Goal: Task Accomplishment & Management: Manage account settings

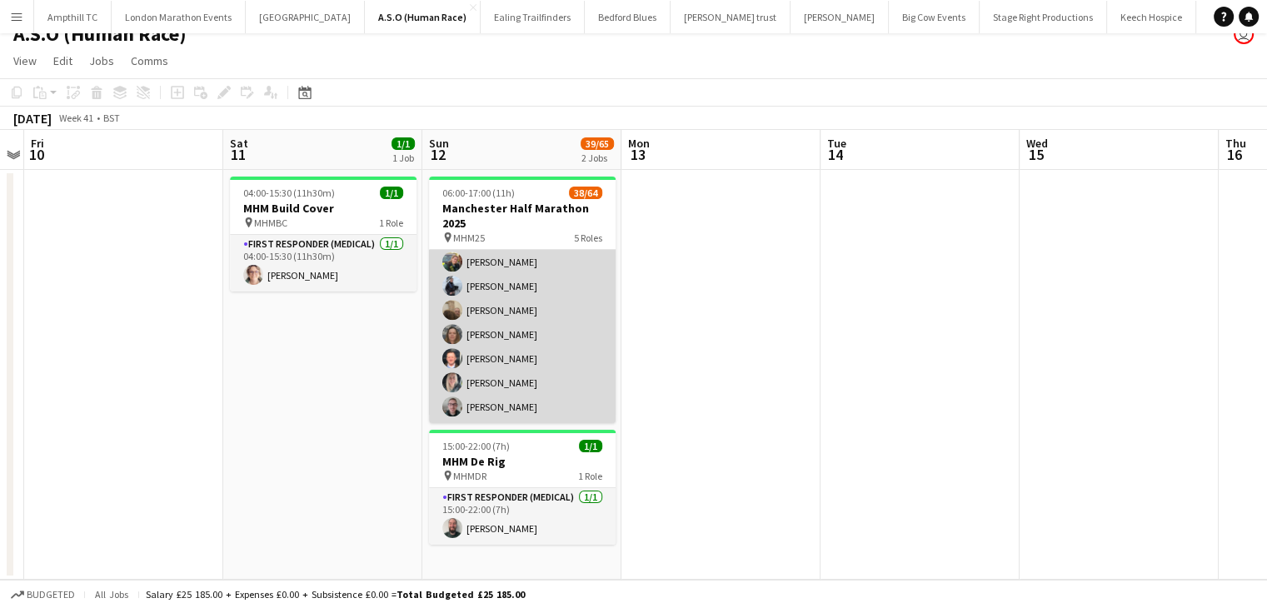
scroll to position [1452, 0]
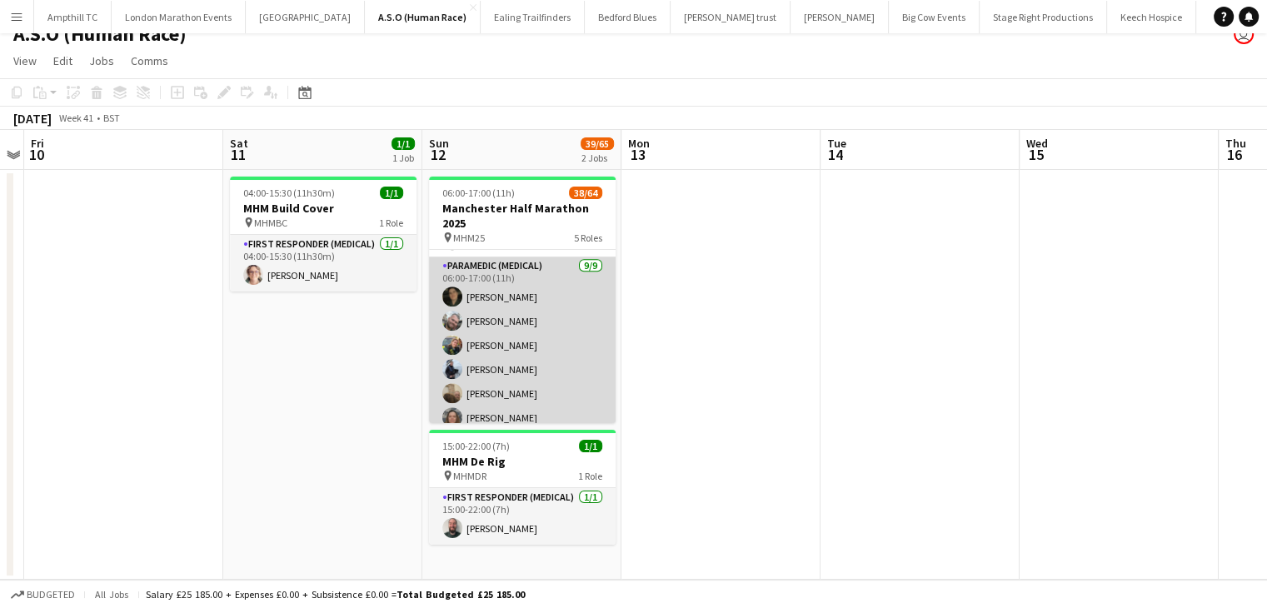
click at [490, 294] on app-card-role "Paramedic (Medical) 9/9 06:00-17:00 (11h) Chrissy Sykes Ryan Russell Bryony McC…" at bounding box center [522, 382] width 187 height 250
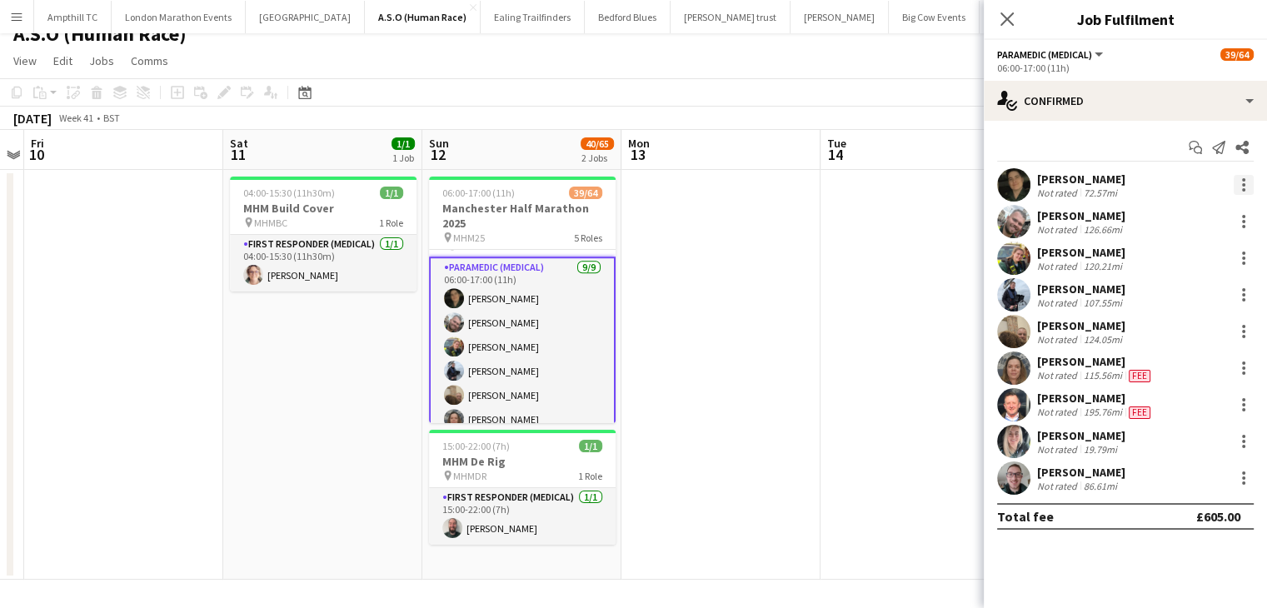
click at [1251, 182] on div at bounding box center [1244, 185] width 20 height 20
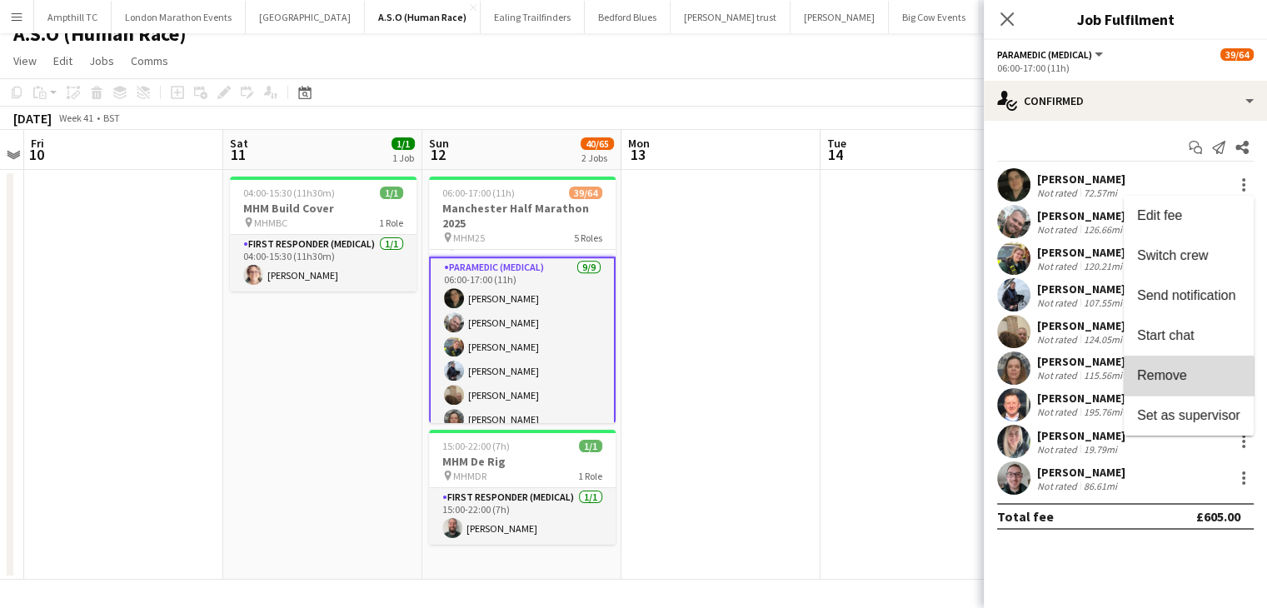
click at [1172, 382] on span "Remove" at bounding box center [1162, 375] width 50 height 14
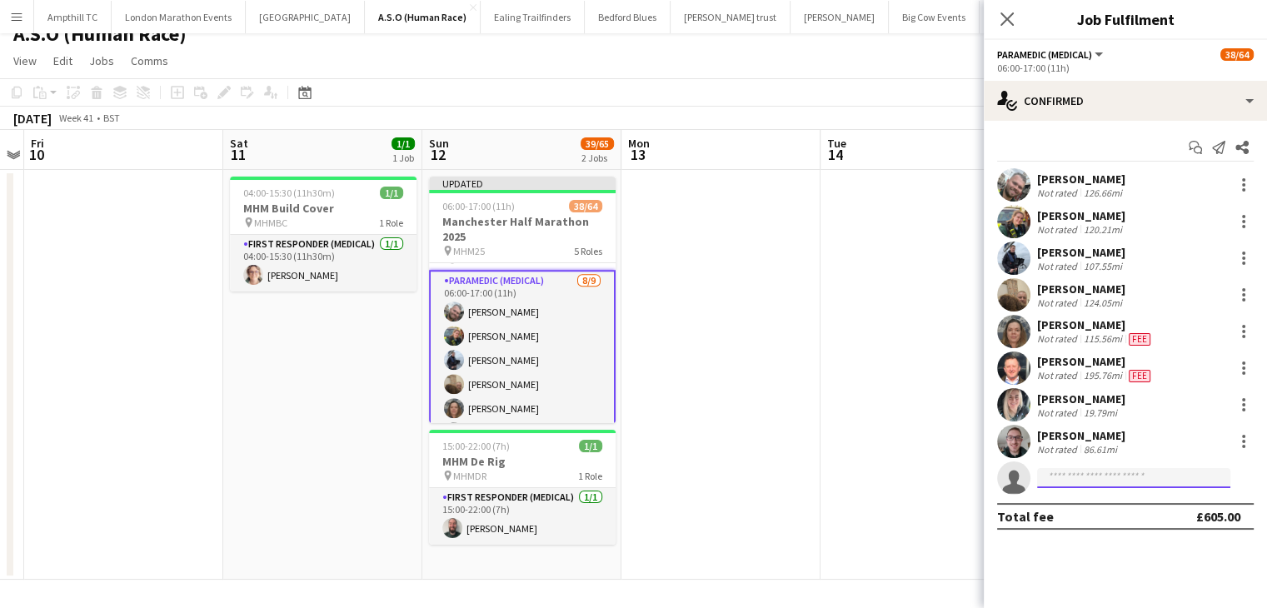
click at [1110, 471] on input at bounding box center [1133, 478] width 193 height 20
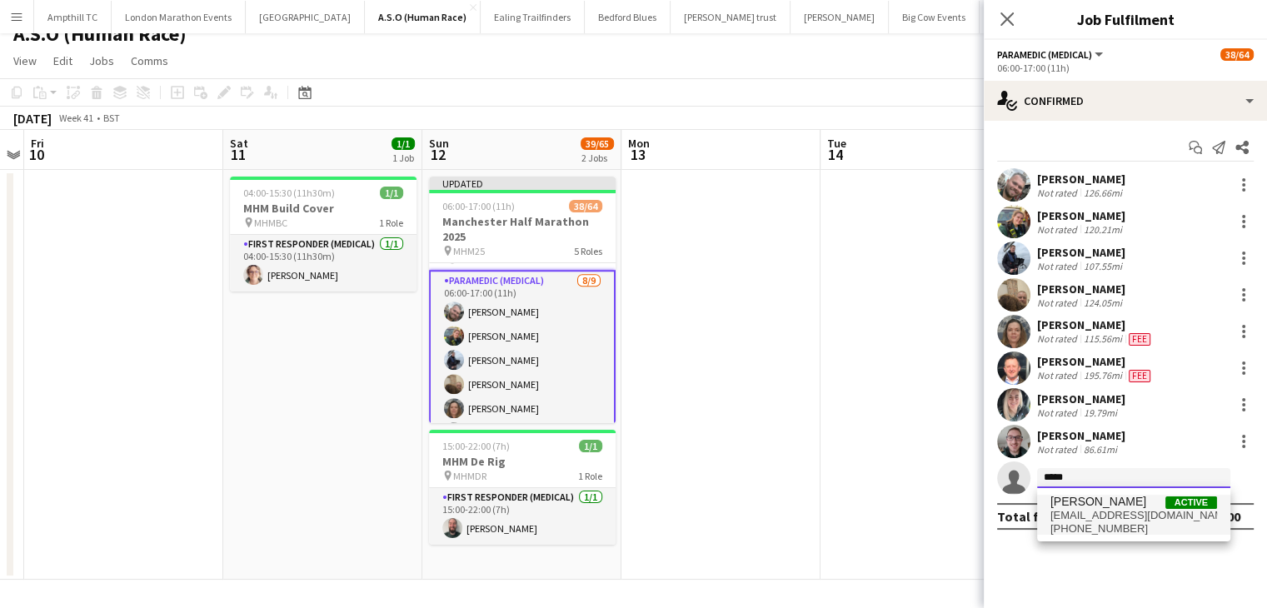
type input "*****"
click at [1128, 517] on span "stevewyvern@icloud.com" at bounding box center [1134, 515] width 167 height 13
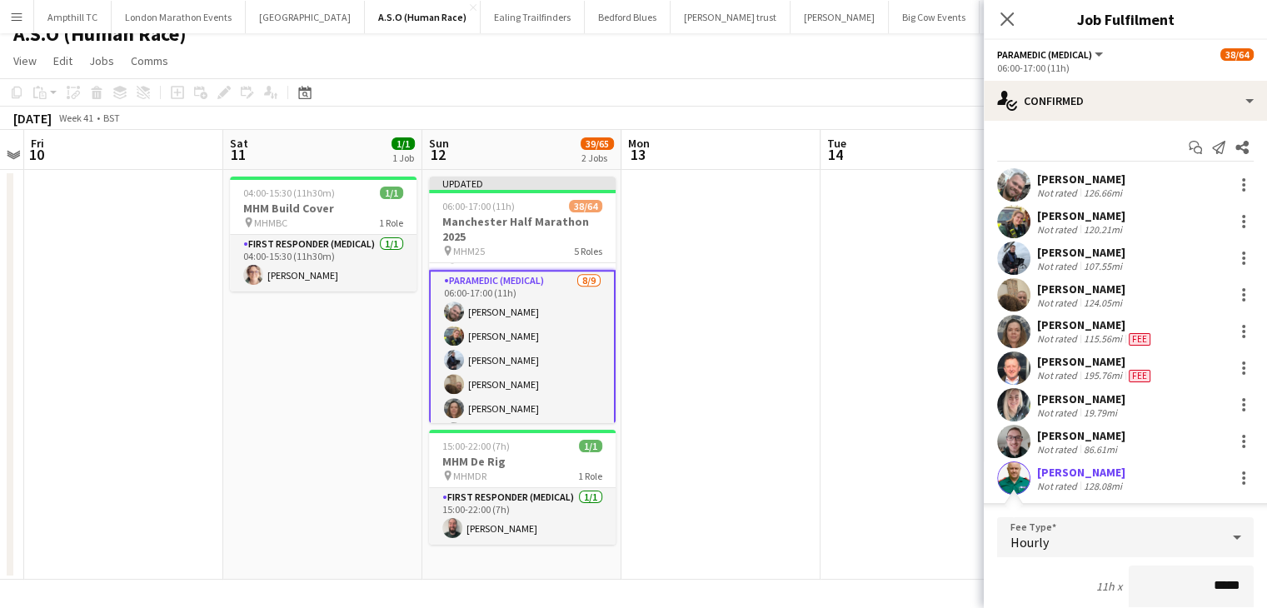
scroll to position [167, 0]
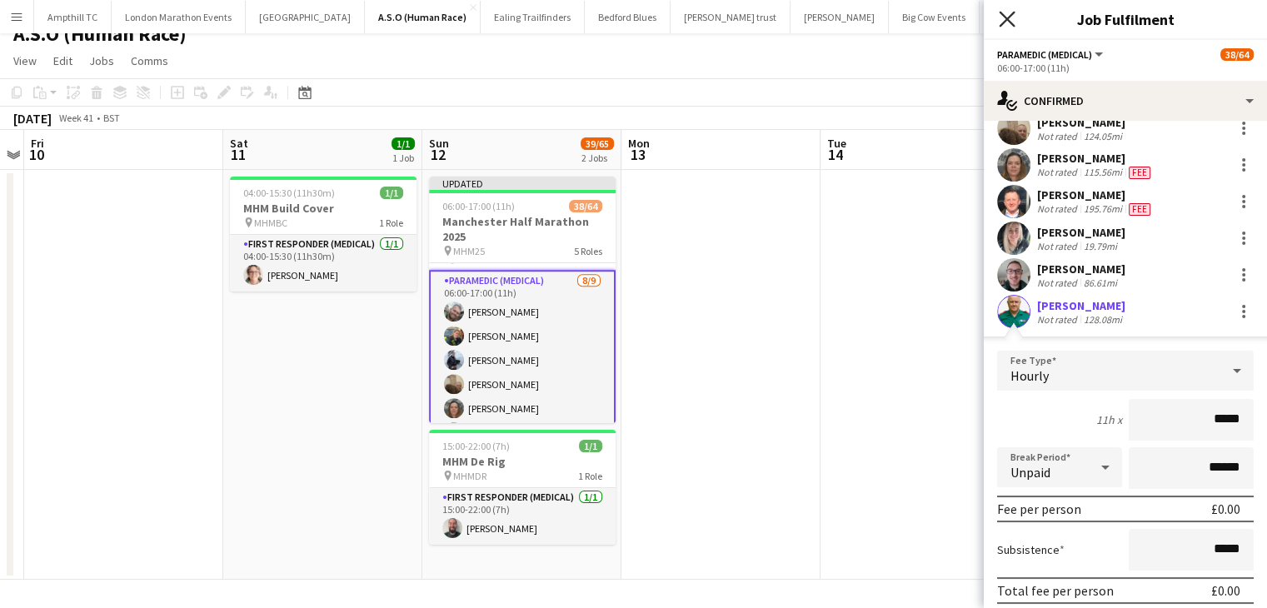
click at [1011, 17] on icon "Close pop-in" at bounding box center [1007, 19] width 16 height 16
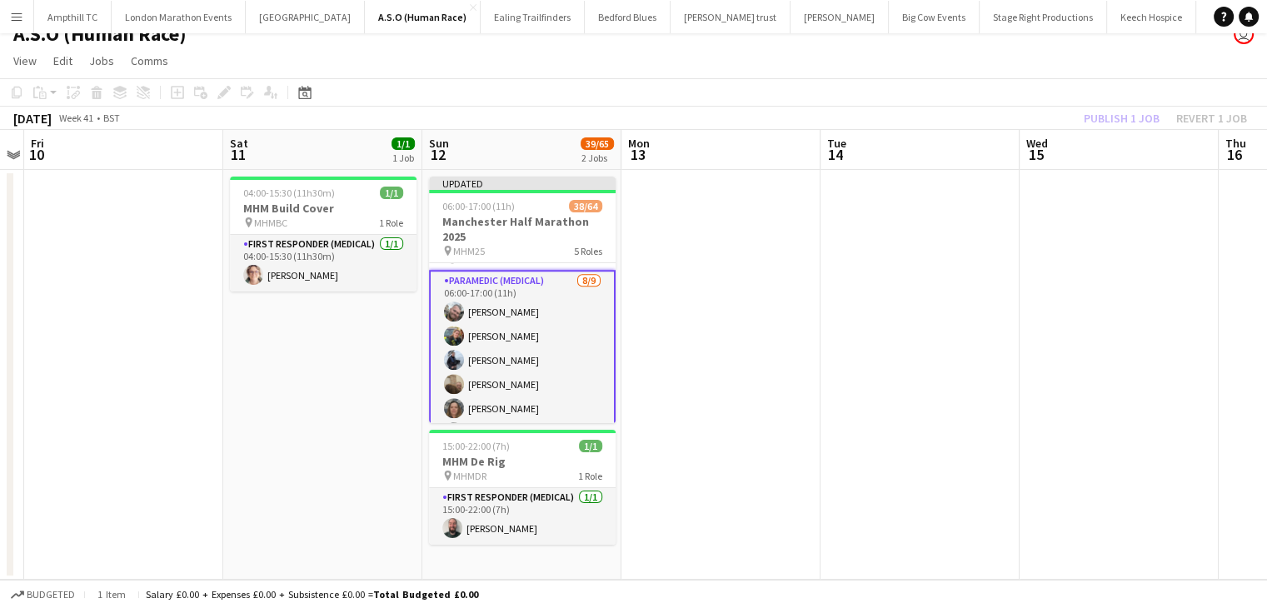
click at [1128, 117] on div "Publish 1 job Revert 1 job" at bounding box center [1165, 118] width 203 height 22
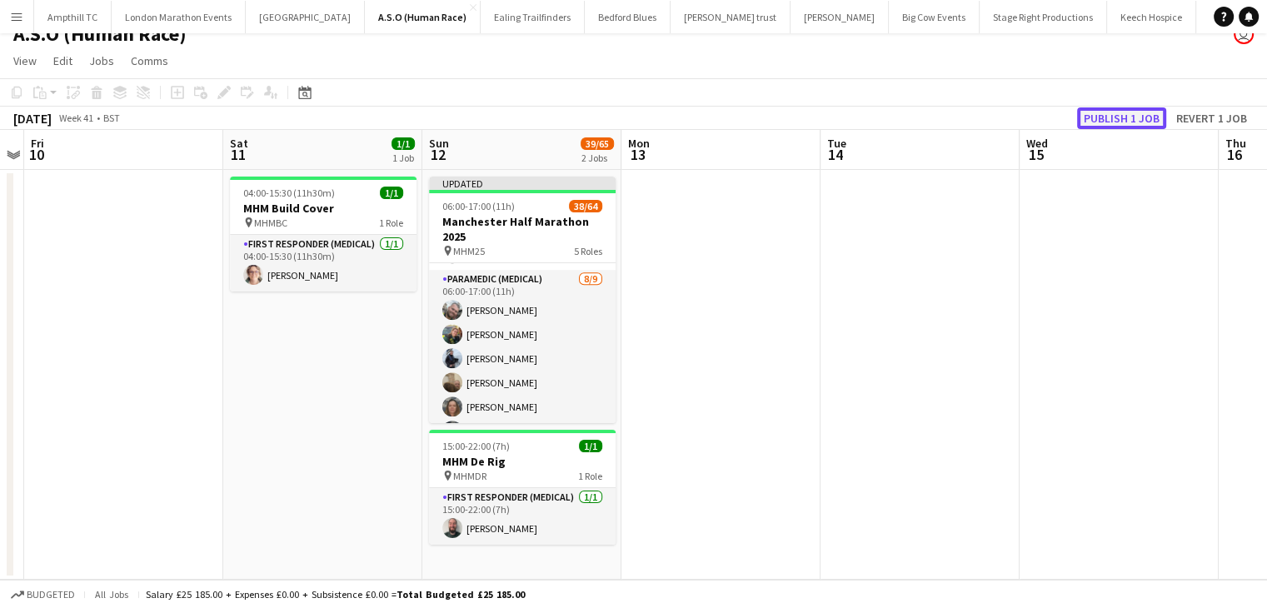
click at [1127, 117] on button "Publish 1 job" at bounding box center [1121, 118] width 89 height 22
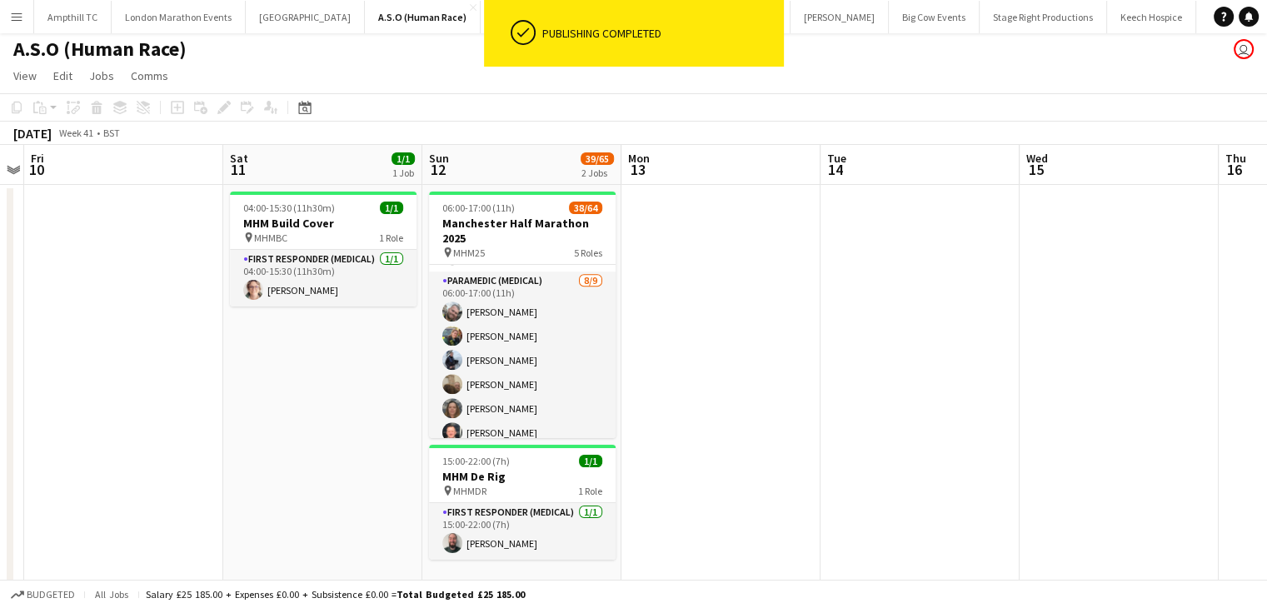
scroll to position [0, 0]
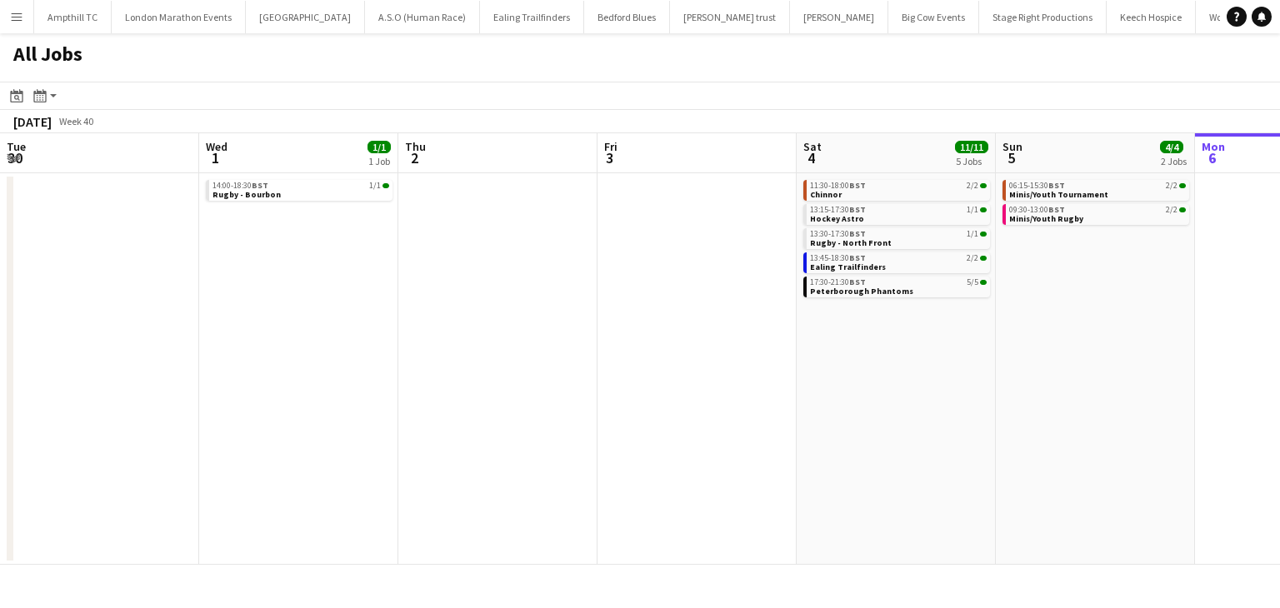
scroll to position [0, 402]
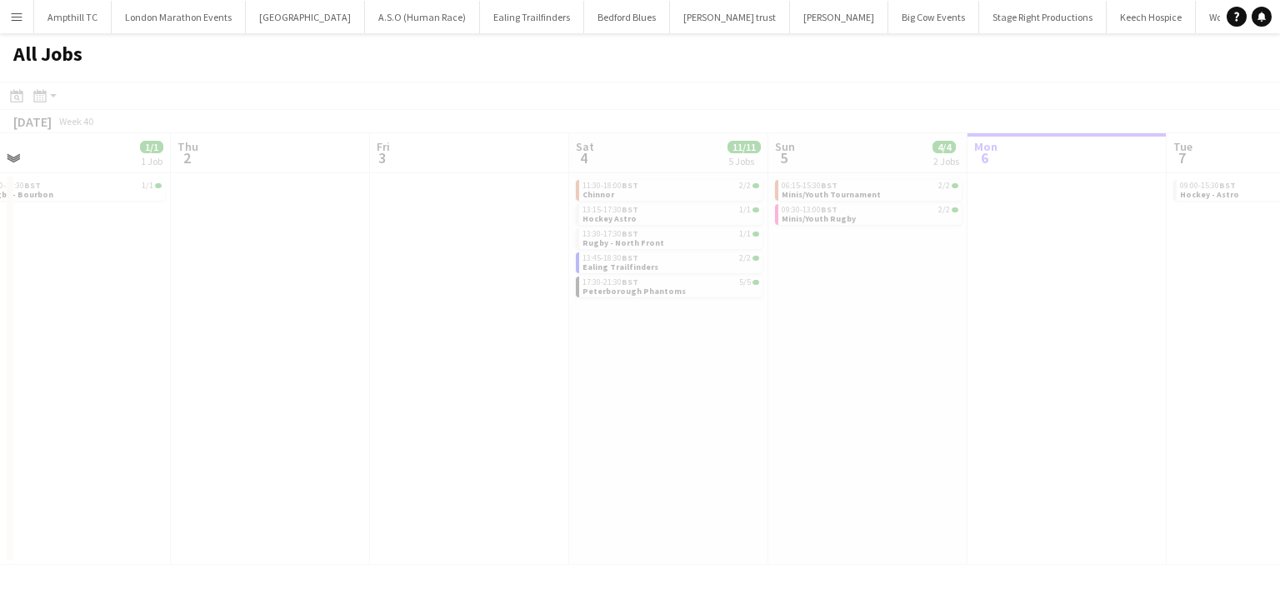
drag, startPoint x: 419, startPoint y: 231, endPoint x: 711, endPoint y: 237, distance: 291.7
click at [711, 237] on app-calendar-viewport "Mon 29 Tue 30 Wed 1 1/1 1 Job Thu 2 Fri 3 Sat 4 11/11 5 Jobs Sun 5 4/4 2 Jobs M…" at bounding box center [640, 349] width 1280 height 432
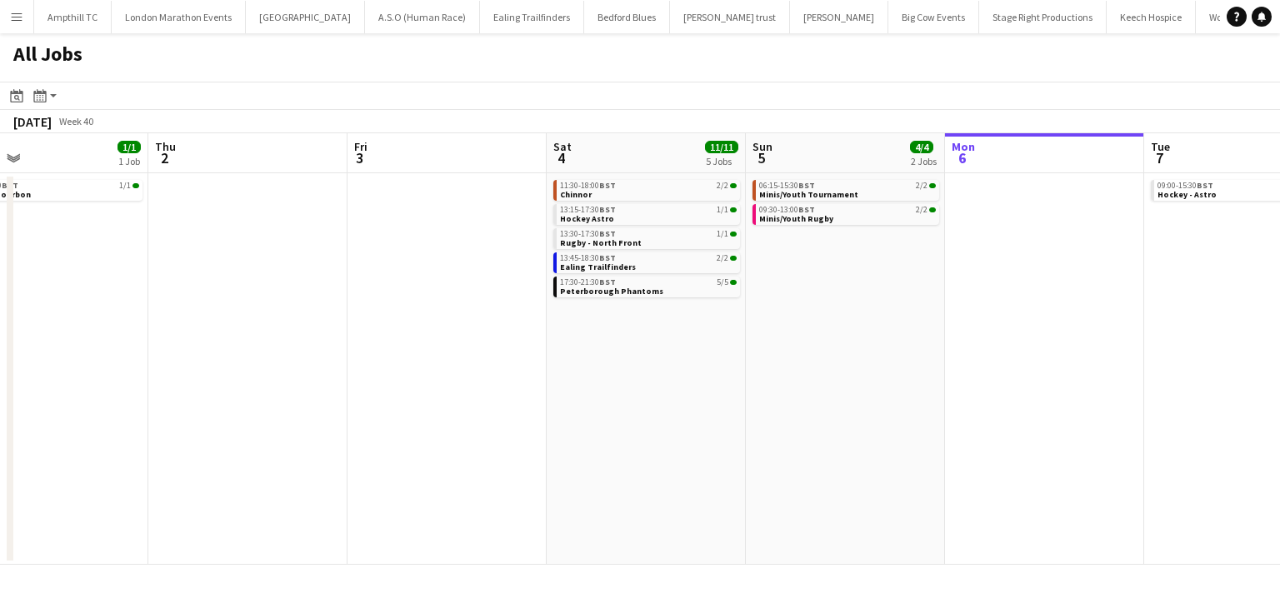
click at [717, 242] on app-calendar-viewport "Mon 29 Tue 30 Wed 1 1/1 1 Job Thu 2 Fri 3 Sat 4 11/11 5 Jobs Sun 5 4/4 2 Jobs M…" at bounding box center [640, 349] width 1280 height 432
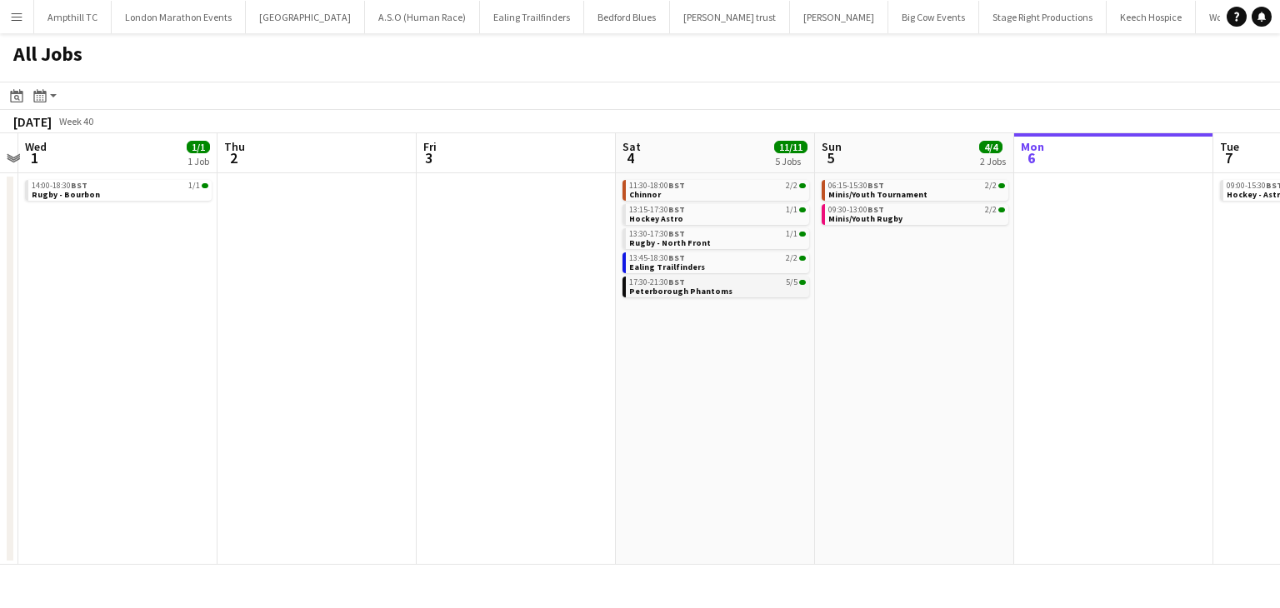
drag, startPoint x: 526, startPoint y: 247, endPoint x: 485, endPoint y: 278, distance: 51.2
click at [15, 261] on app-calendar-viewport "Sun 28 2/2 1 Job Mon 29 Tue 30 Wed 1 1/1 1 Job Thu 2 Fri 3 Sat 4 11/11 5 Jobs S…" at bounding box center [640, 349] width 1280 height 432
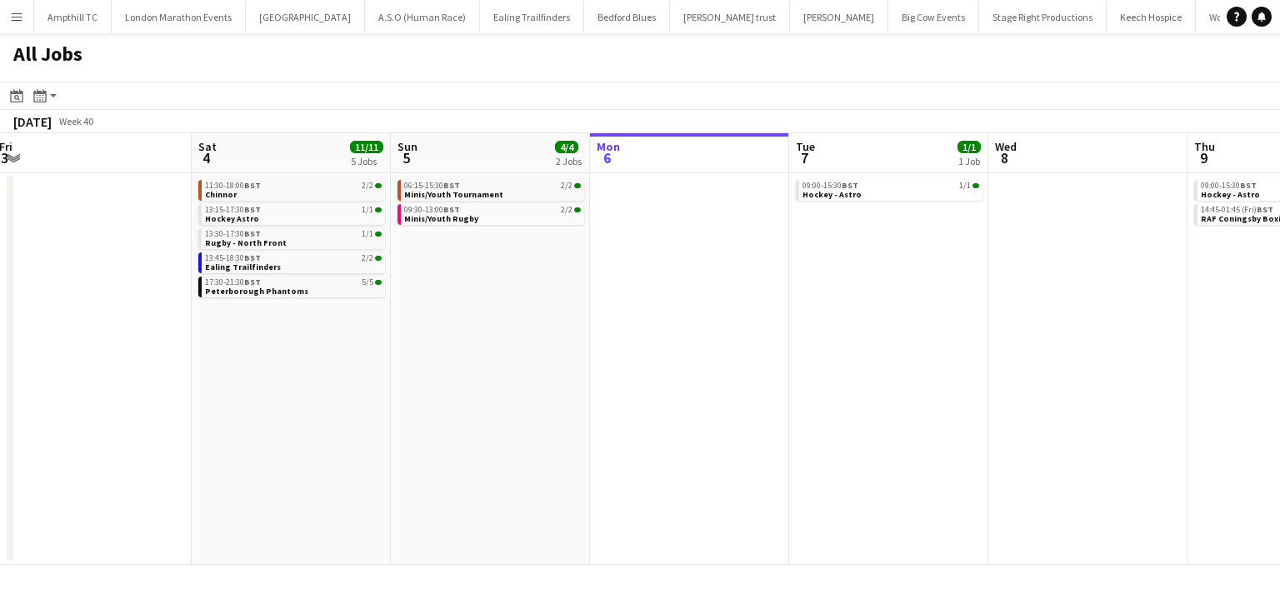
drag, startPoint x: 729, startPoint y: 281, endPoint x: 152, endPoint y: 297, distance: 577.7
click at [152, 297] on app-calendar-viewport "Tue 30 Wed 1 1/1 1 Job Thu 2 Fri 3 Sat 4 11/11 5 Jobs Sun 5 4/4 2 Jobs Mon 6 Tu…" at bounding box center [640, 349] width 1280 height 432
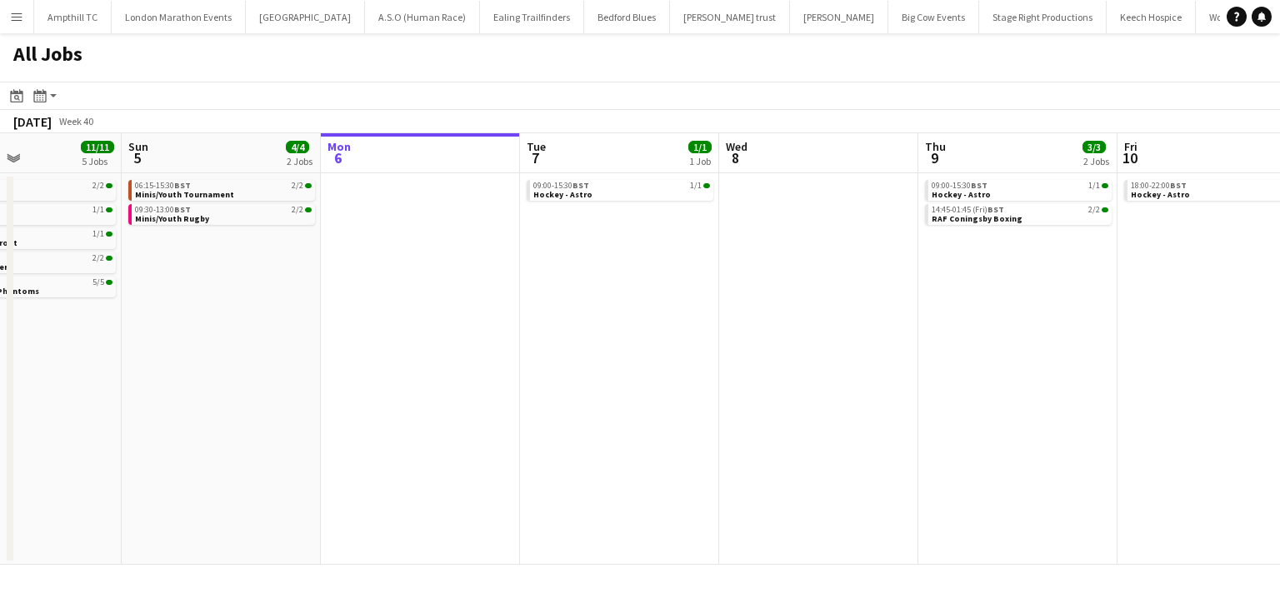
drag, startPoint x: 841, startPoint y: 257, endPoint x: 697, endPoint y: 264, distance: 144.3
click at [877, 261] on app-calendar-viewport "Thu 2 Fri 3 Sat 4 11/11 5 Jobs Sun 5 4/4 2 Jobs Mon 6 Tue 7 1/1 1 Job Wed 8 Thu…" at bounding box center [640, 349] width 1280 height 432
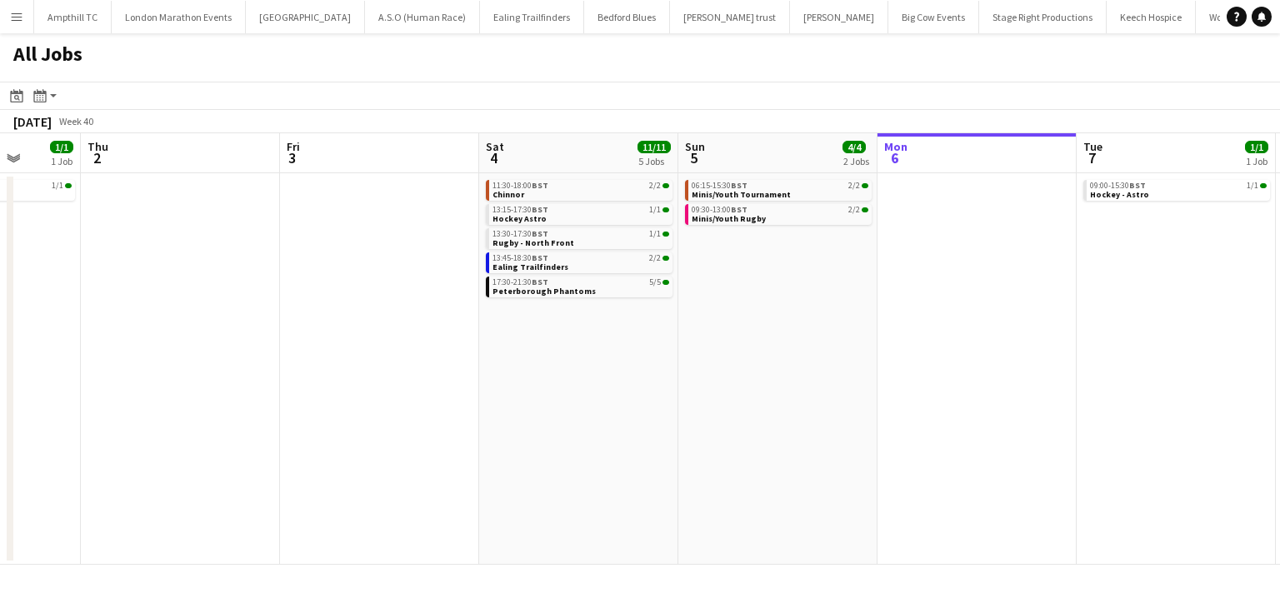
drag, startPoint x: 482, startPoint y: 264, endPoint x: 320, endPoint y: 261, distance: 161.7
click at [587, 264] on app-calendar-viewport "Mon 29 Tue 30 Wed 1 1/1 1 Job Thu 2 Fri 3 Sat 4 11/11 5 Jobs Sun 5 4/4 2 Jobs M…" at bounding box center [640, 349] width 1280 height 432
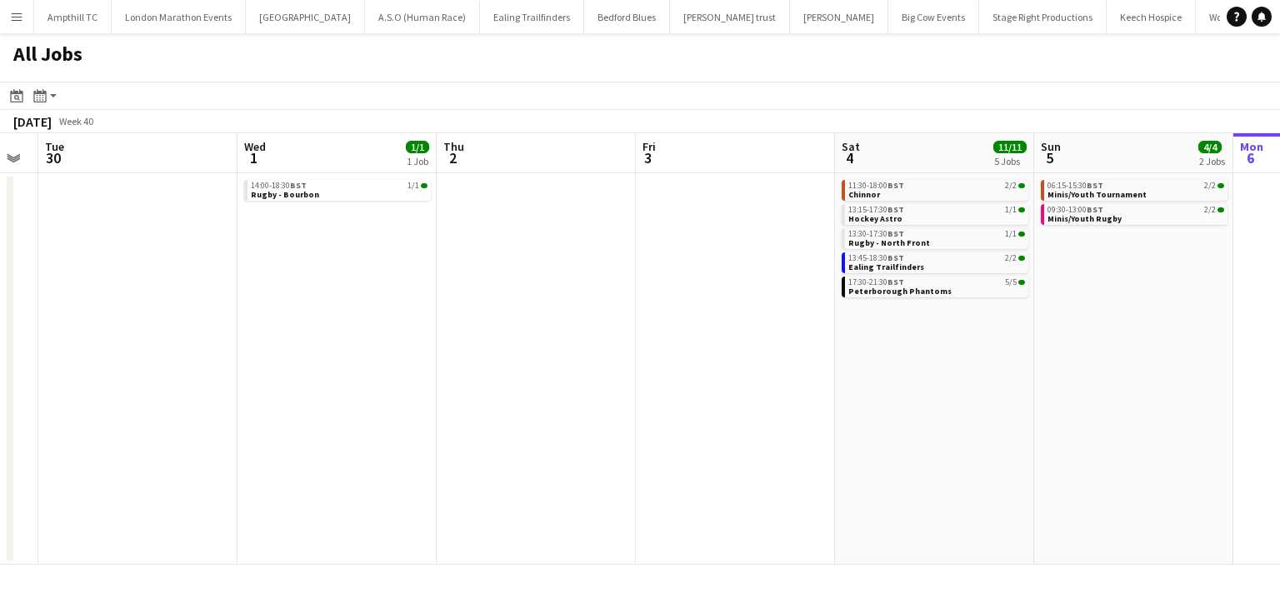
scroll to position [0, 504]
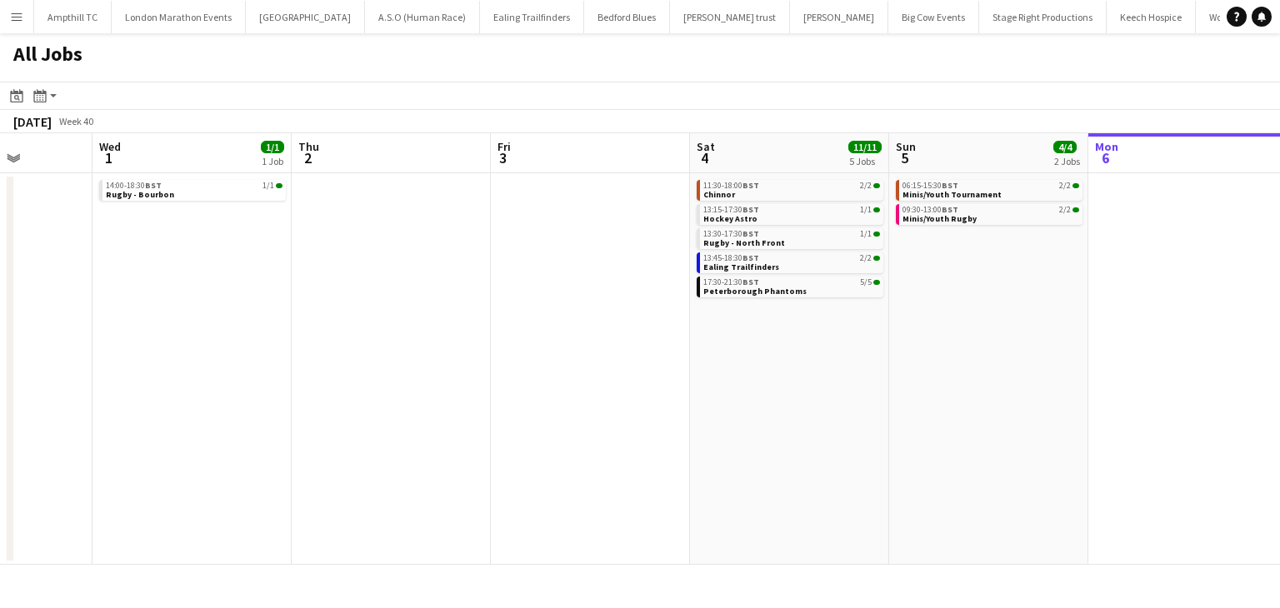
drag, startPoint x: 67, startPoint y: 203, endPoint x: 209, endPoint y: 220, distance: 143.5
click at [217, 220] on app-calendar-viewport "Sun 28 2/2 1 Job Mon 29 Tue 30 Wed 1 1/1 1 Job Thu 2 Fri 3 Sat 4 11/11 5 Jobs S…" at bounding box center [640, 349] width 1280 height 432
click at [200, 201] on div "14:00-18:30 BST 1/1 Rugby - Bourbon" at bounding box center [193, 192] width 187 height 24
click at [197, 195] on link "14:00-18:30 BST 1/1 Rugby - Bourbon" at bounding box center [195, 189] width 177 height 19
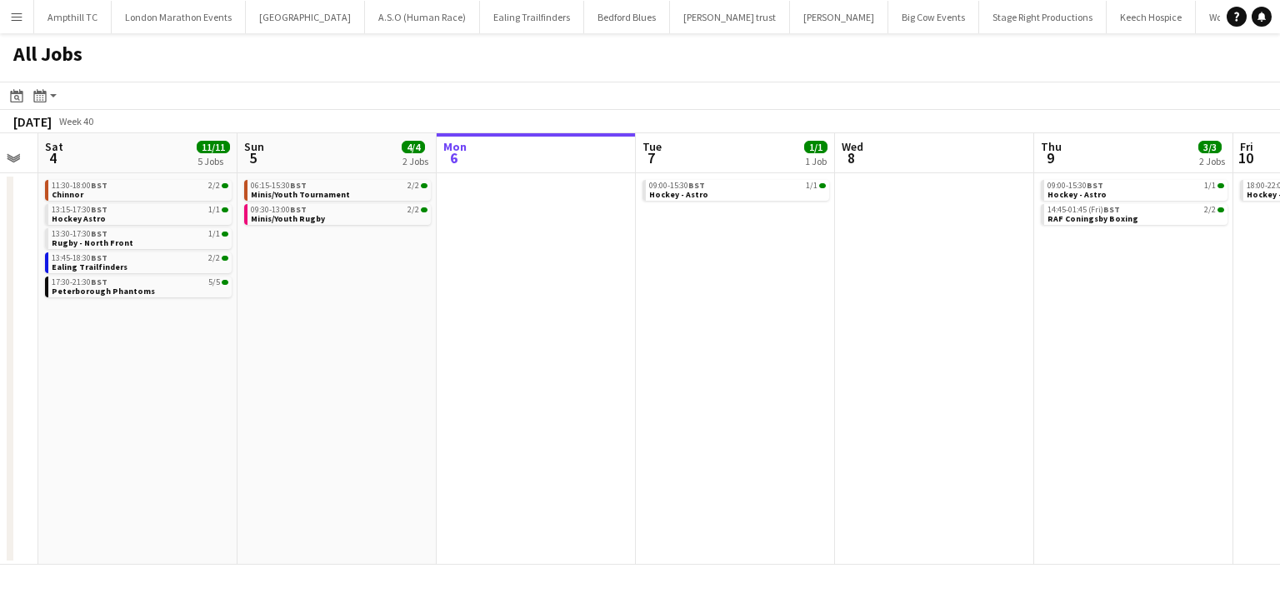
drag, startPoint x: 528, startPoint y: 277, endPoint x: 12, endPoint y: 258, distance: 516.2
click at [0, 261] on app-calendar-viewport "Tue 30 Wed 1 1/1 1 Job Thu 2 Fri 3 Sat 4 11/11 5 Jobs Sun 5 4/4 2 Jobs Mon 6 Tu…" at bounding box center [640, 349] width 1280 height 432
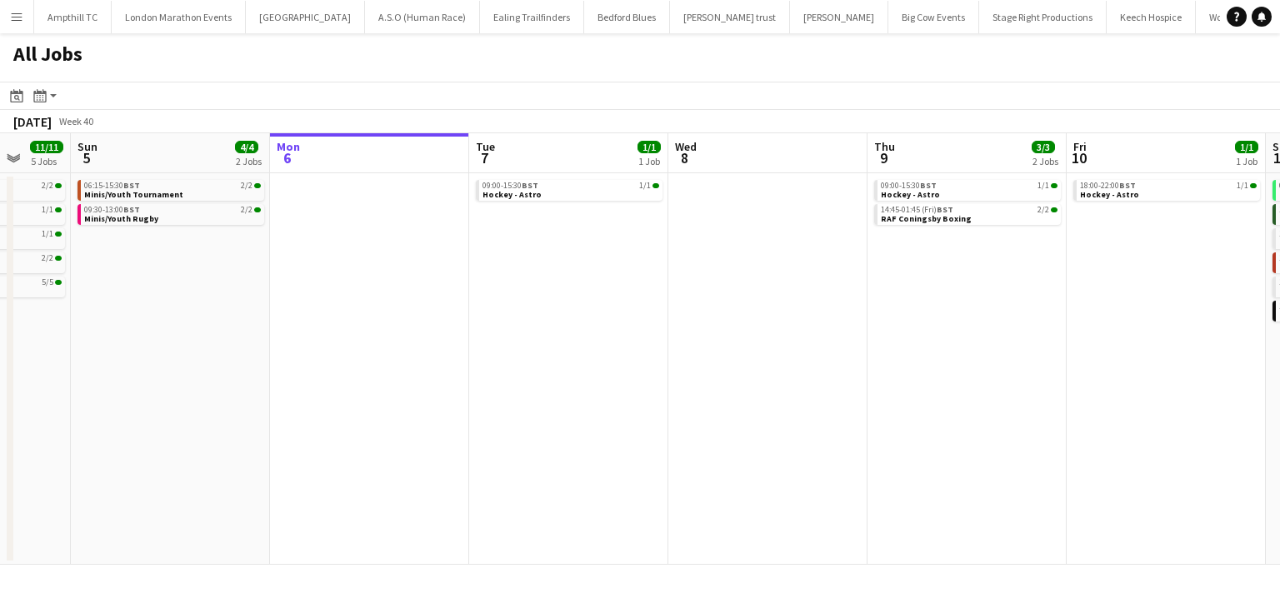
scroll to position [0, 527]
drag, startPoint x: 583, startPoint y: 267, endPoint x: 332, endPoint y: 268, distance: 250.8
click at [332, 268] on app-calendar-viewport "Thu 2 Fri 3 Sat 4 11/11 5 Jobs Sun 5 4/4 2 Jobs Mon 6 Tue 7 1/1 1 Job Wed 8 Thu…" at bounding box center [640, 349] width 1280 height 432
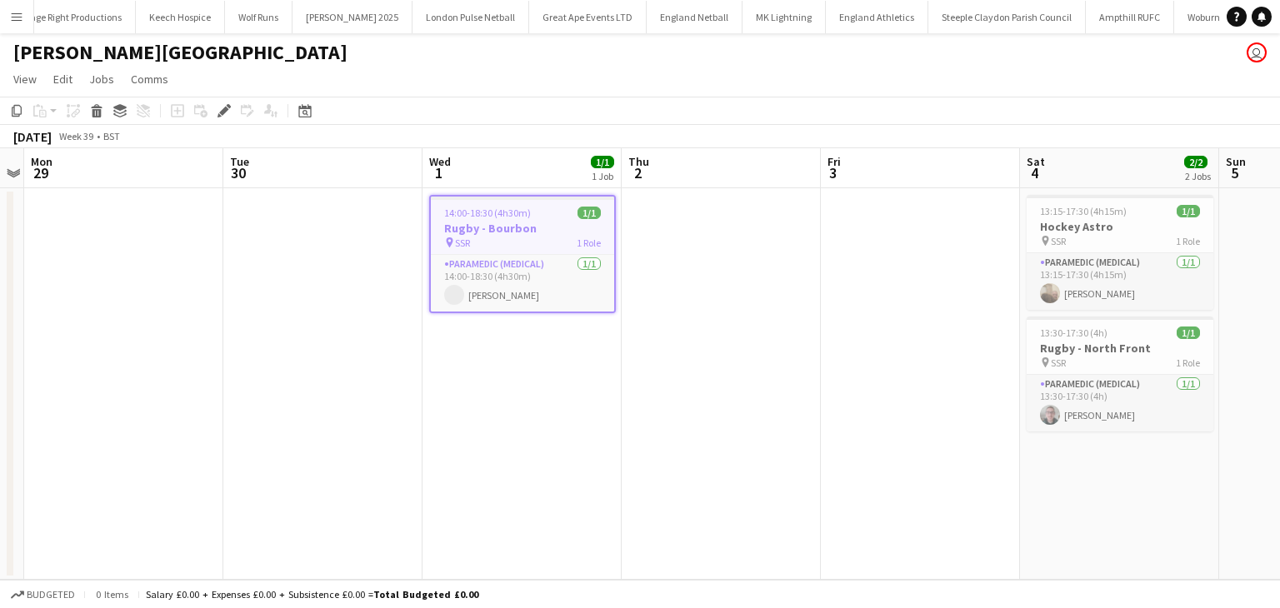
scroll to position [0, 972]
drag, startPoint x: 0, startPoint y: 0, endPoint x: 737, endPoint y: 315, distance: 801.2
click at [762, 315] on app-date-cell at bounding box center [721, 384] width 199 height 392
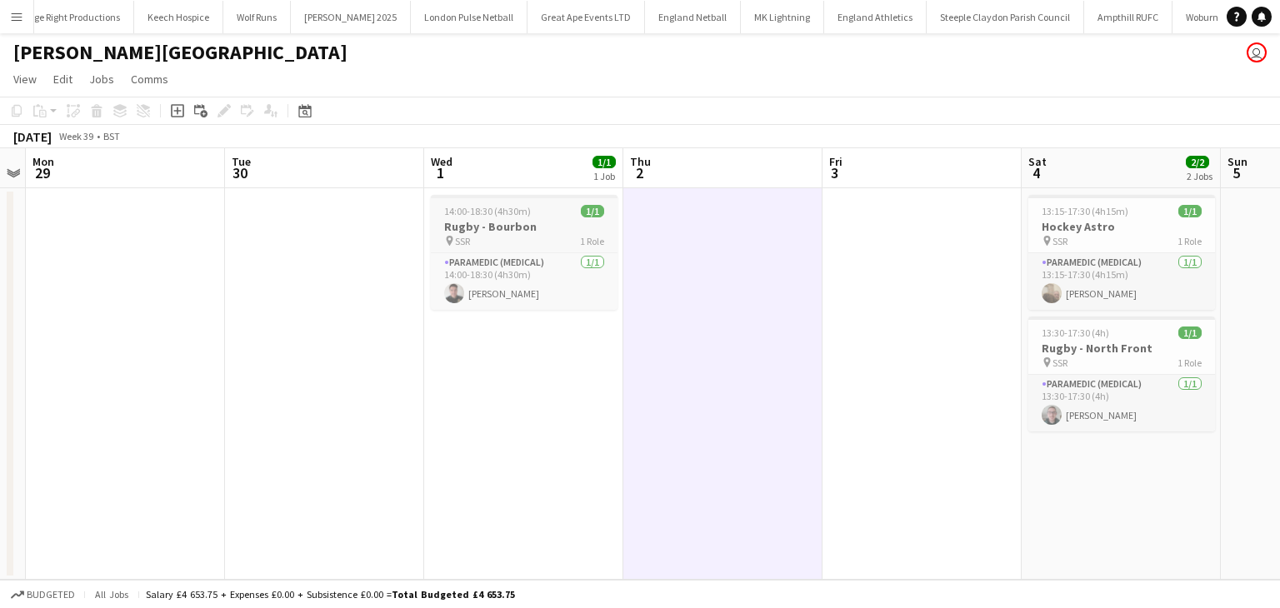
click at [490, 227] on h3 "Rugby - Bourbon" at bounding box center [524, 226] width 187 height 15
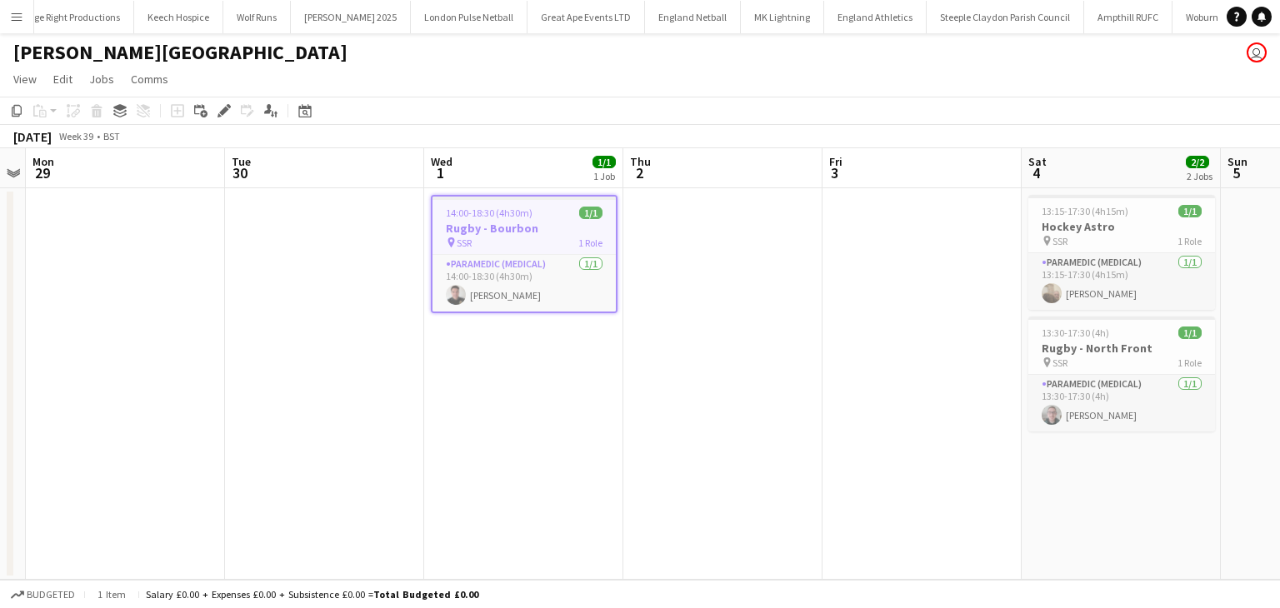
drag, startPoint x: 13, startPoint y: 114, endPoint x: 45, endPoint y: 118, distance: 31.9
click at [15, 113] on icon "Copy" at bounding box center [16, 110] width 13 height 13
click at [233, 263] on app-calendar-viewport "Fri 26 Sat 27 Sun 28 Mon 29 Tue 30 Wed 1 1/1 1 Job Thu 2 Fri 3 Sat 4 2/2 2 Jobs…" at bounding box center [640, 364] width 1280 height 432
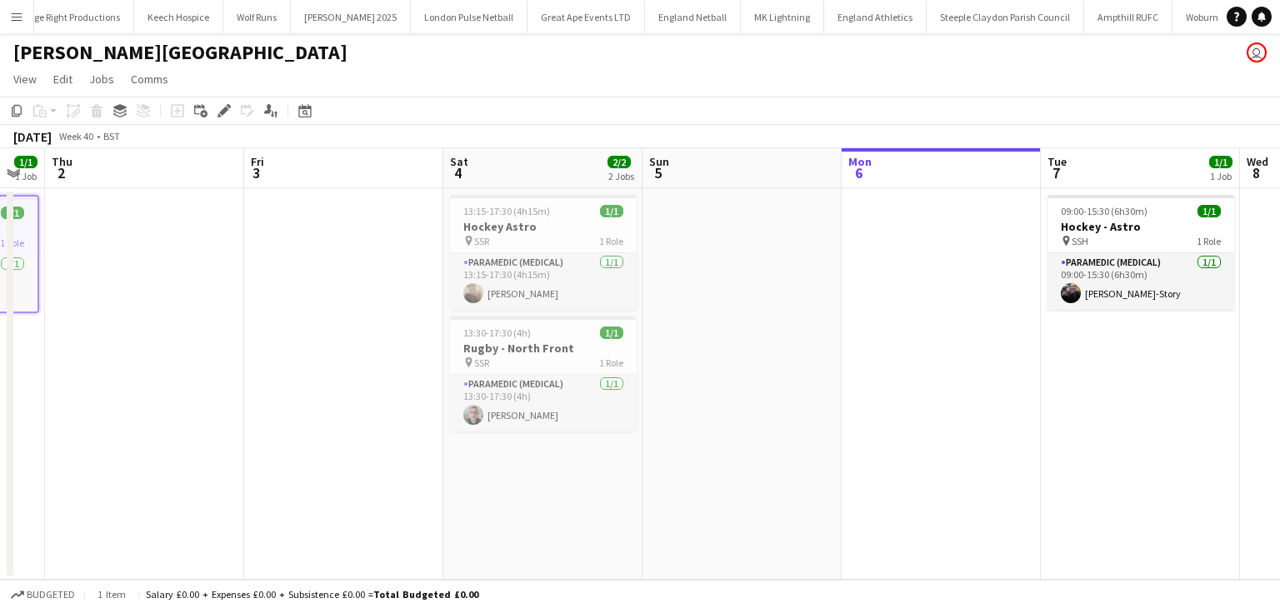
drag, startPoint x: 926, startPoint y: 243, endPoint x: 233, endPoint y: 279, distance: 693.4
click at [300, 280] on app-calendar-viewport "Sun 28 Mon 29 Tue 30 Wed 1 1/1 1 Job Thu 2 Fri 3 Sat 4 2/2 2 Jobs Sun 5 Mon 6 T…" at bounding box center [640, 364] width 1280 height 432
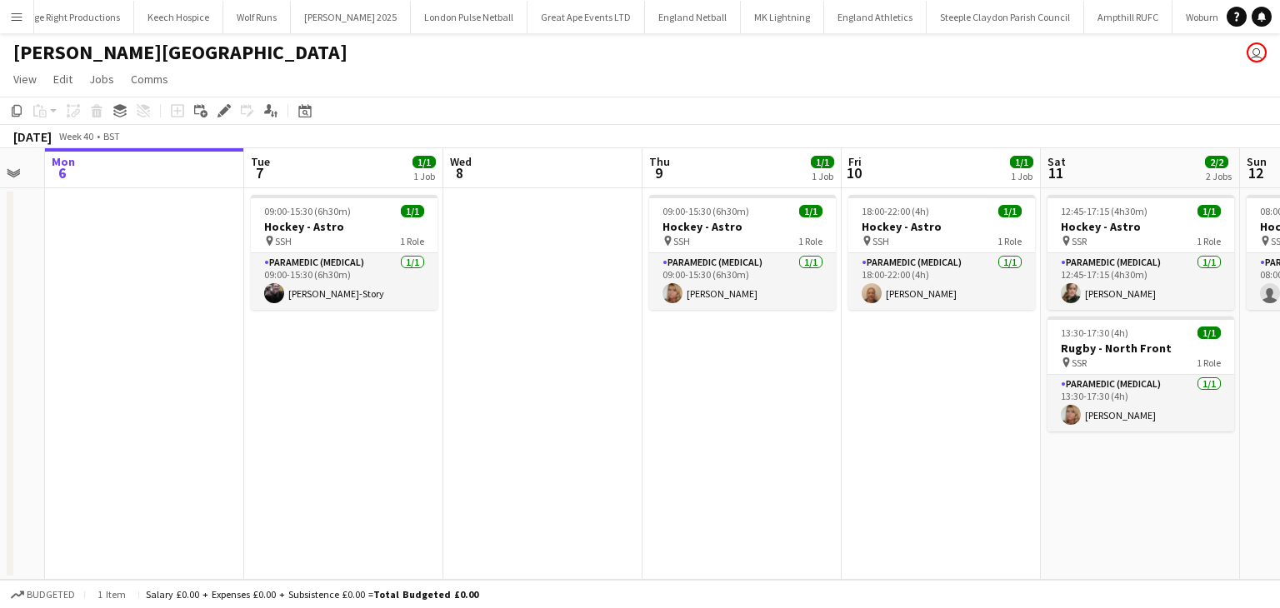
scroll to position [0, 581]
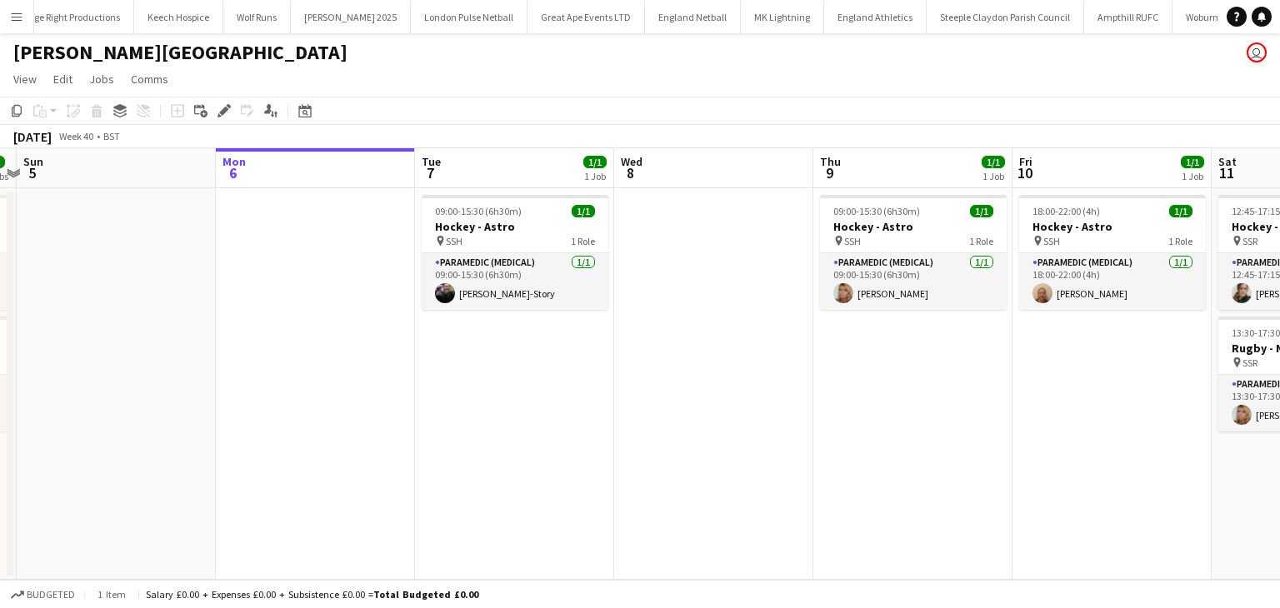
click at [698, 224] on app-date-cell at bounding box center [713, 384] width 199 height 392
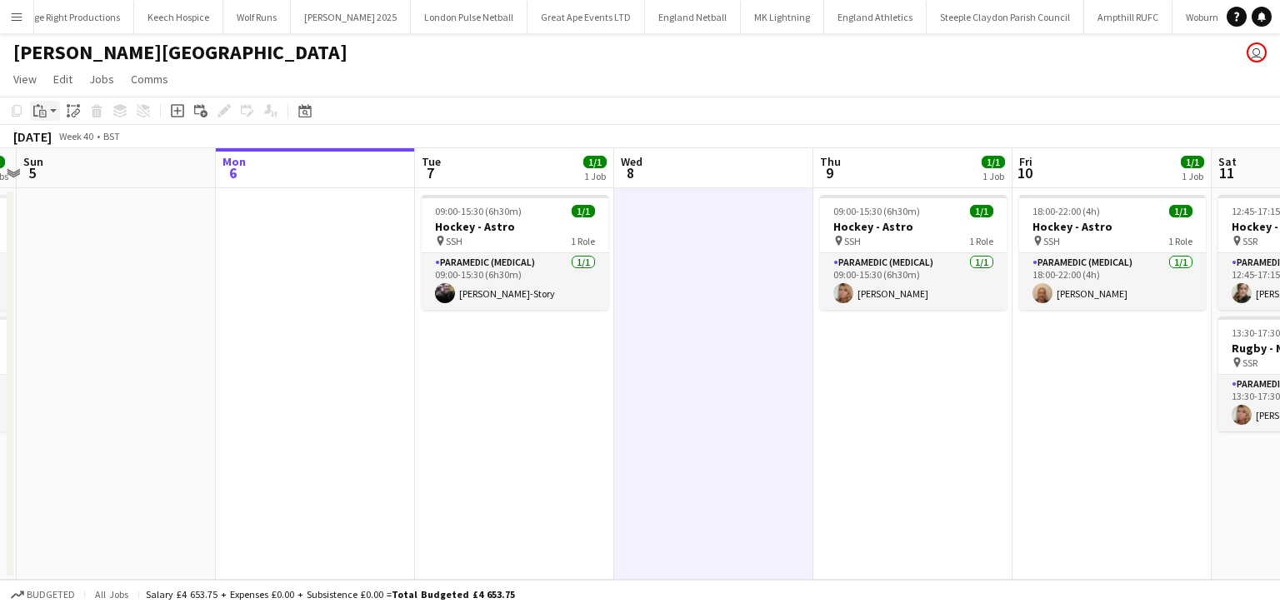
drag, startPoint x: 702, startPoint y: 226, endPoint x: 39, endPoint y: 114, distance: 672.7
click at [39, 114] on icon "Paste" at bounding box center [39, 110] width 13 height 13
click at [54, 151] on div "Paste Ctrl+V Paste with crew Ctrl+Shift+V" at bounding box center [122, 157] width 183 height 70
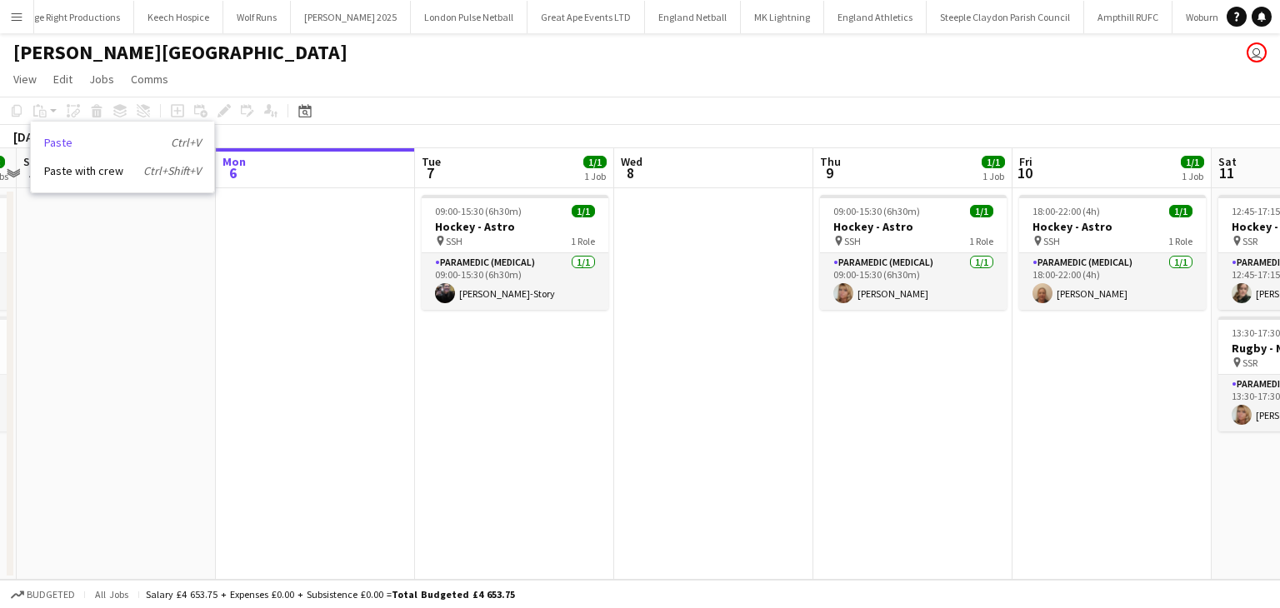
click at [100, 147] on link "Paste Ctrl+V" at bounding box center [122, 142] width 157 height 15
click at [697, 201] on app-date-cell at bounding box center [713, 384] width 199 height 392
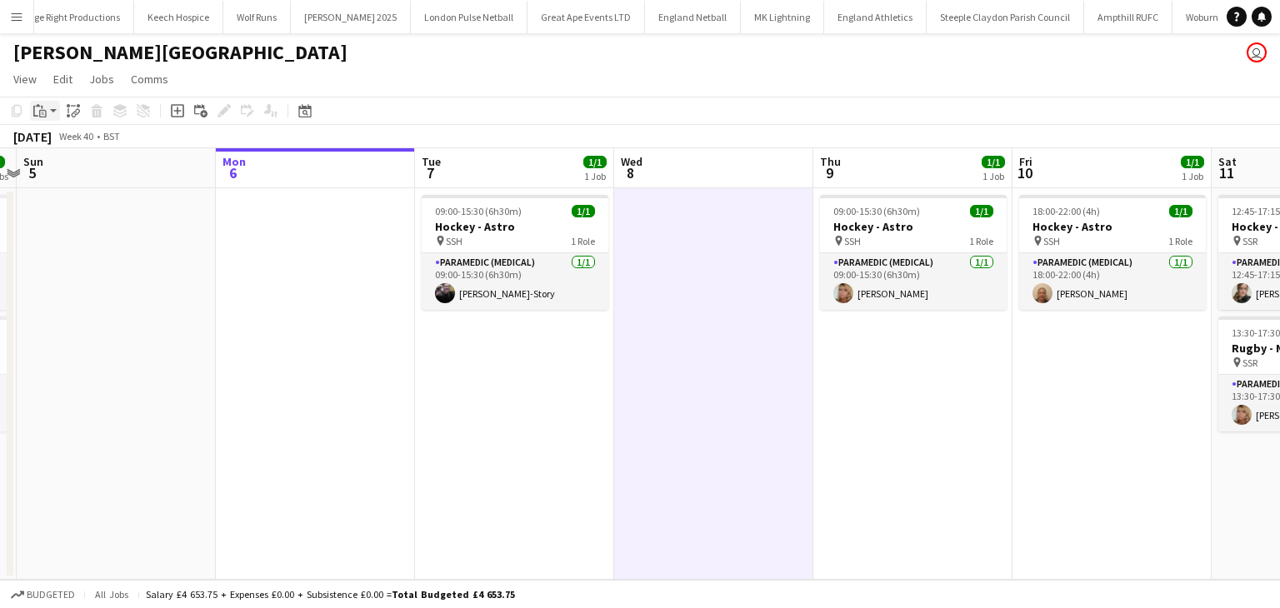
click at [42, 107] on icon at bounding box center [42, 107] width 2 height 3
click at [53, 135] on link "Paste Ctrl+V" at bounding box center [122, 142] width 157 height 15
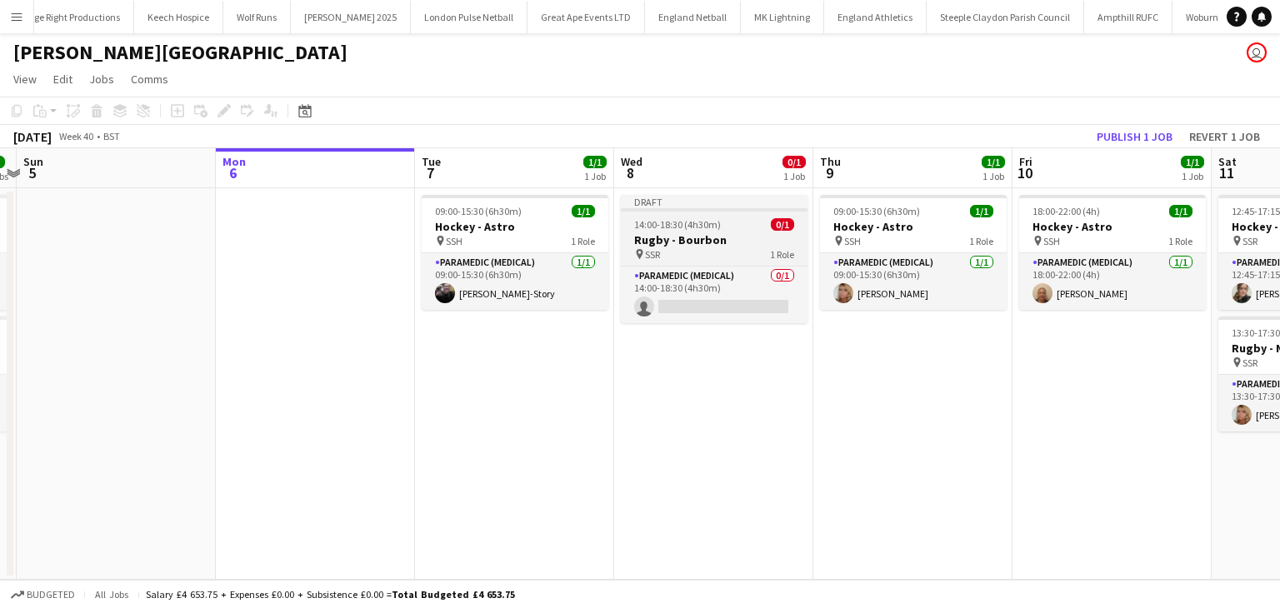
click at [705, 243] on h3 "Rugby - Bourbon" at bounding box center [714, 239] width 187 height 15
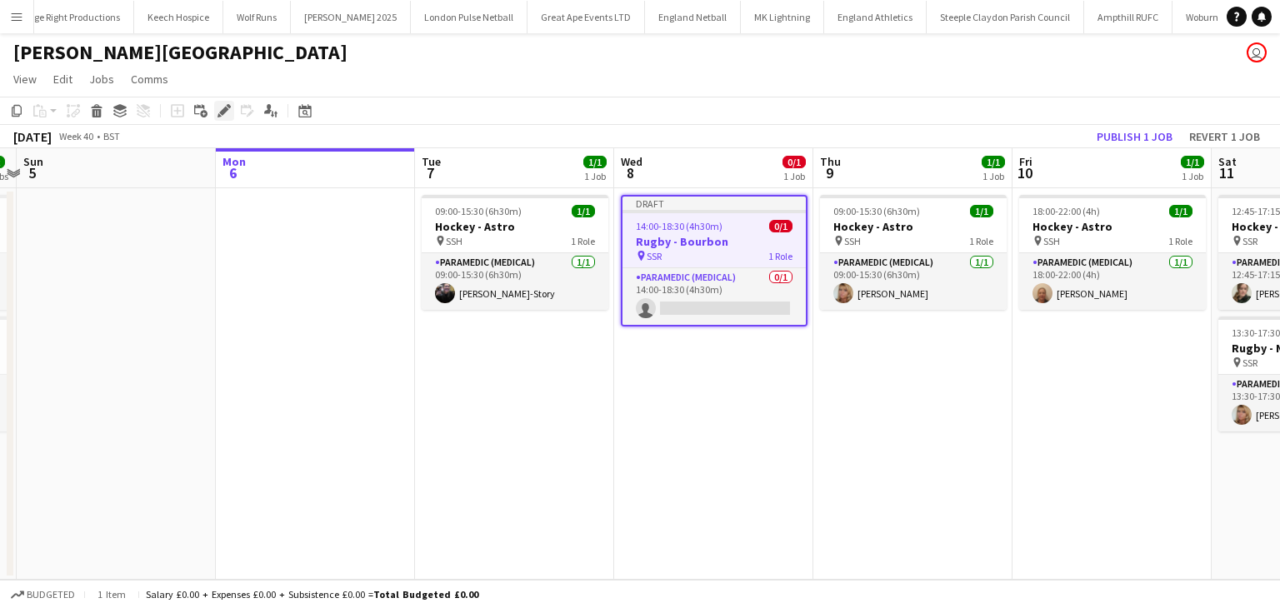
click at [220, 110] on icon "Edit" at bounding box center [223, 110] width 13 height 13
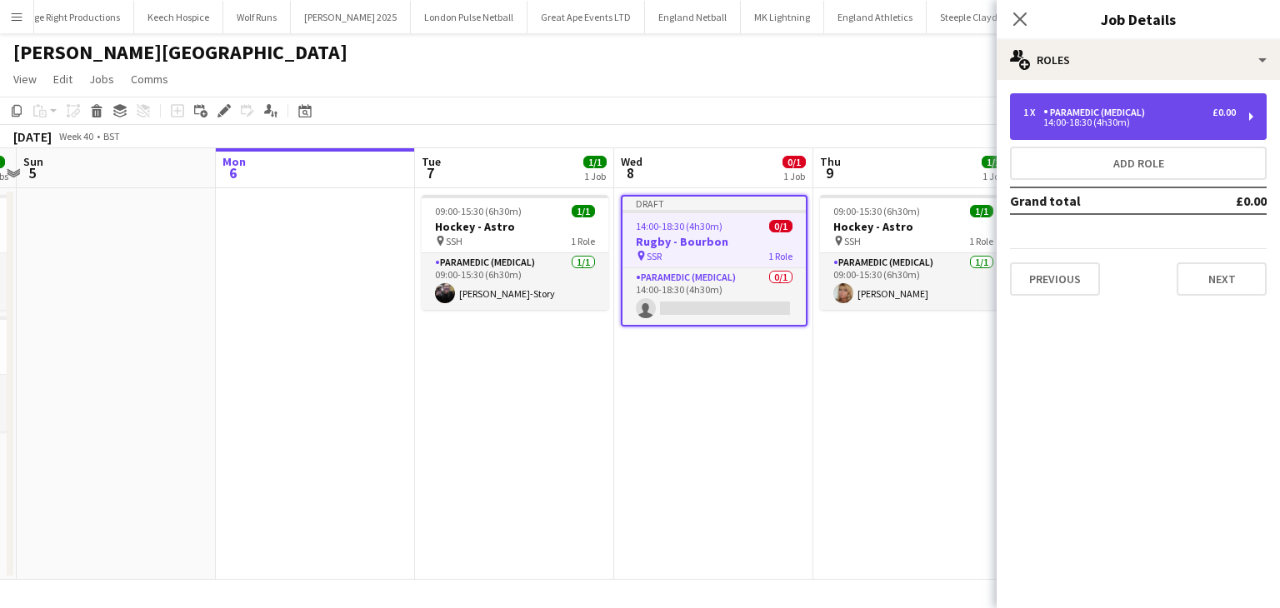
click at [1123, 121] on div "14:00-18:30 (4h30m)" at bounding box center [1129, 122] width 212 height 8
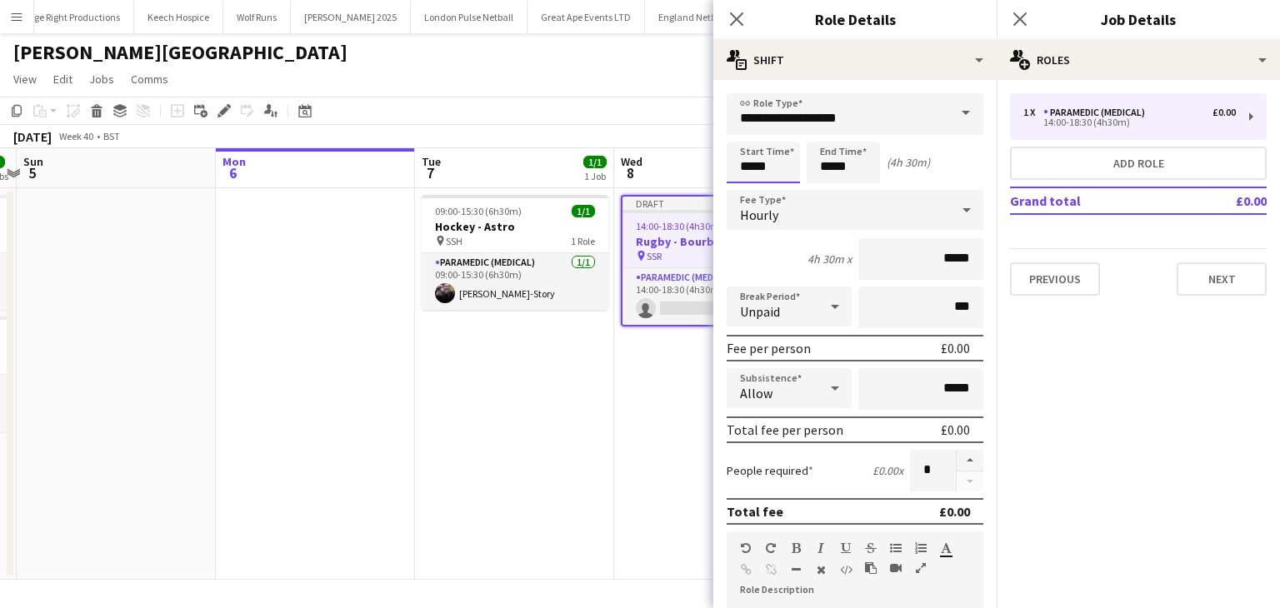
click at [788, 167] on input "*****" at bounding box center [763, 163] width 73 height 42
click at [750, 187] on div at bounding box center [746, 191] width 33 height 17
click at [780, 134] on div at bounding box center [779, 133] width 33 height 17
type input "*****"
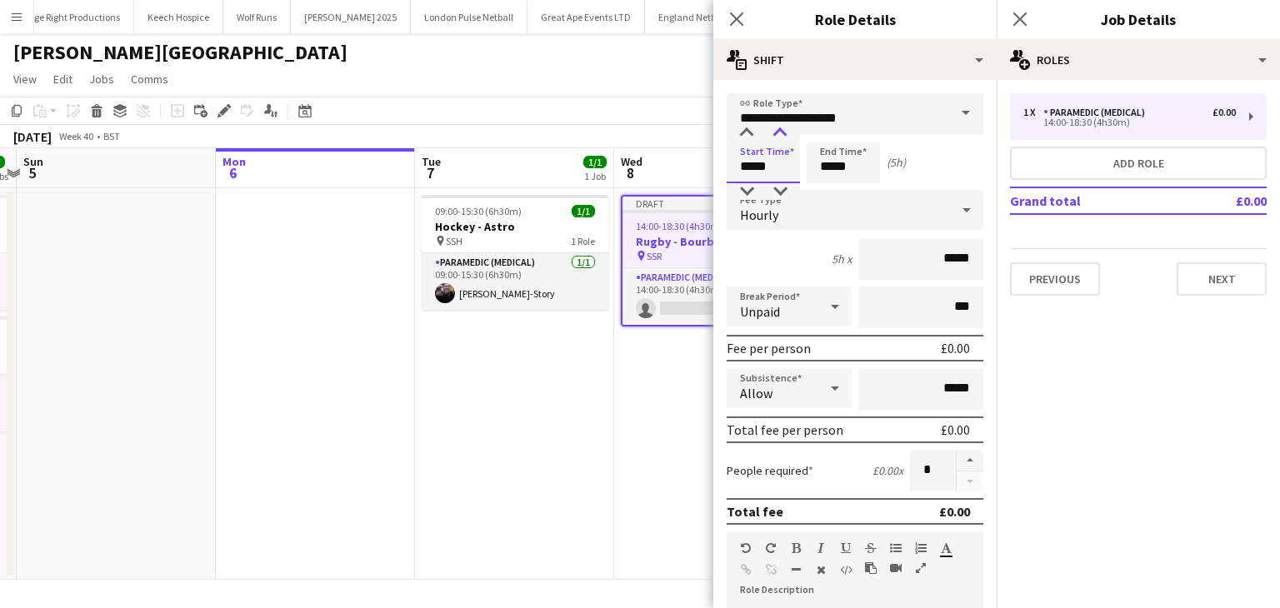
click at [780, 134] on div at bounding box center [779, 133] width 33 height 17
click at [830, 167] on input "*****" at bounding box center [843, 163] width 73 height 42
click at [832, 197] on div at bounding box center [826, 191] width 33 height 17
type input "*****"
click at [860, 187] on div at bounding box center [859, 191] width 33 height 17
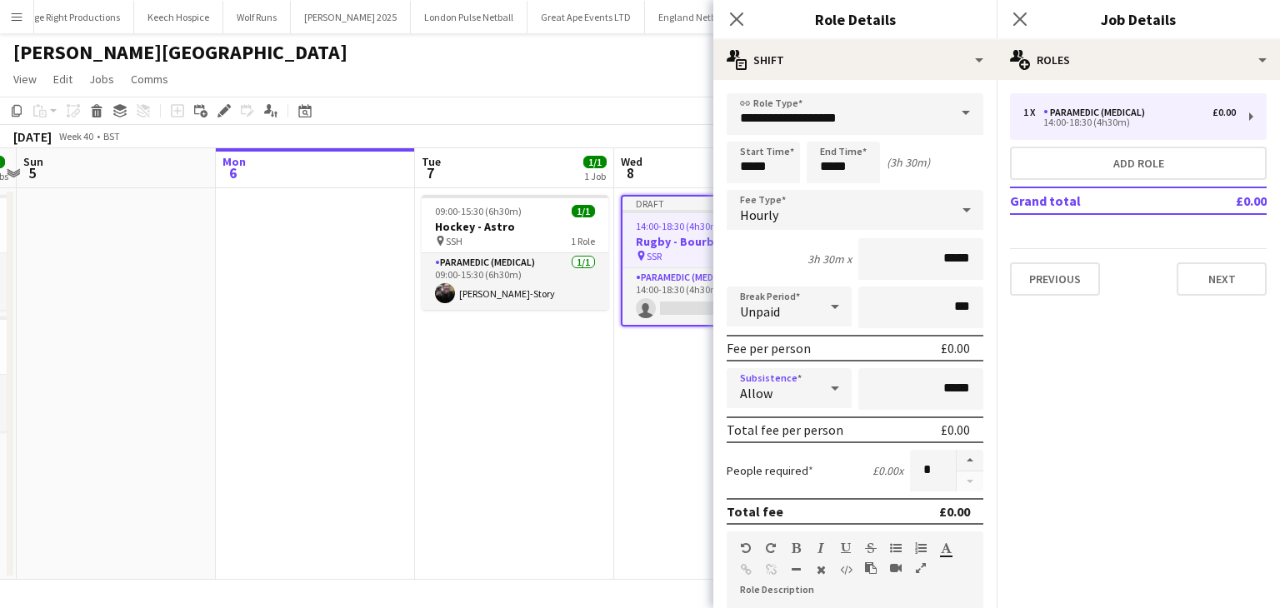
click at [825, 390] on icon at bounding box center [835, 388] width 20 height 33
drag, startPoint x: 797, startPoint y: 474, endPoint x: 793, endPoint y: 392, distance: 82.6
click at [797, 474] on span "Don't allow" at bounding box center [786, 475] width 92 height 16
click at [810, 307] on div "Unpaid" at bounding box center [773, 307] width 92 height 40
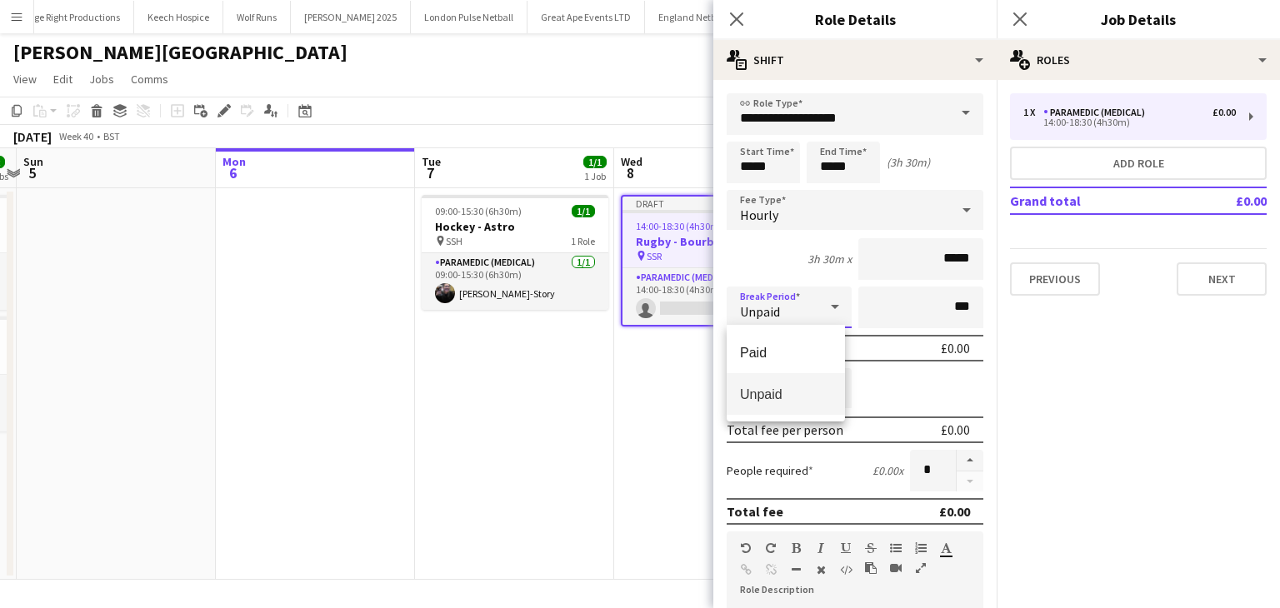
click at [795, 396] on span "Unpaid" at bounding box center [786, 395] width 92 height 16
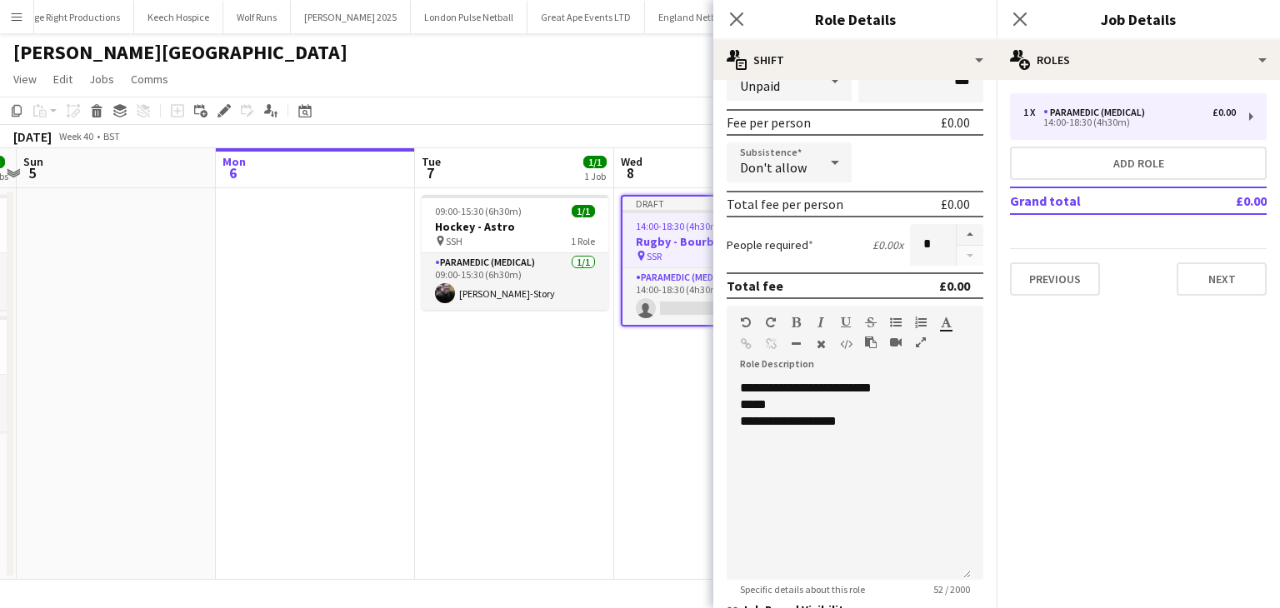
scroll to position [250, 0]
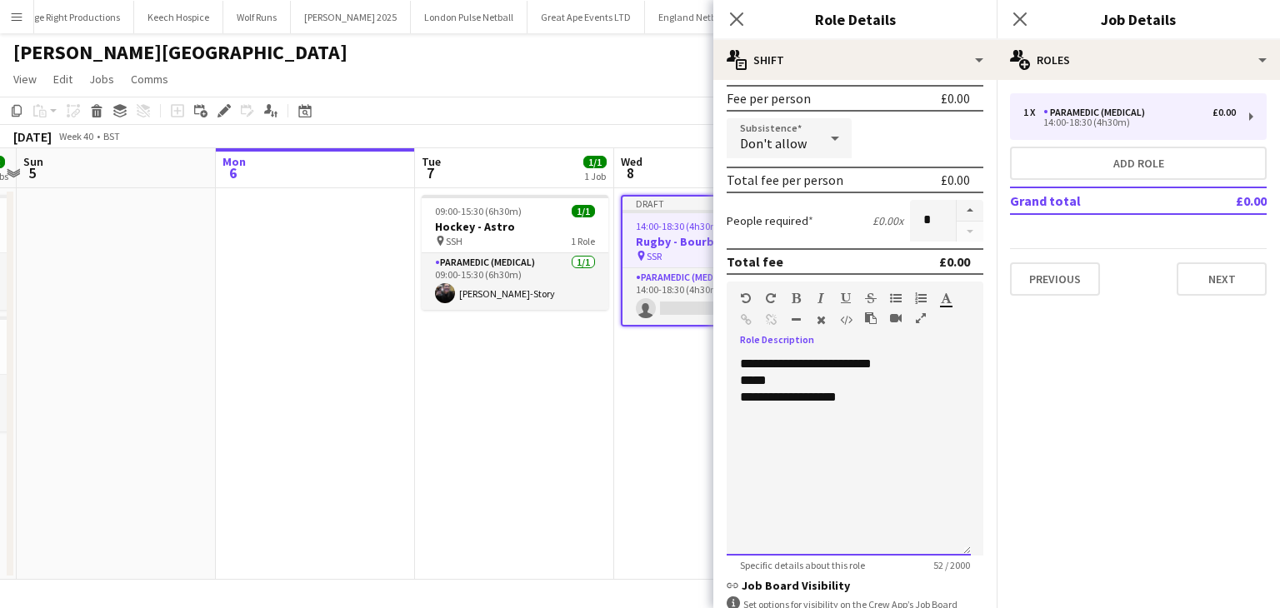
click at [813, 397] on div "**********" at bounding box center [848, 397] width 217 height 17
click at [806, 397] on div "**********" at bounding box center [848, 397] width 217 height 17
click at [808, 401] on div "**********" at bounding box center [848, 397] width 217 height 17
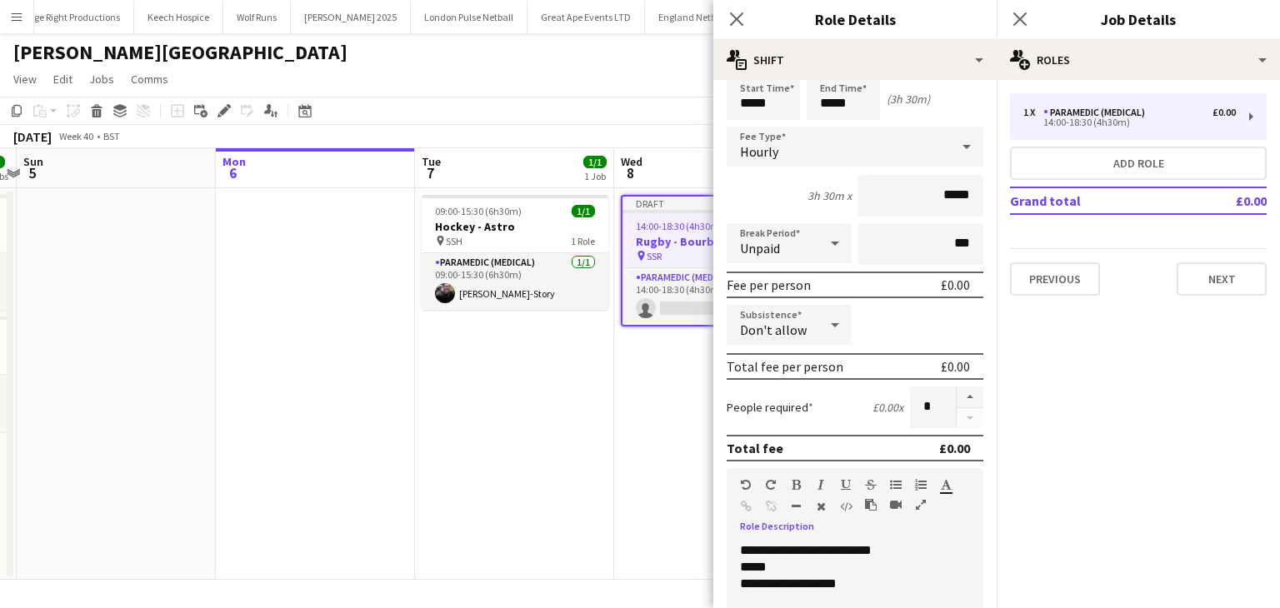
scroll to position [0, 0]
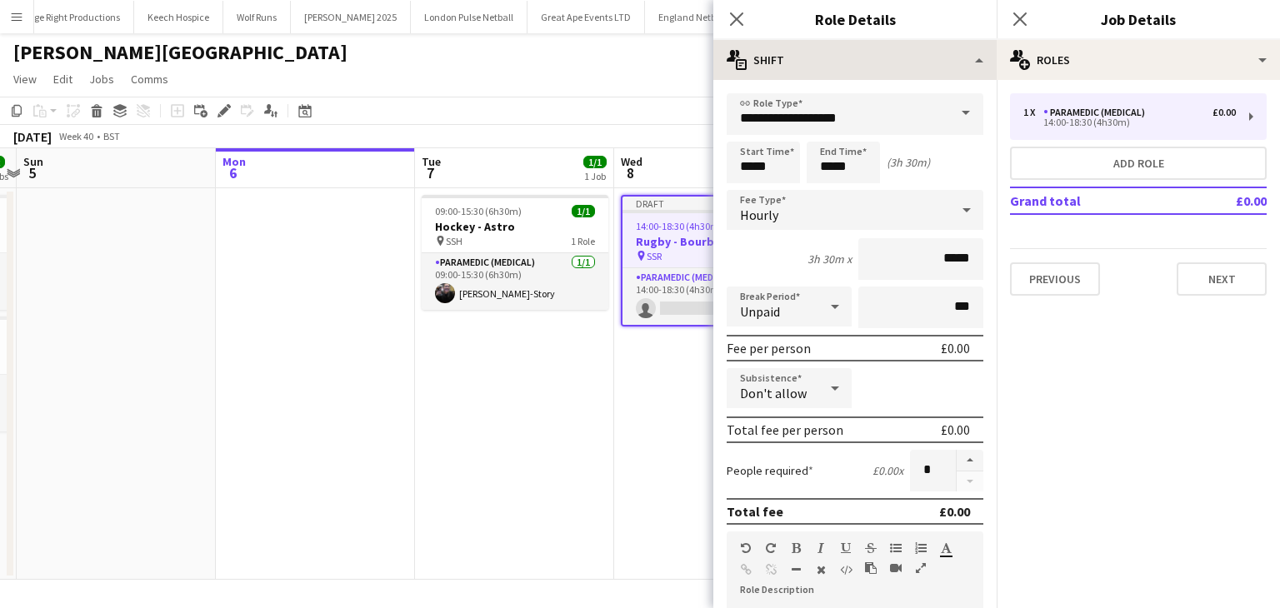
drag, startPoint x: 1013, startPoint y: 17, endPoint x: 977, endPoint y: 49, distance: 48.4
click at [1014, 17] on icon "Close pop-in" at bounding box center [1019, 18] width 13 height 13
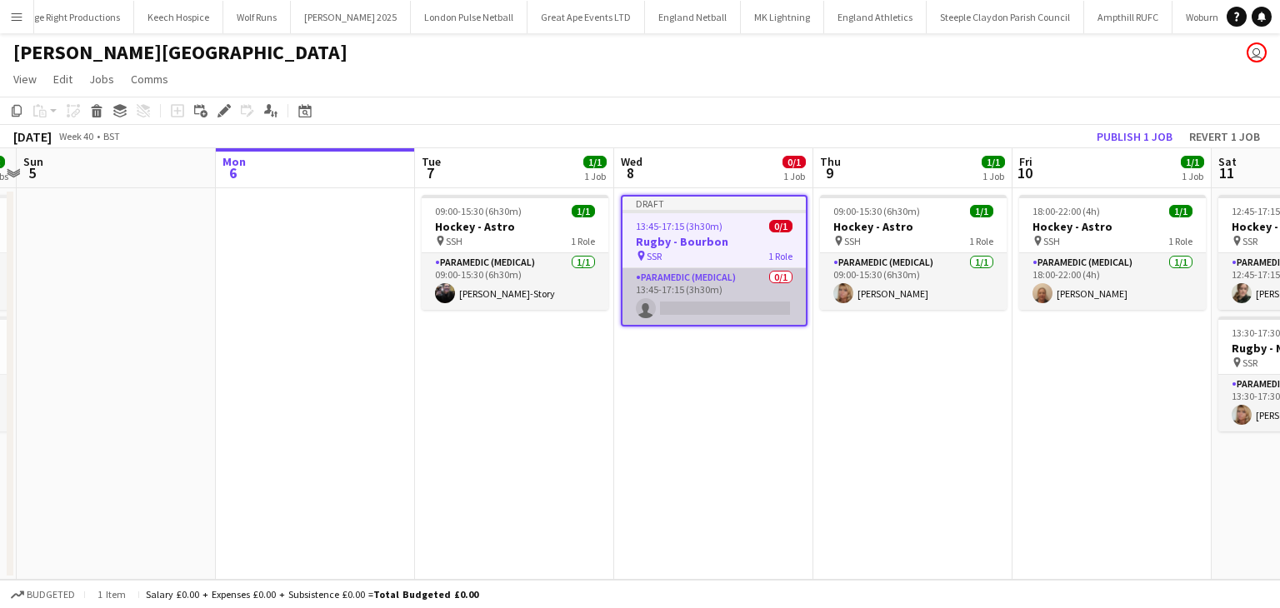
drag, startPoint x: 717, startPoint y: 299, endPoint x: 744, endPoint y: 287, distance: 29.9
click at [717, 298] on app-card-role "Paramedic (Medical) 0/1 13:45-17:15 (3h30m) single-neutral-actions" at bounding box center [713, 296] width 183 height 57
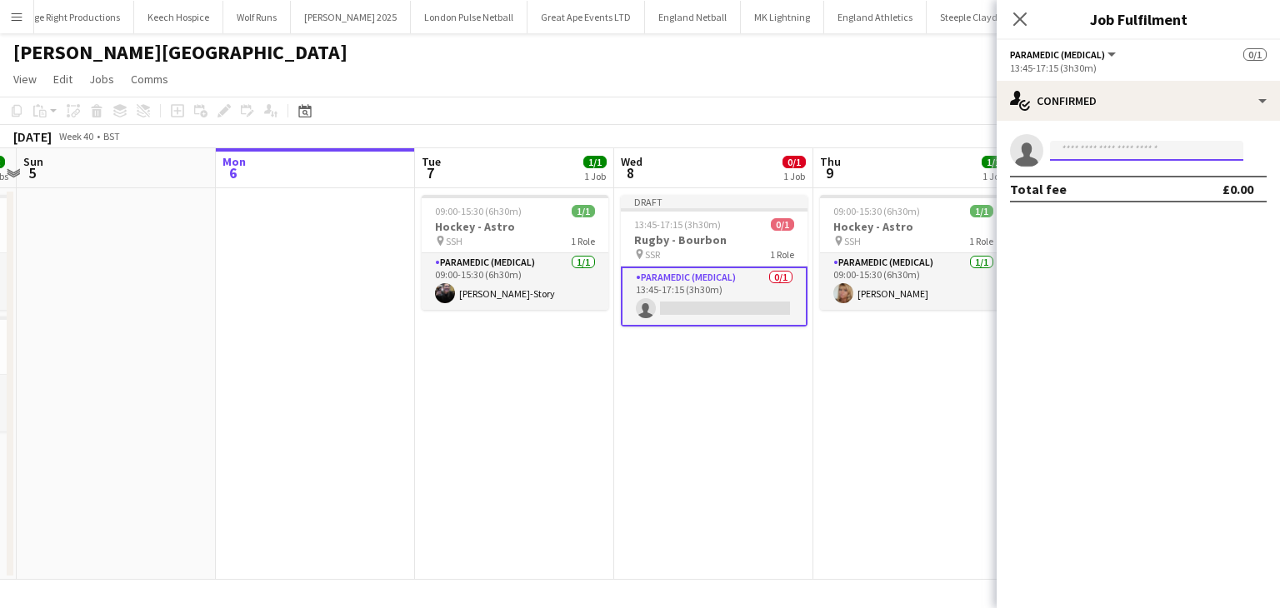
click at [1152, 155] on input at bounding box center [1146, 151] width 193 height 20
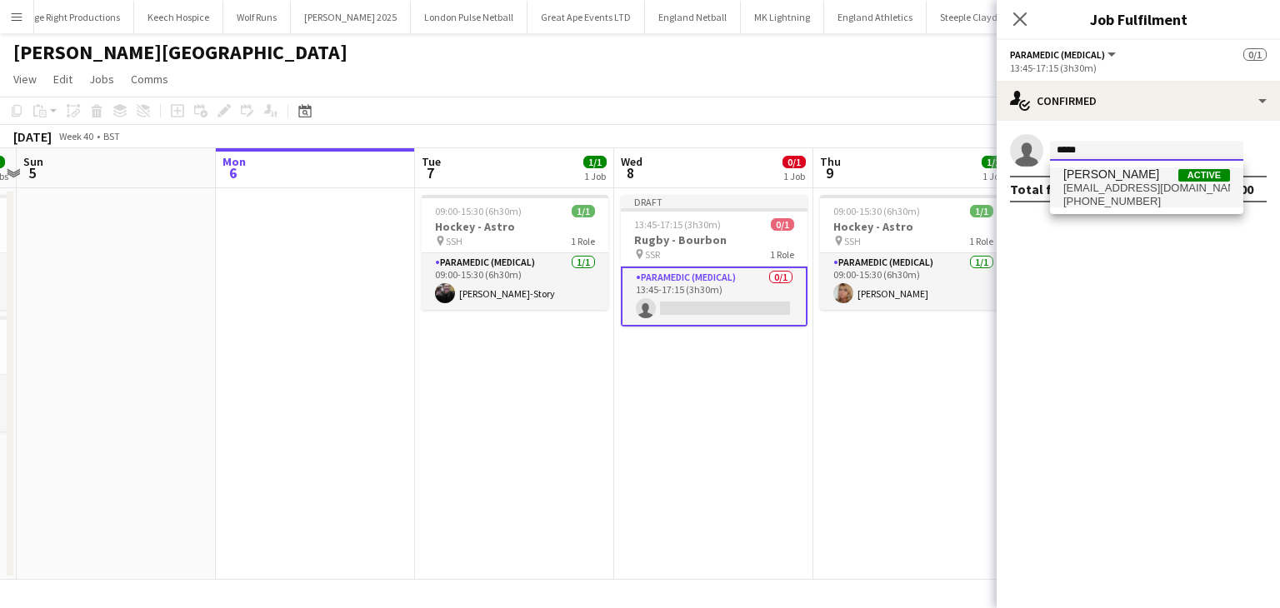
type input "*****"
click at [1159, 188] on span "simball82@gmail.com" at bounding box center [1146, 188] width 167 height 13
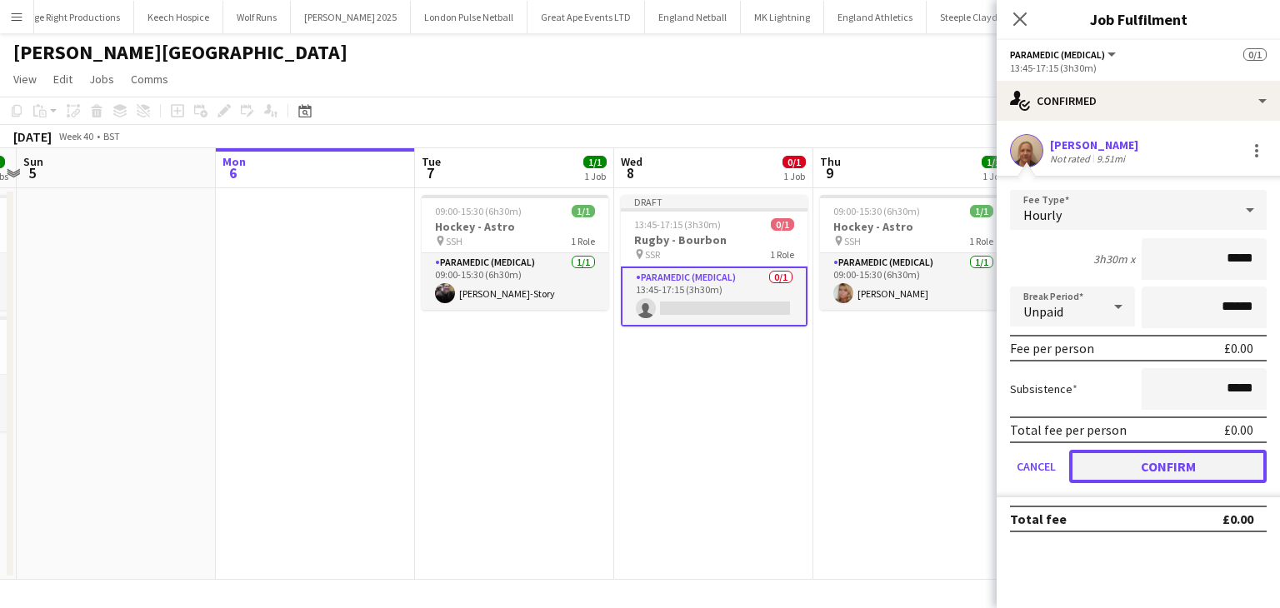
click at [1200, 472] on button "Confirm" at bounding box center [1167, 466] width 197 height 33
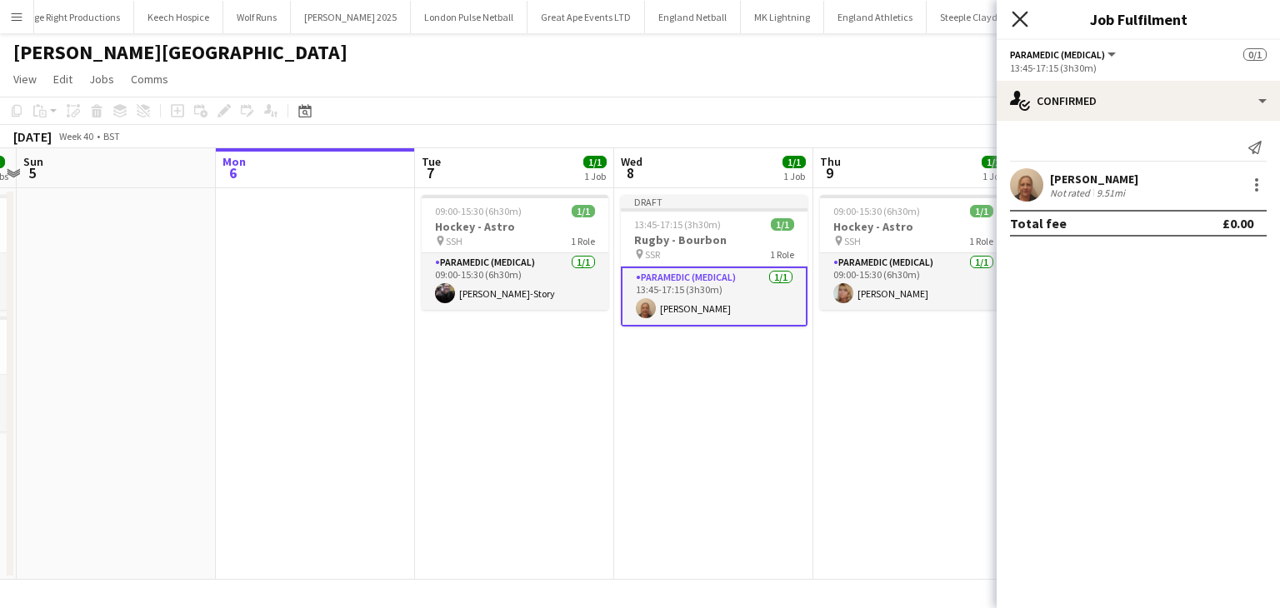
click at [1023, 12] on icon "Close pop-in" at bounding box center [1020, 19] width 16 height 16
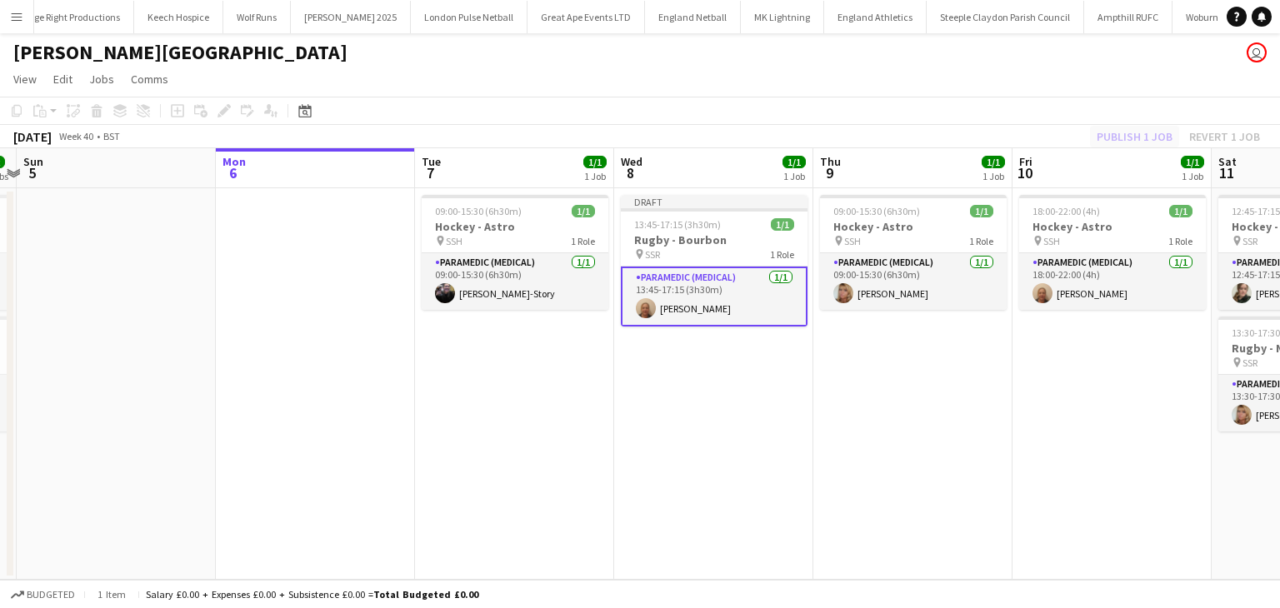
click at [1143, 129] on div "Publish 1 job Revert 1 job" at bounding box center [1178, 137] width 203 height 22
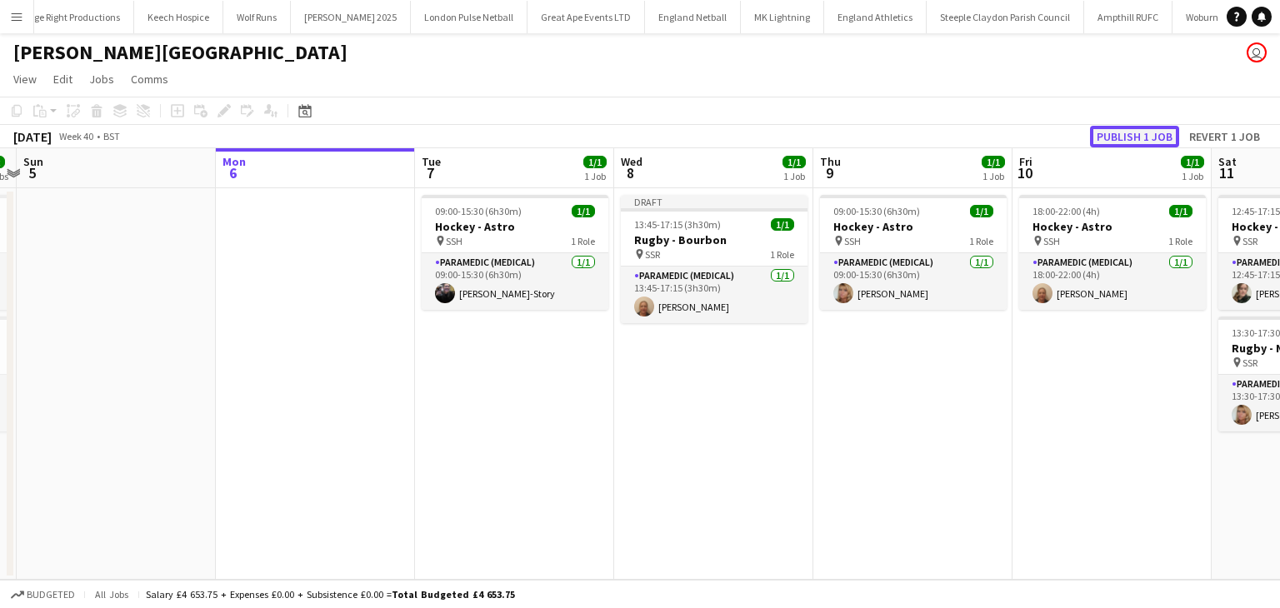
click at [1141, 134] on button "Publish 1 job" at bounding box center [1134, 137] width 89 height 22
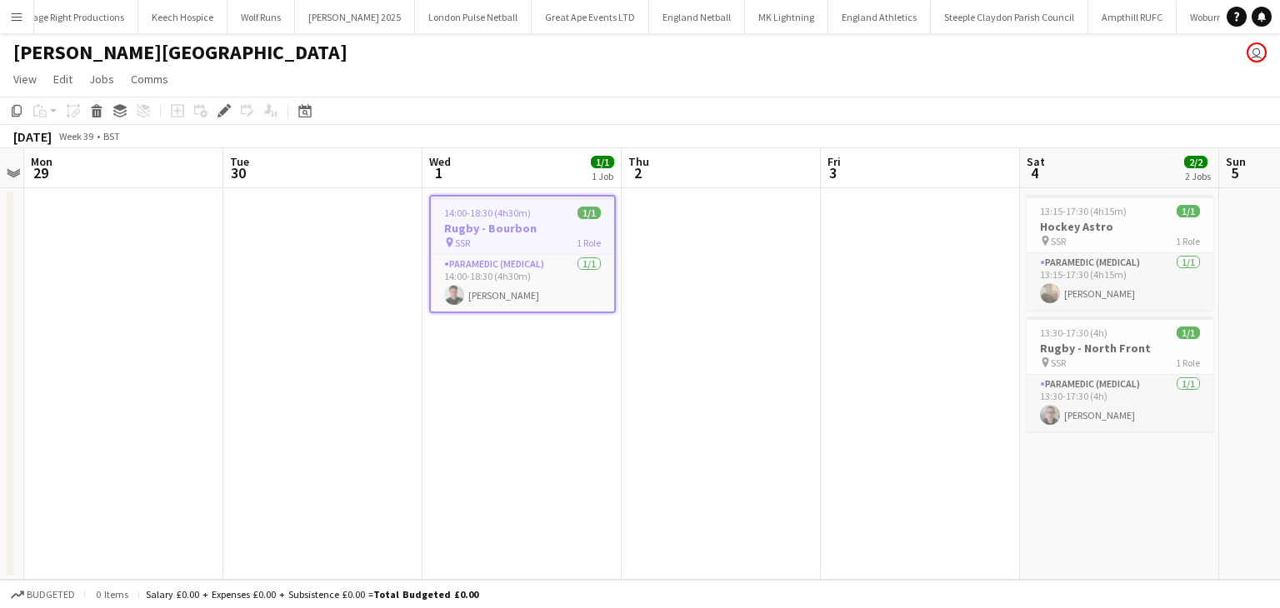
scroll to position [0, 972]
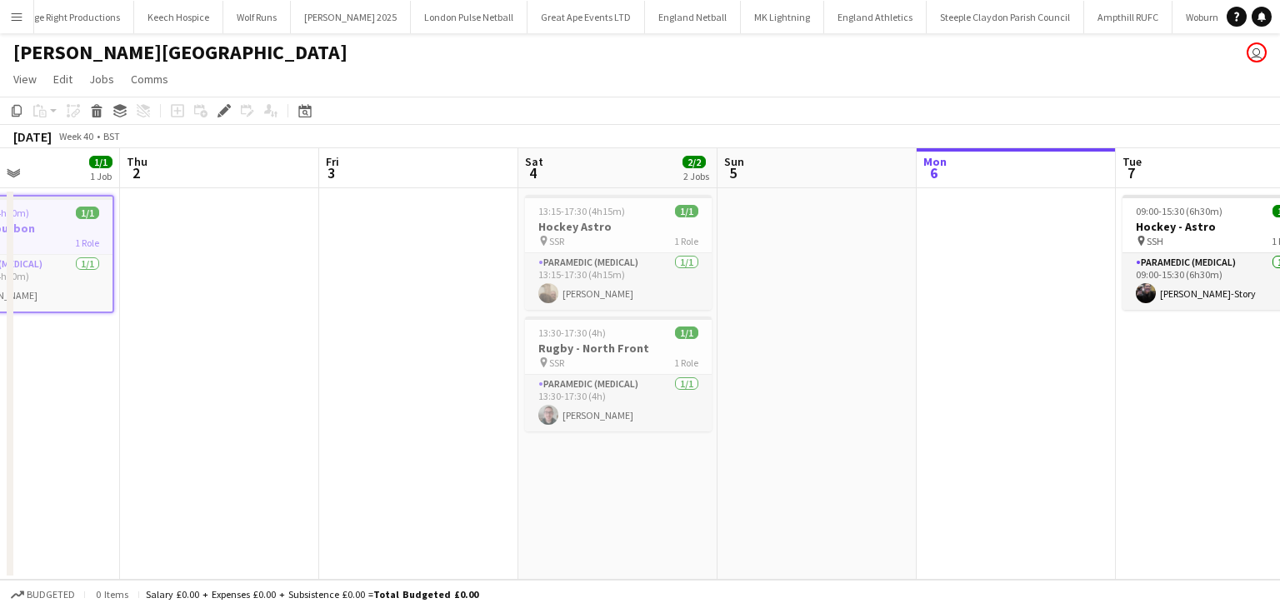
drag, startPoint x: 807, startPoint y: 336, endPoint x: 305, endPoint y: 281, distance: 504.7
click at [305, 281] on app-calendar-viewport "Sun 28 Mon 29 Tue 30 Wed 1 1/1 1 Job Thu 2 Fri 3 Sat 4 2/2 2 Jobs Sun 5 Mon 6 T…" at bounding box center [640, 364] width 1280 height 432
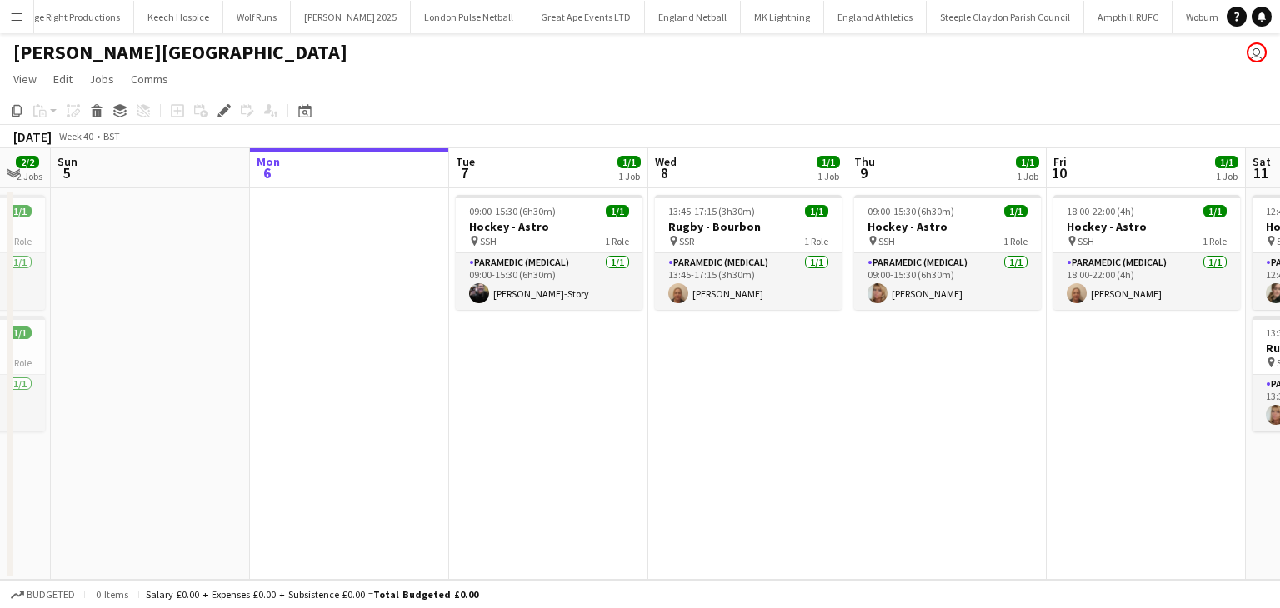
scroll to position [0, 747]
drag, startPoint x: 754, startPoint y: 297, endPoint x: 83, endPoint y: 290, distance: 670.9
click at [83, 290] on app-calendar-viewport "Wed 1 1/1 1 Job Thu 2 Fri 3 Sat 4 2/2 2 Jobs Sun 5 Mon 6 Tue 7 1/1 1 Job Wed 8 …" at bounding box center [640, 364] width 1280 height 432
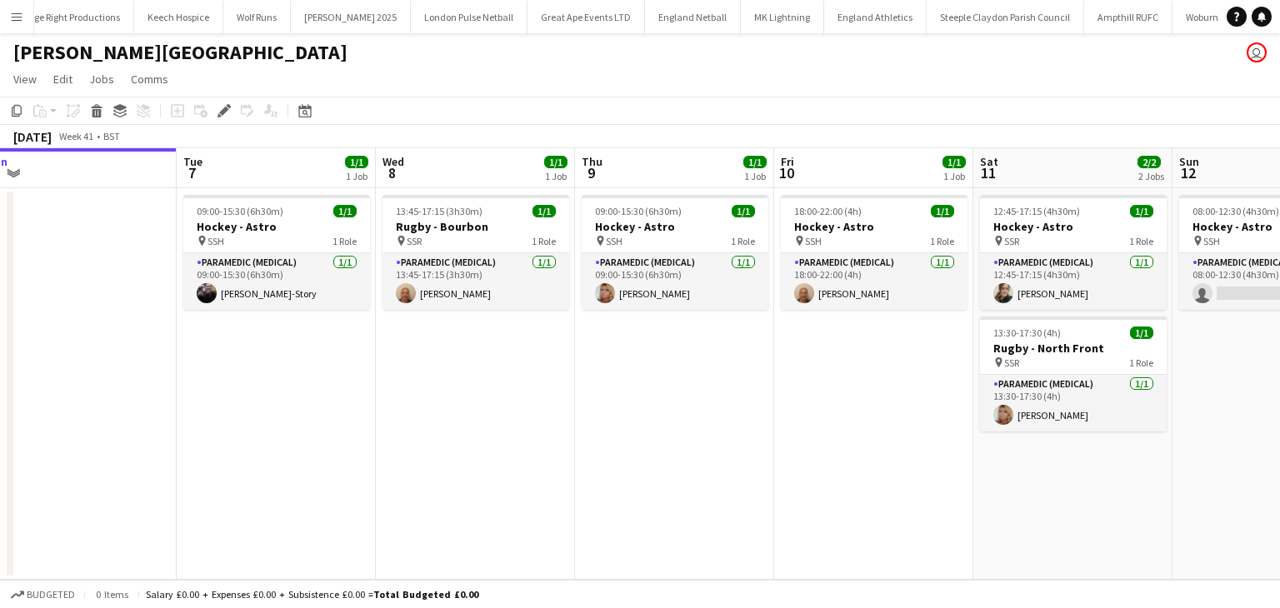
drag, startPoint x: 902, startPoint y: 377, endPoint x: 672, endPoint y: 379, distance: 229.2
click at [672, 379] on app-calendar-viewport "Fri 3 Sat 4 2/2 2 Jobs Sun 5 Mon 6 Tue 7 1/1 1 Job Wed 8 1/1 1 Job Thu 9 1/1 1 …" at bounding box center [640, 364] width 1280 height 432
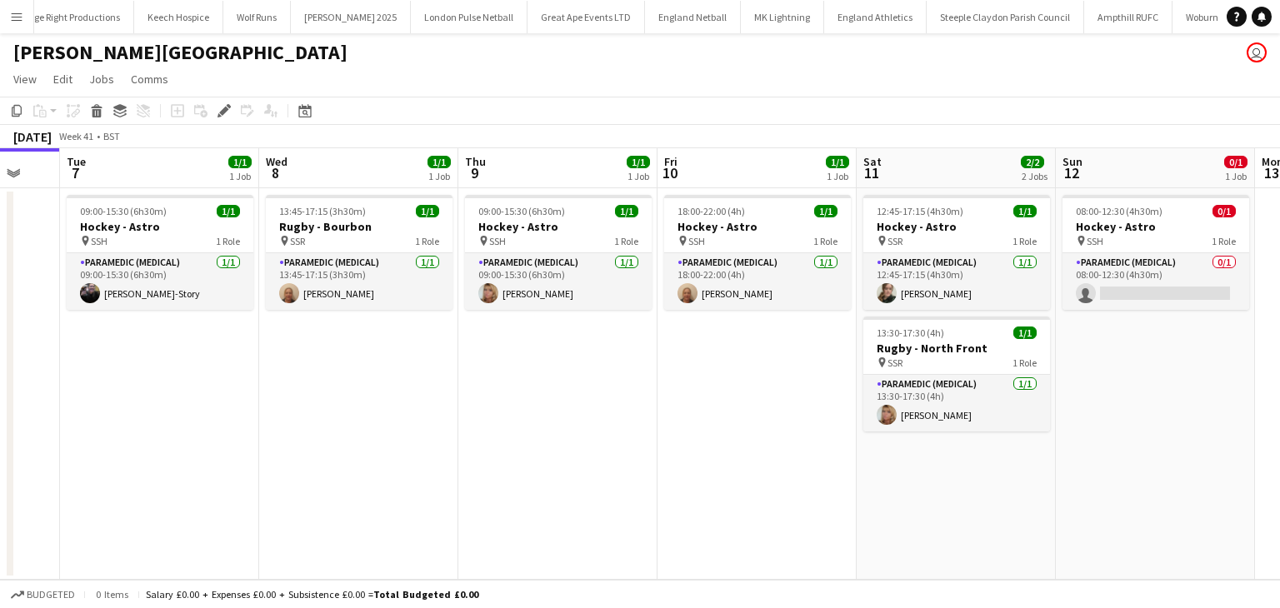
scroll to position [0, 682]
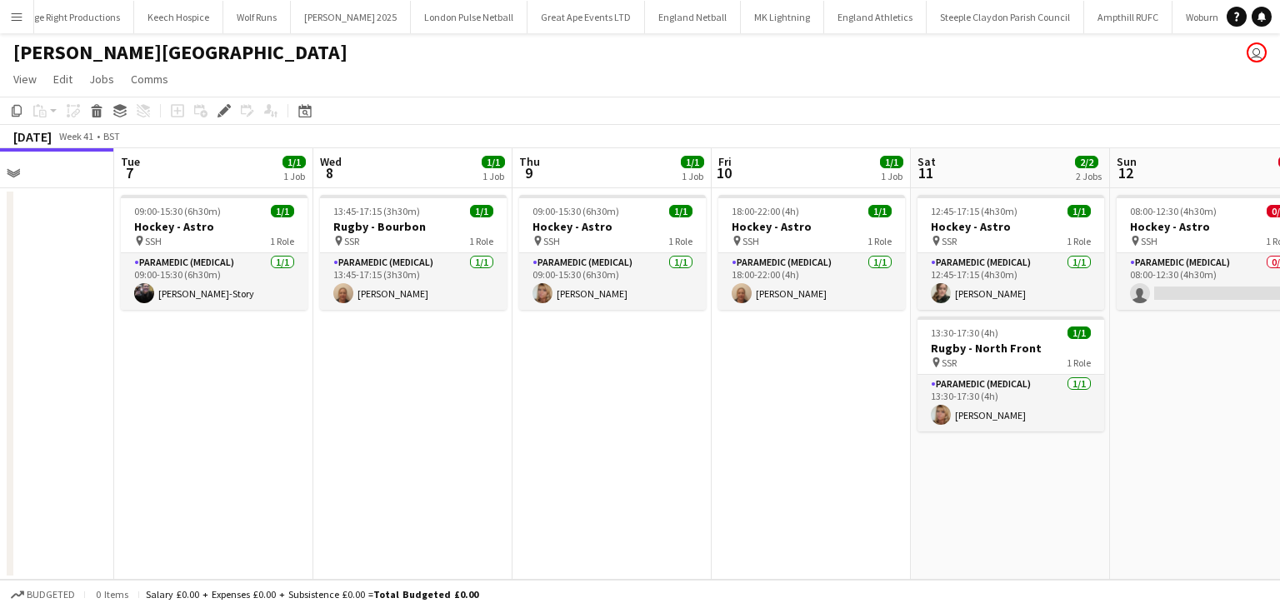
drag, startPoint x: 815, startPoint y: 381, endPoint x: 753, endPoint y: 381, distance: 61.7
click at [753, 381] on app-calendar-viewport "Fri 3 Sat 4 2/2 2 Jobs Sun 5 Mon 6 Tue 7 1/1 1 Job Wed 8 1/1 1 Job Thu 9 1/1 1 …" at bounding box center [640, 364] width 1280 height 432
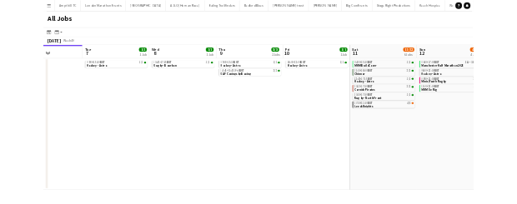
scroll to position [0, 426]
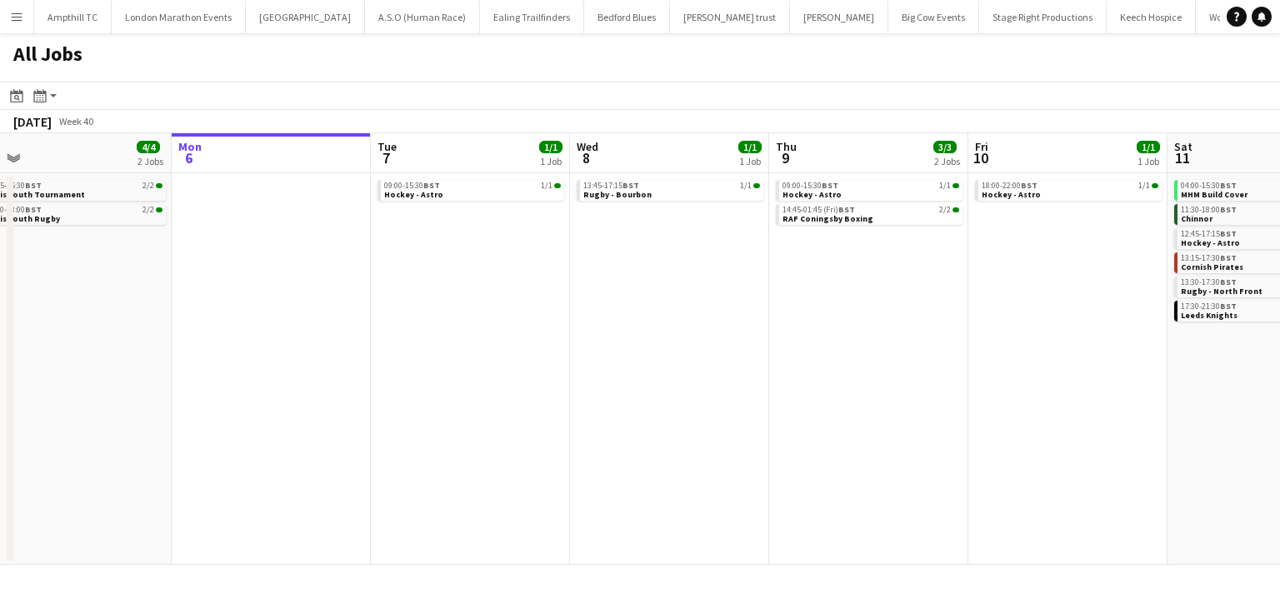
drag, startPoint x: 837, startPoint y: 362, endPoint x: 810, endPoint y: 387, distance: 37.7
click at [810, 387] on app-calendar-viewport "Fri 3 Sat 4 11/11 5 Jobs Sun 5 4/4 2 Jobs Mon 6 Tue 7 1/1 1 Job Wed 8 1/1 1 Job…" at bounding box center [640, 349] width 1280 height 432
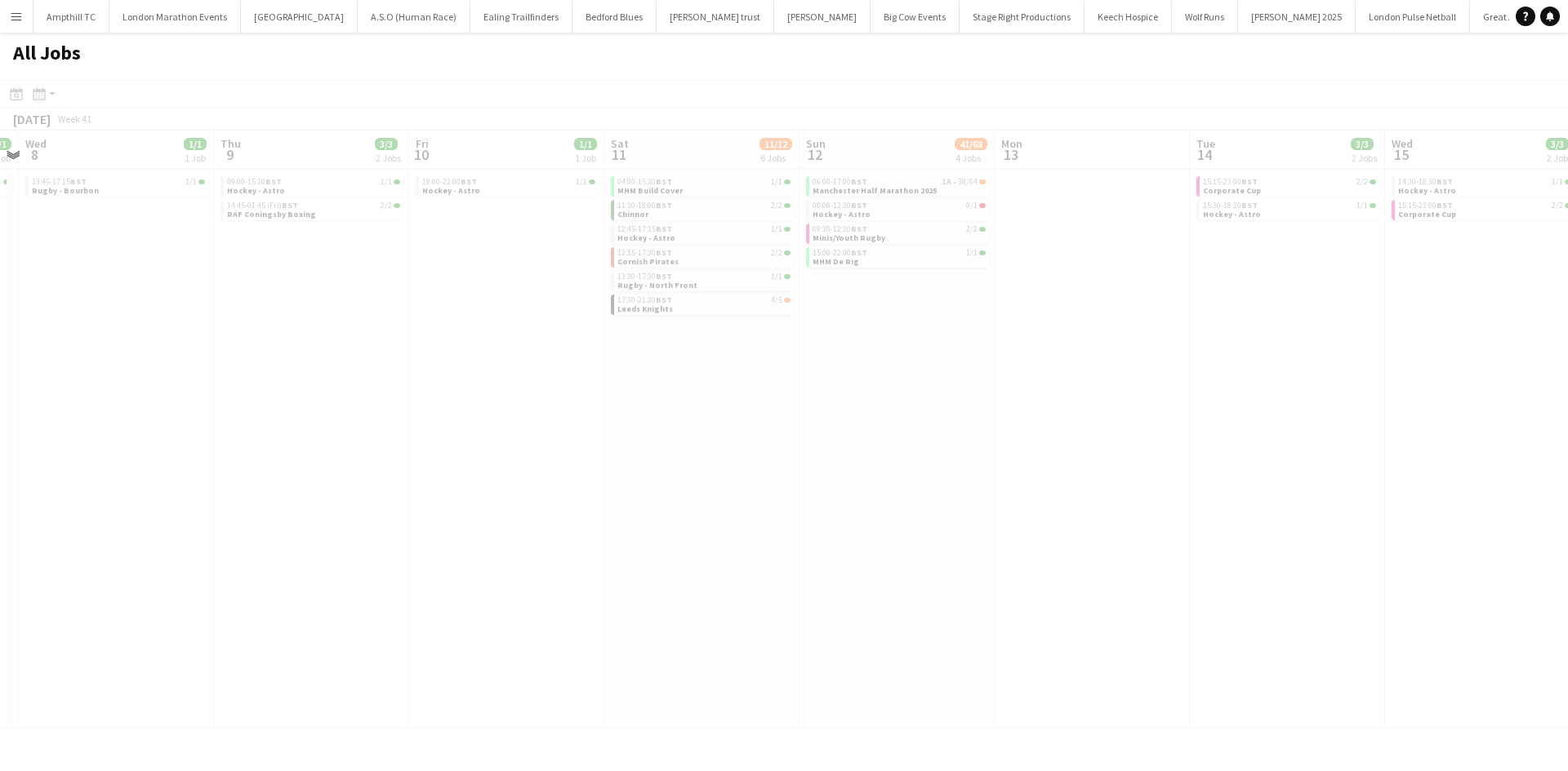
drag, startPoint x: 741, startPoint y: 379, endPoint x: 324, endPoint y: 384, distance: 417.0
click at [115, 384] on app-all-jobs "All Jobs Date picker [DATE] [DATE] [DATE] M [DATE] T [DATE] W [DATE] T [DATE] F…" at bounding box center [784, 380] width 1568 height 697
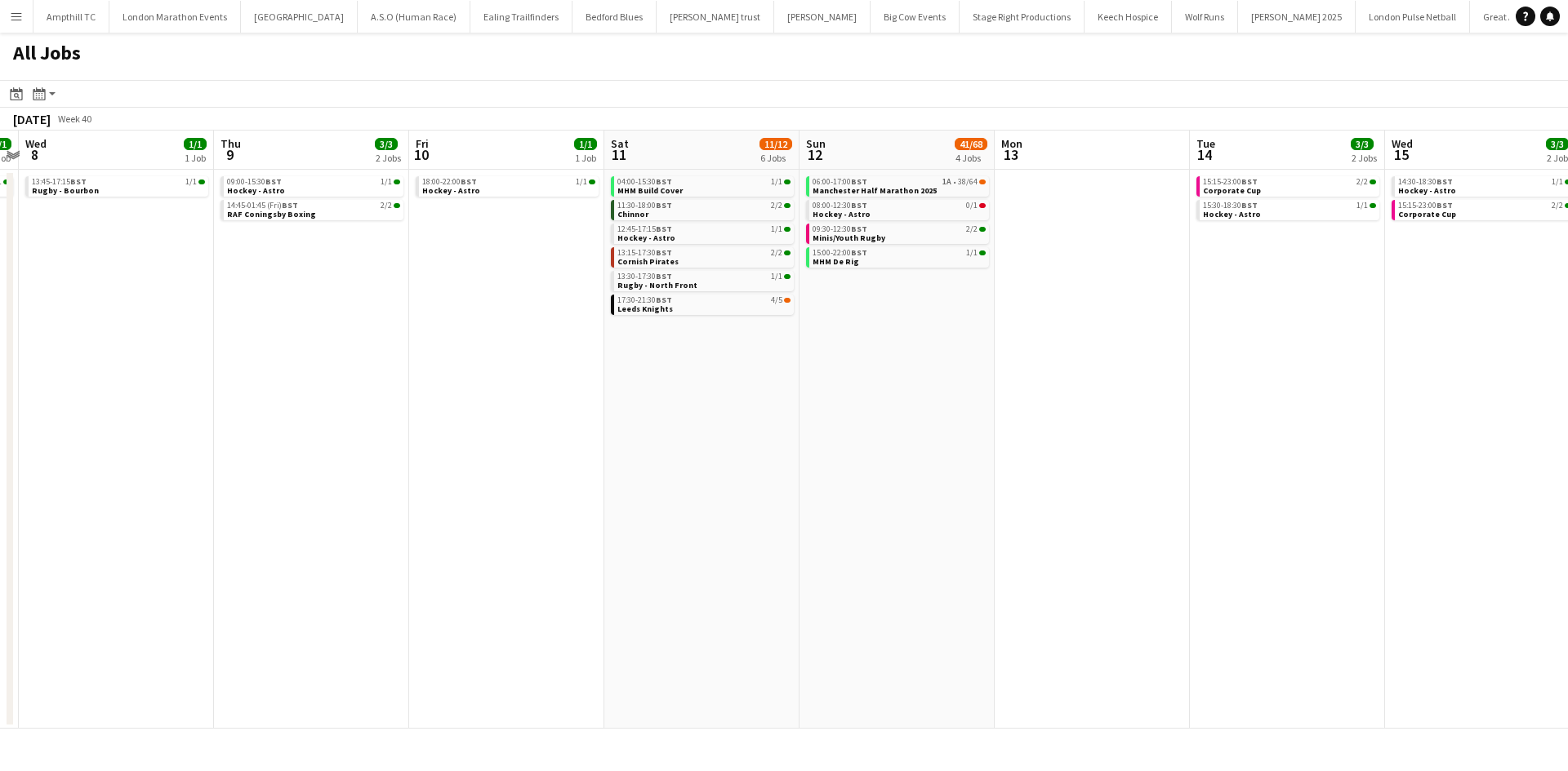
drag, startPoint x: 1058, startPoint y: 398, endPoint x: 733, endPoint y: 410, distance: 325.2
click at [527, 399] on app-calendar-viewport "Sun 5 4/4 2 Jobs Mon 6 Tue 7 1/1 1 Job Wed 8 1/1 1 Job Thu 9 3/3 2 Jobs Fri 10 …" at bounding box center [784, 429] width 1568 height 599
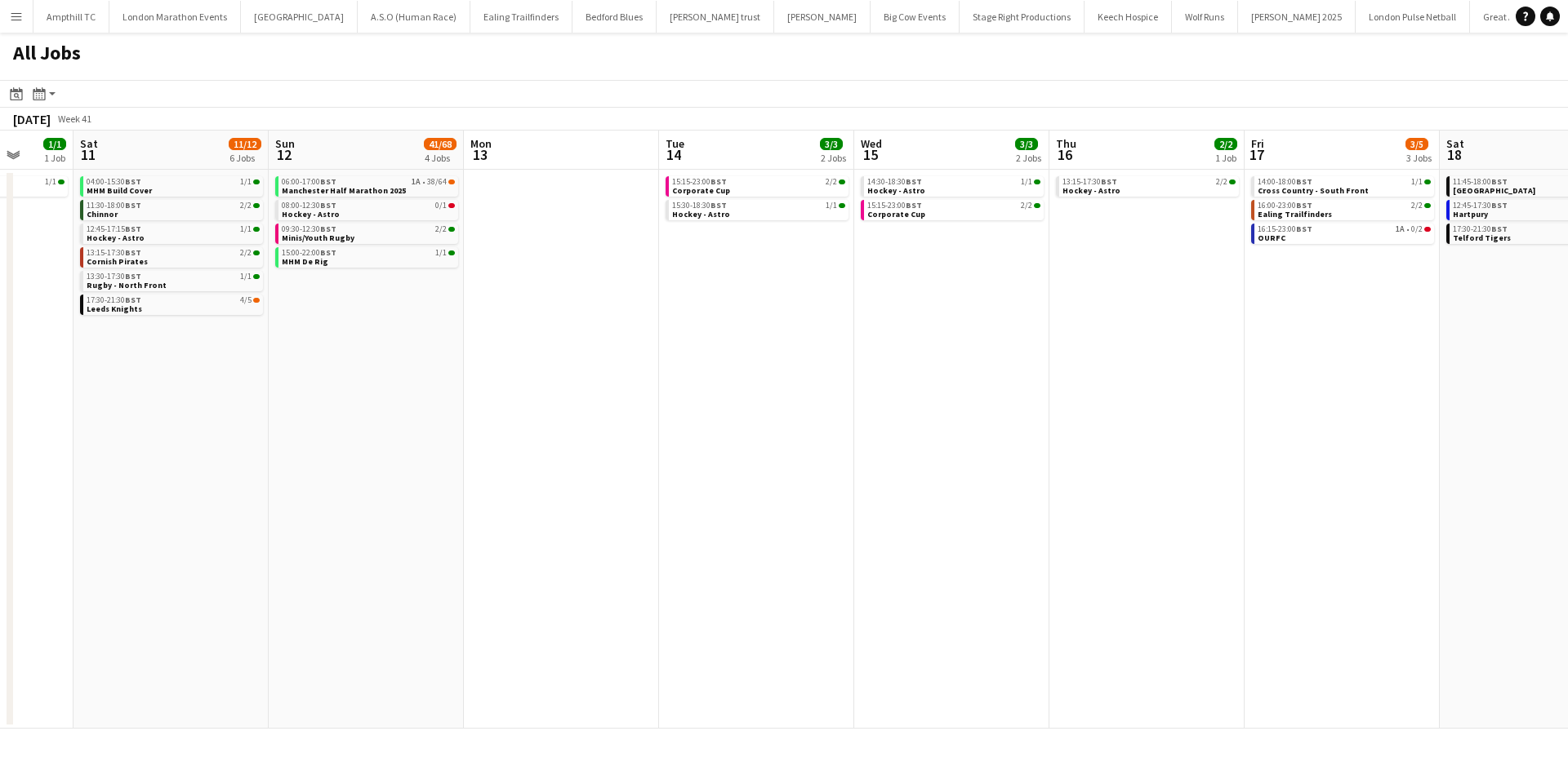
scroll to position [0, 563]
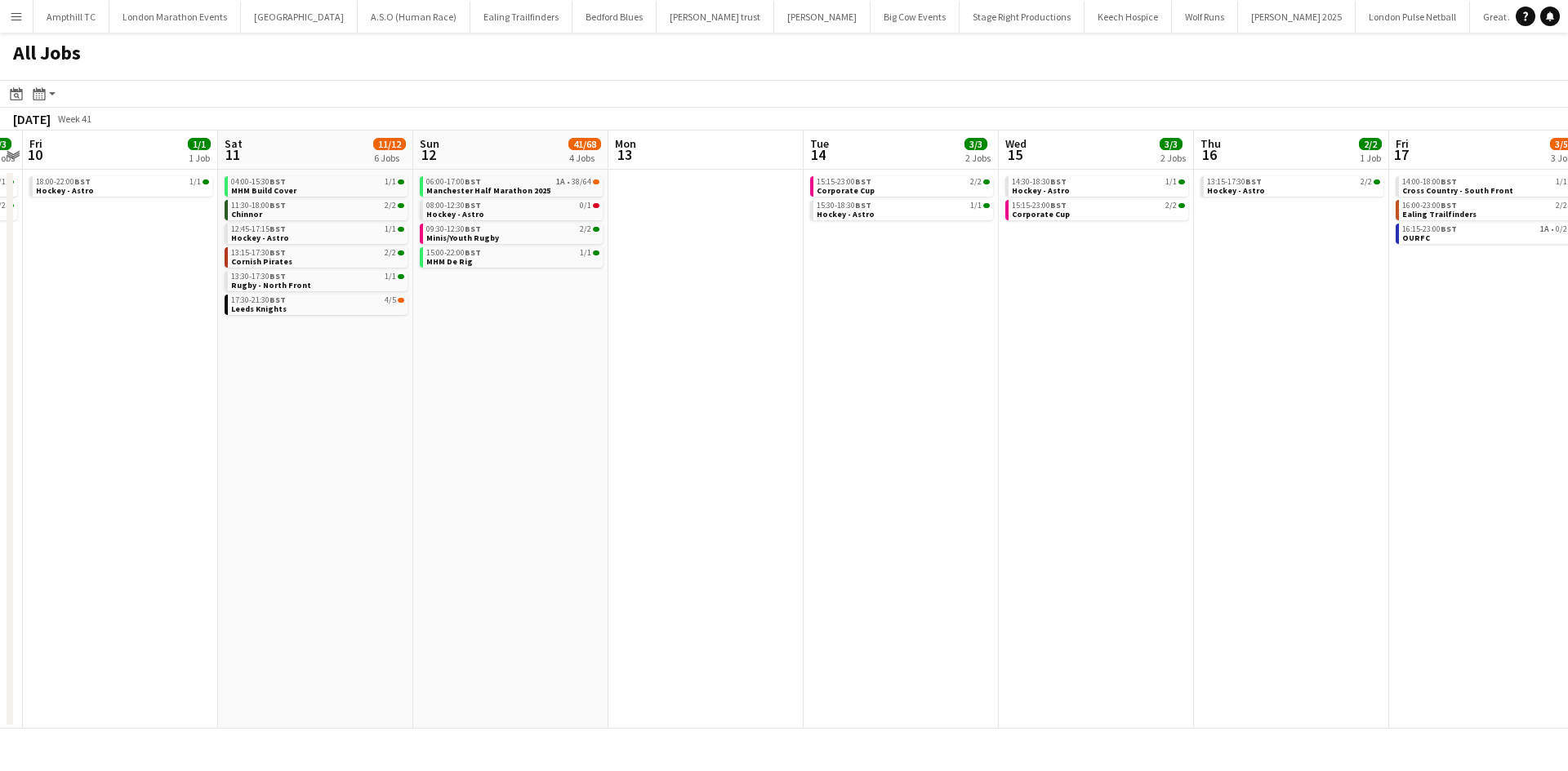
click at [342, 420] on app-all-jobs "All Jobs Date picker [DATE] [DATE] [DATE] M [DATE] T [DATE] W [DATE] T [DATE] F…" at bounding box center [784, 380] width 1568 height 697
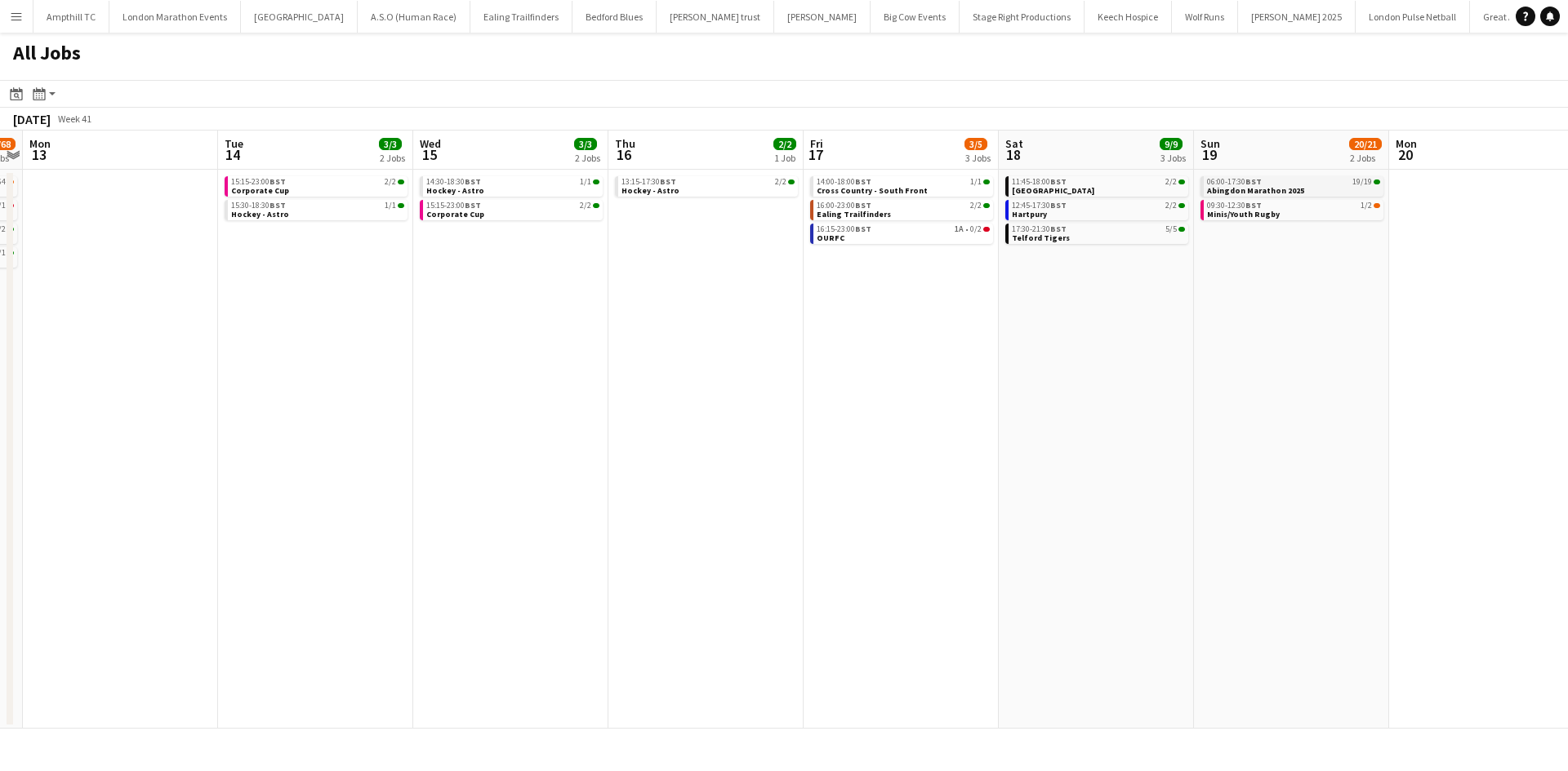
click at [1236, 183] on span "06:00-17:30 BST" at bounding box center [1235, 182] width 55 height 8
click at [1253, 217] on link "09:30-12:30 BST 1/2 Minis/Youth Rugby" at bounding box center [1294, 209] width 173 height 19
click at [1253, 185] on span "Abingdon Marathon 2025" at bounding box center [1255, 190] width 97 height 11
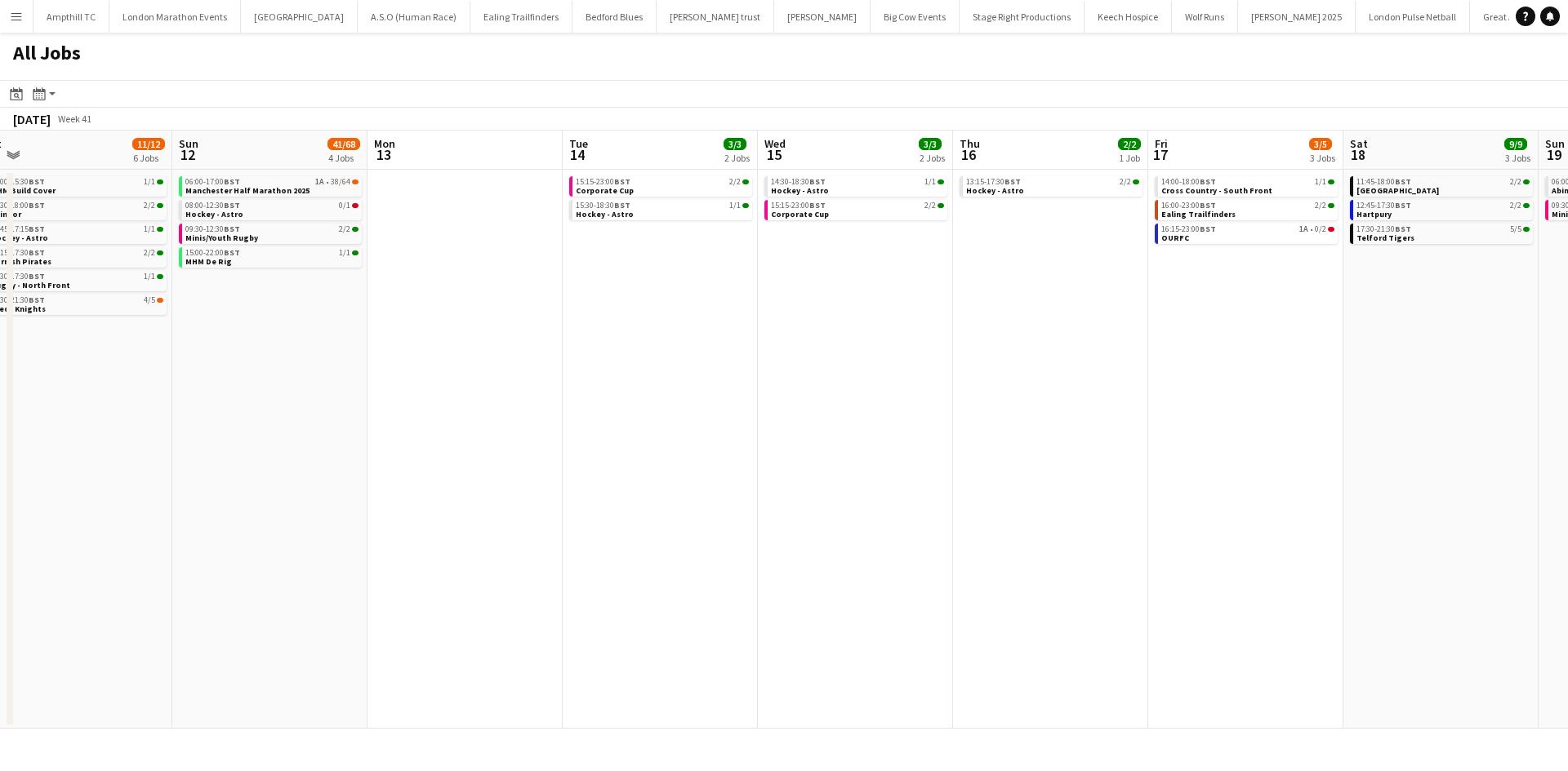
scroll to position [0, 455]
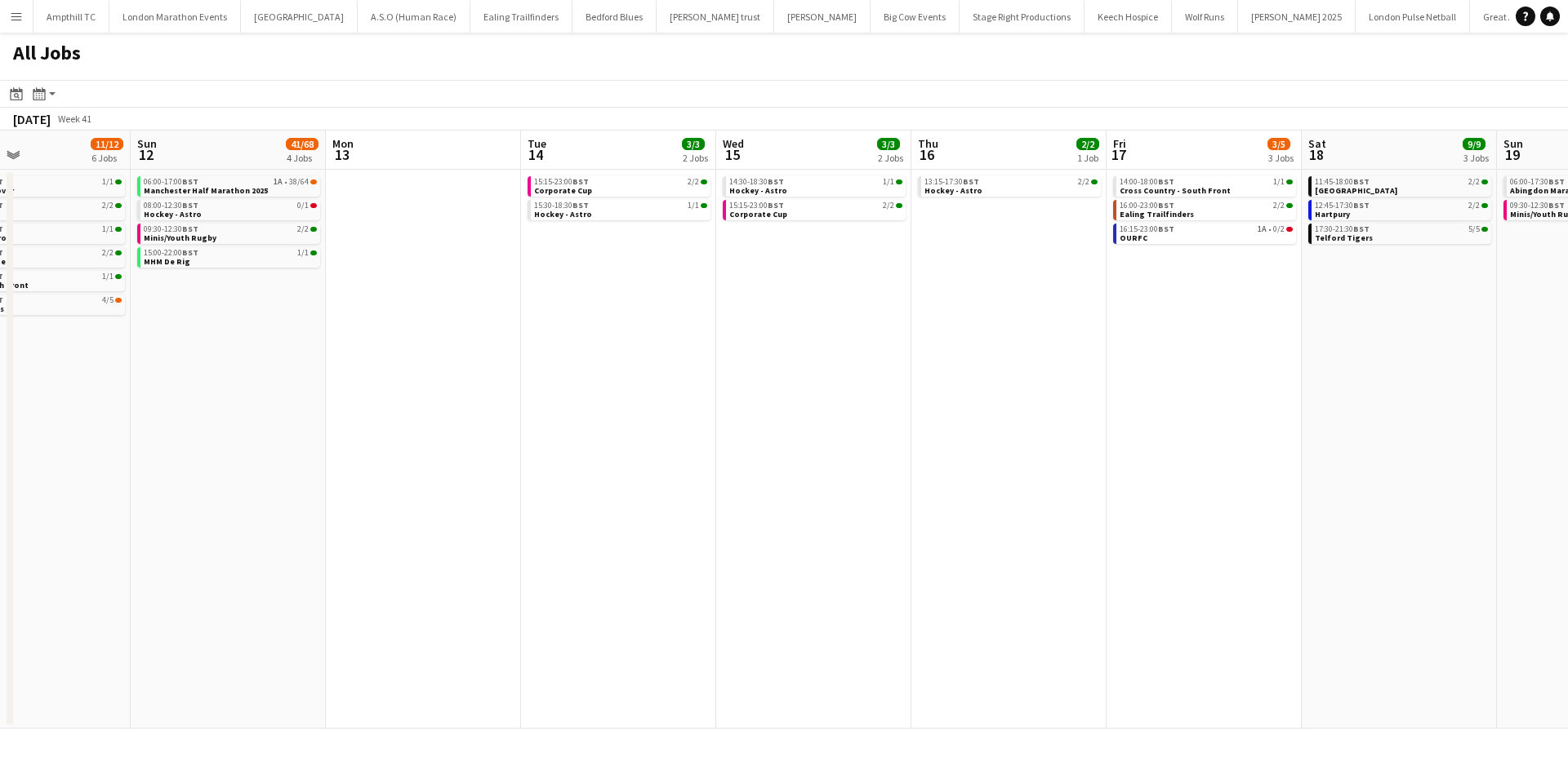
drag, startPoint x: 446, startPoint y: 379, endPoint x: 749, endPoint y: 389, distance: 303.2
click at [749, 389] on app-calendar-viewport "Thu 9 3/3 2 Jobs Fri 10 1/1 1 Job Sat 11 11/12 6 Jobs Sun 12 41/68 4 Jobs Mon 1…" at bounding box center [784, 429] width 1568 height 599
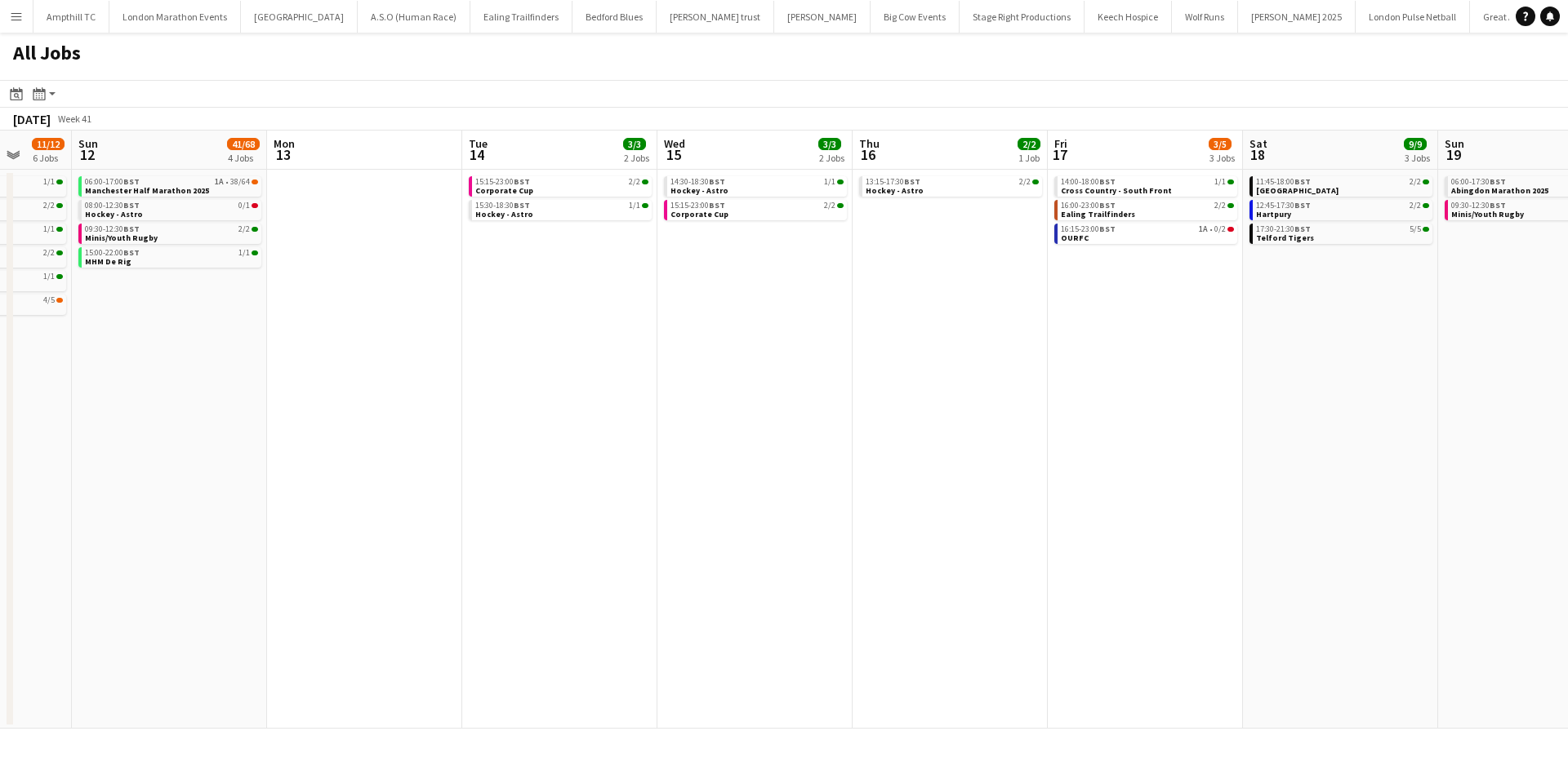
drag, startPoint x: 368, startPoint y: 273, endPoint x: 821, endPoint y: 313, distance: 454.8
click at [883, 301] on app-calendar-viewport "Thu 9 3/3 2 Jobs Fri 10 1/1 1 Job Sat 11 11/12 6 Jobs Sun 12 41/68 4 Jobs Mon 1…" at bounding box center [784, 429] width 1568 height 599
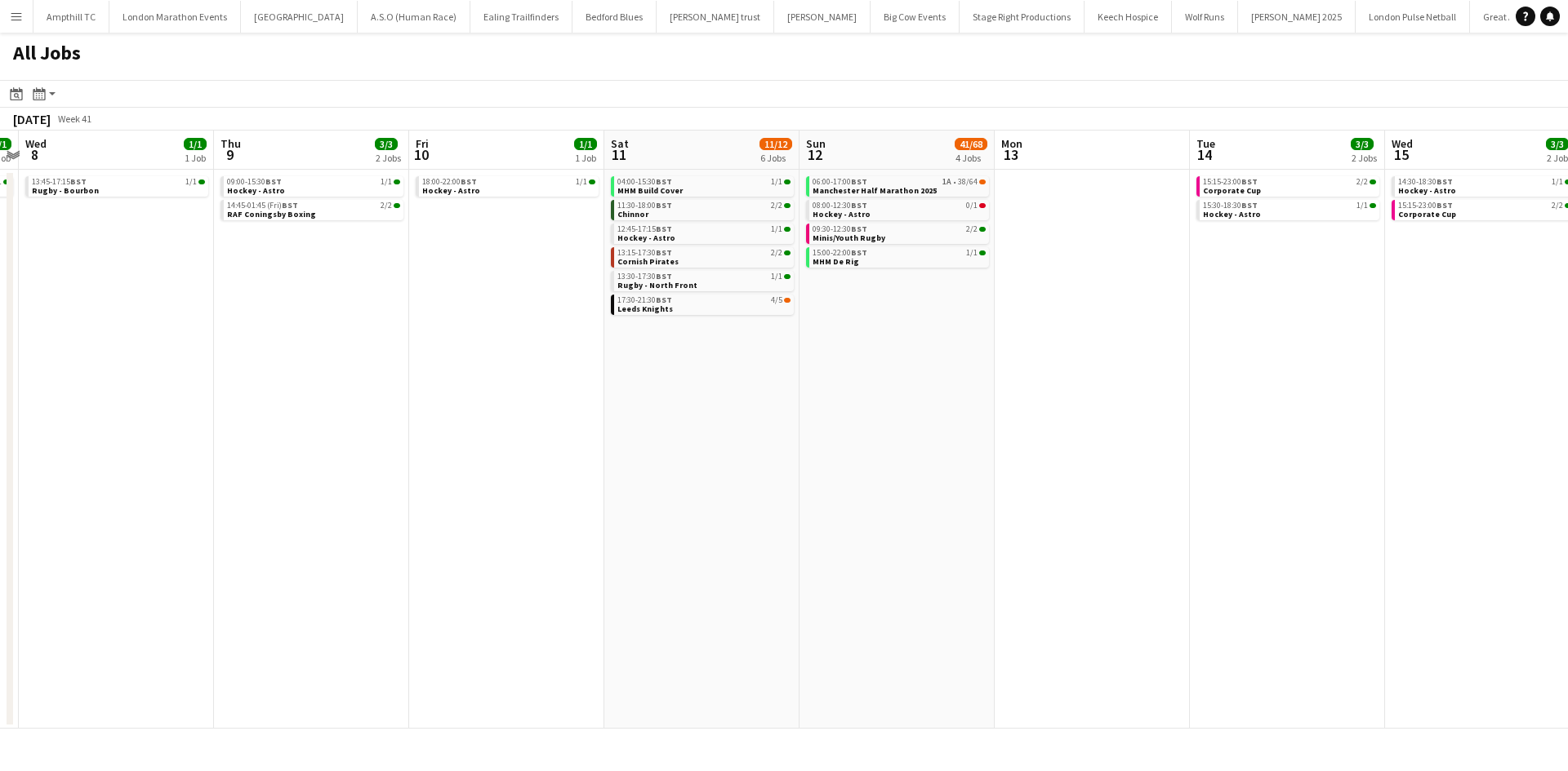
drag, startPoint x: 523, startPoint y: 372, endPoint x: 768, endPoint y: 383, distance: 245.2
click at [816, 377] on app-calendar-viewport "Mon 6 Tue 7 1/1 1 Job Wed 8 1/1 1 Job Thu 9 3/3 2 Jobs Fri 10 1/1 1 Job Sat 11 …" at bounding box center [784, 429] width 1568 height 599
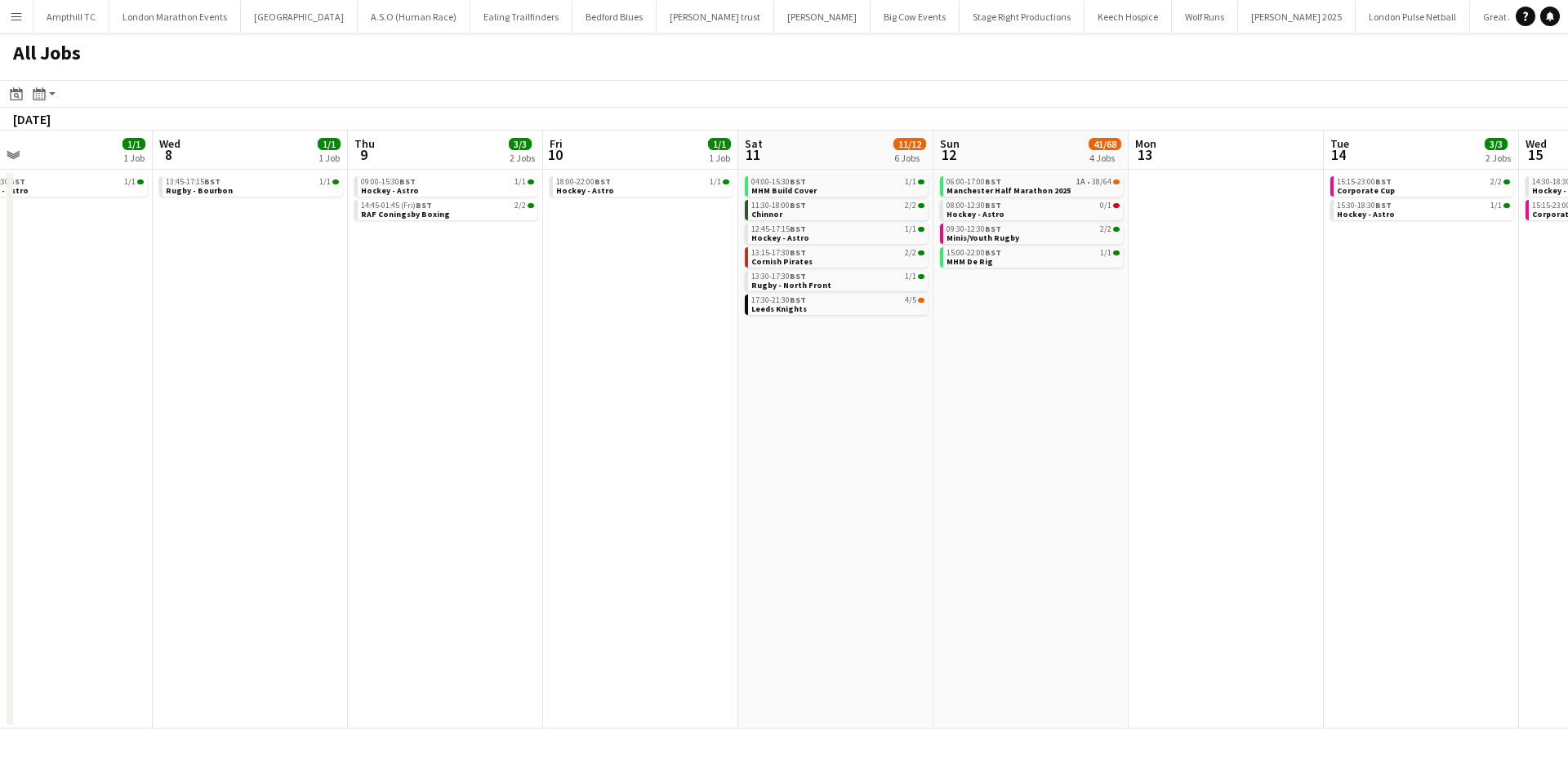
click at [817, 379] on app-calendar-viewport "Sun 5 4/4 2 Jobs Mon 6 Tue 7 1/1 1 Job Wed 8 1/1 1 Job Thu 9 3/3 2 Jobs Fri 10 …" at bounding box center [784, 429] width 1568 height 599
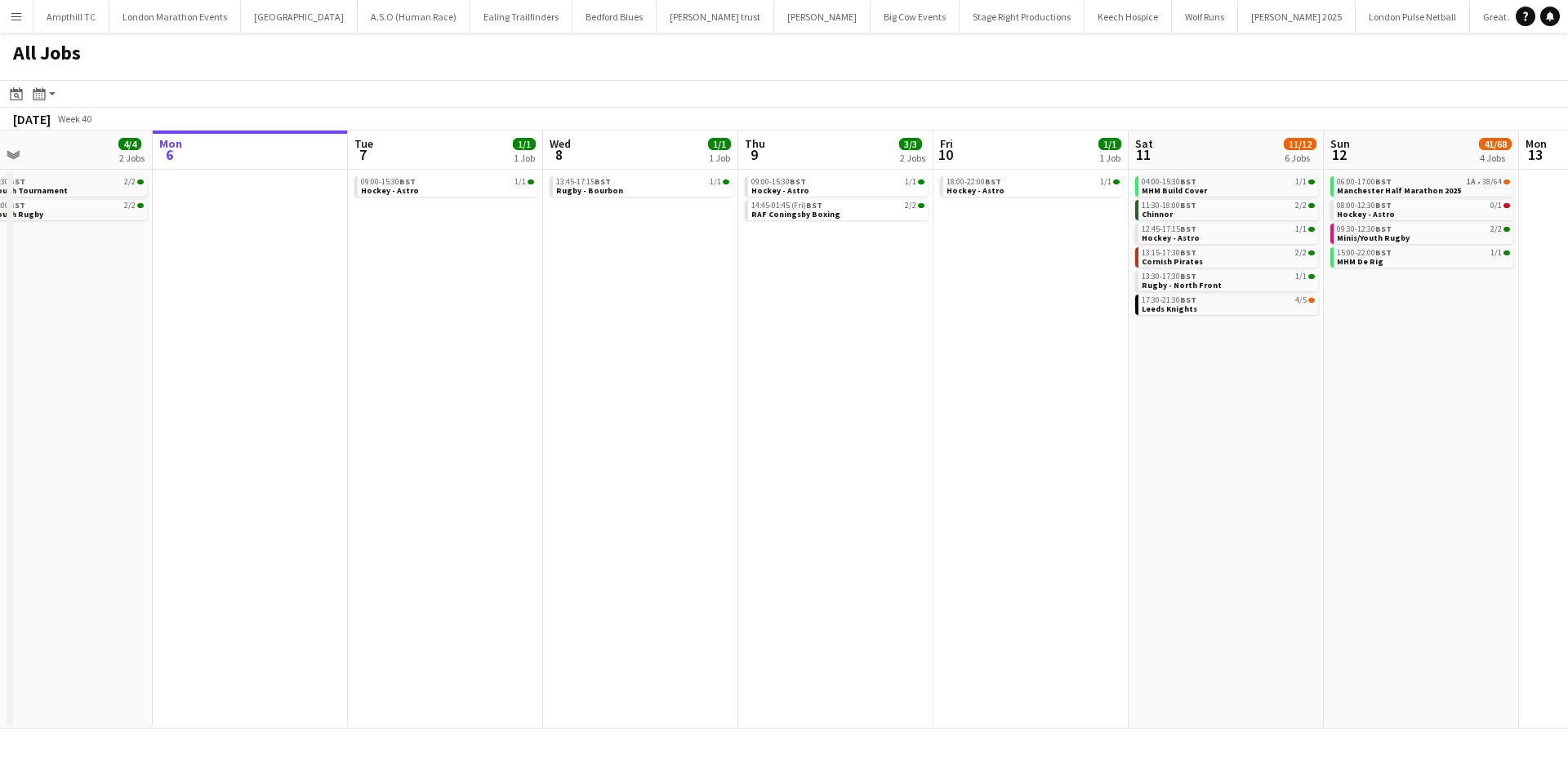
scroll to position [0, 430]
click at [418, 192] on link "09:00-15:30 BST 1/1 Hockey - Astro" at bounding box center [450, 185] width 173 height 19
click at [644, 194] on link "13:45-17:15 BST 1/1 Rugby - Bourbon" at bounding box center [645, 185] width 173 height 19
click at [814, 179] on div "09:00-15:30 BST 1/1" at bounding box center [840, 182] width 173 height 8
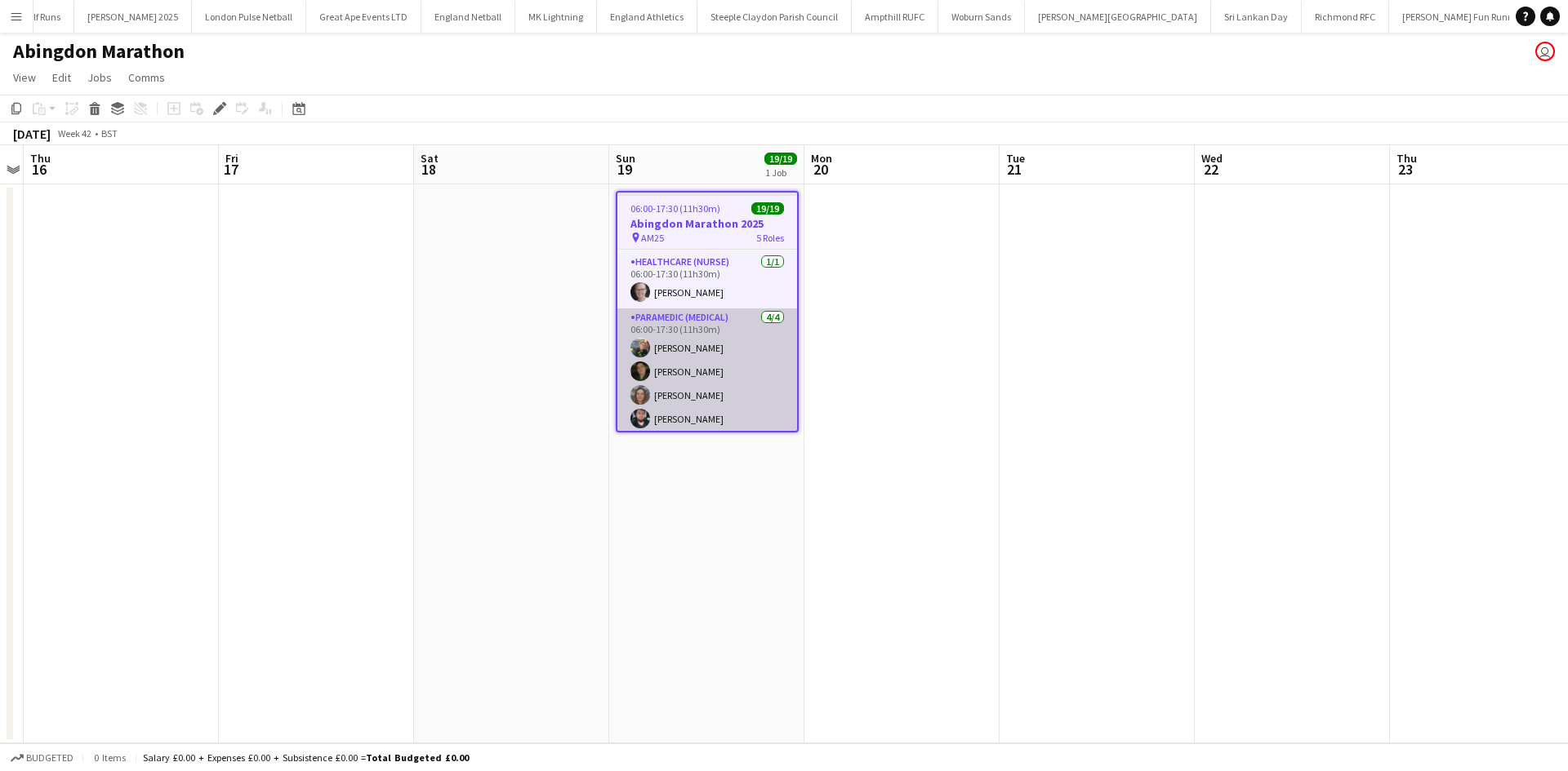
scroll to position [428, 0]
click at [719, 358] on app-card-role "Paramedic (Medical) [DATE] 06:00-17:30 (11h30m) [PERSON_NAME] [PERSON_NAME] [PE…" at bounding box center [707, 367] width 179 height 126
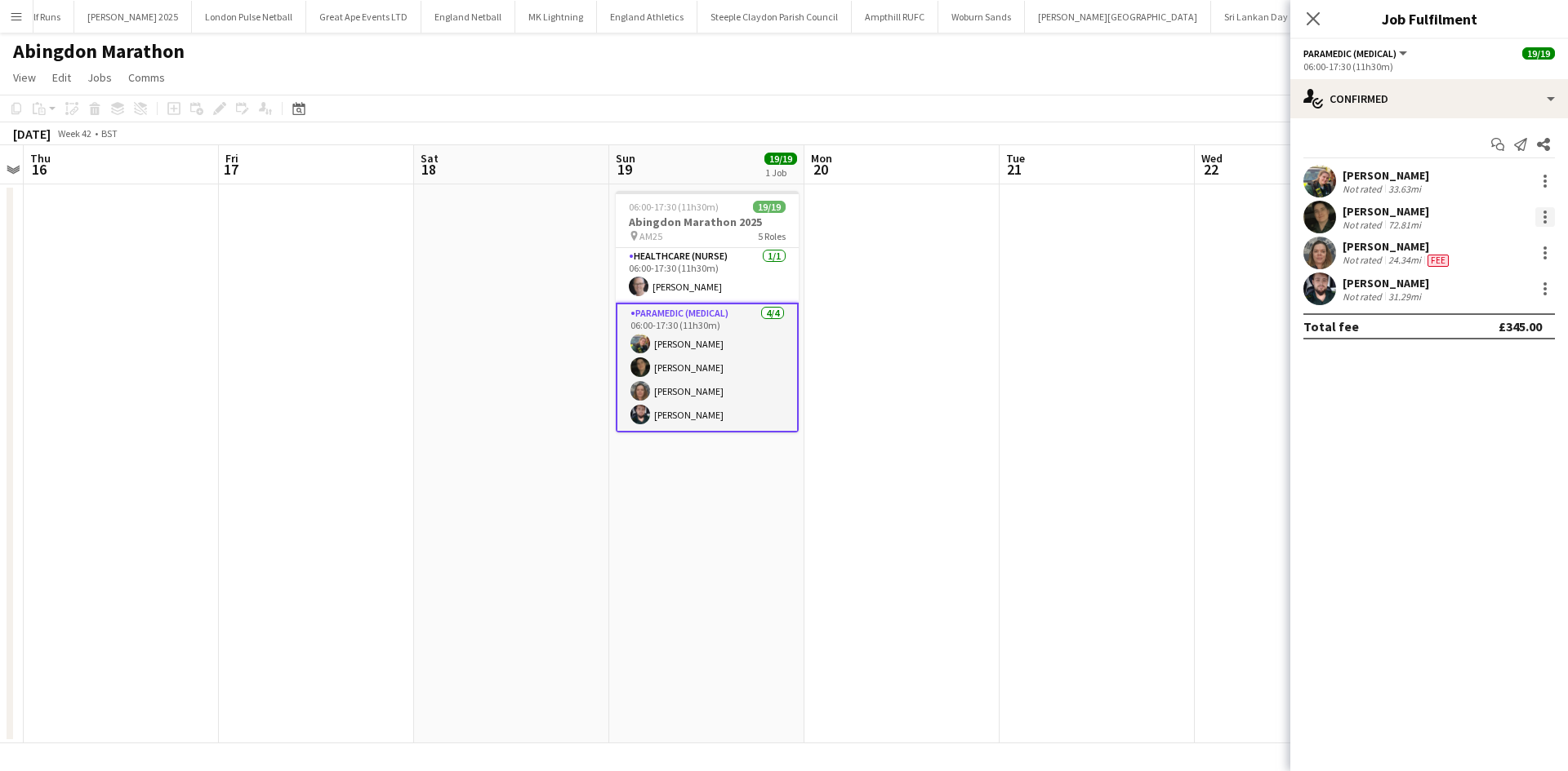
click at [1550, 211] on div at bounding box center [1545, 217] width 20 height 20
click at [1480, 399] on span "Remove" at bounding box center [1465, 404] width 49 height 14
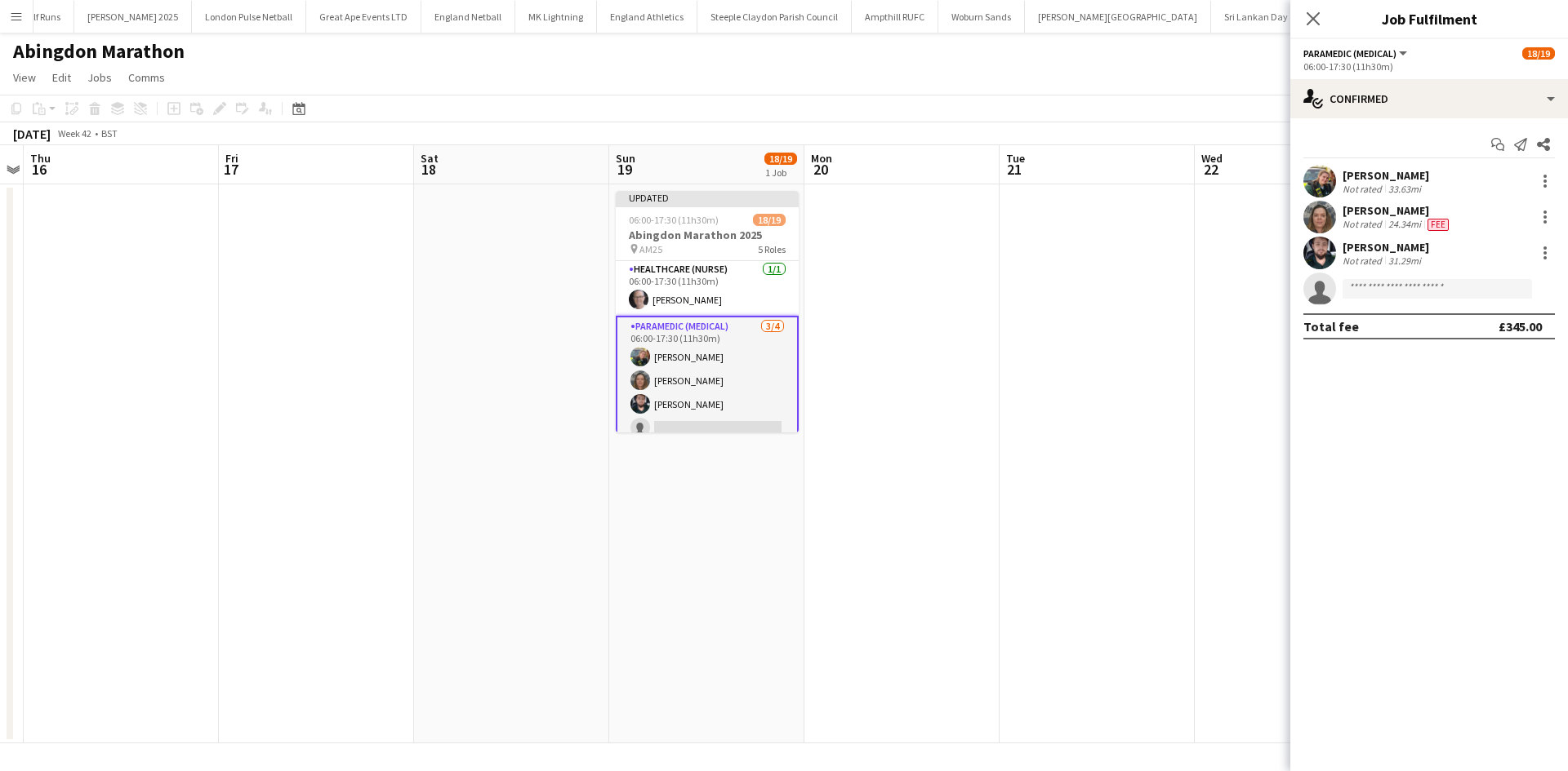
drag, startPoint x: 1316, startPoint y: 21, endPoint x: 1319, endPoint y: 46, distance: 25.2
click at [1316, 21] on icon "Close pop-in" at bounding box center [1312, 18] width 13 height 13
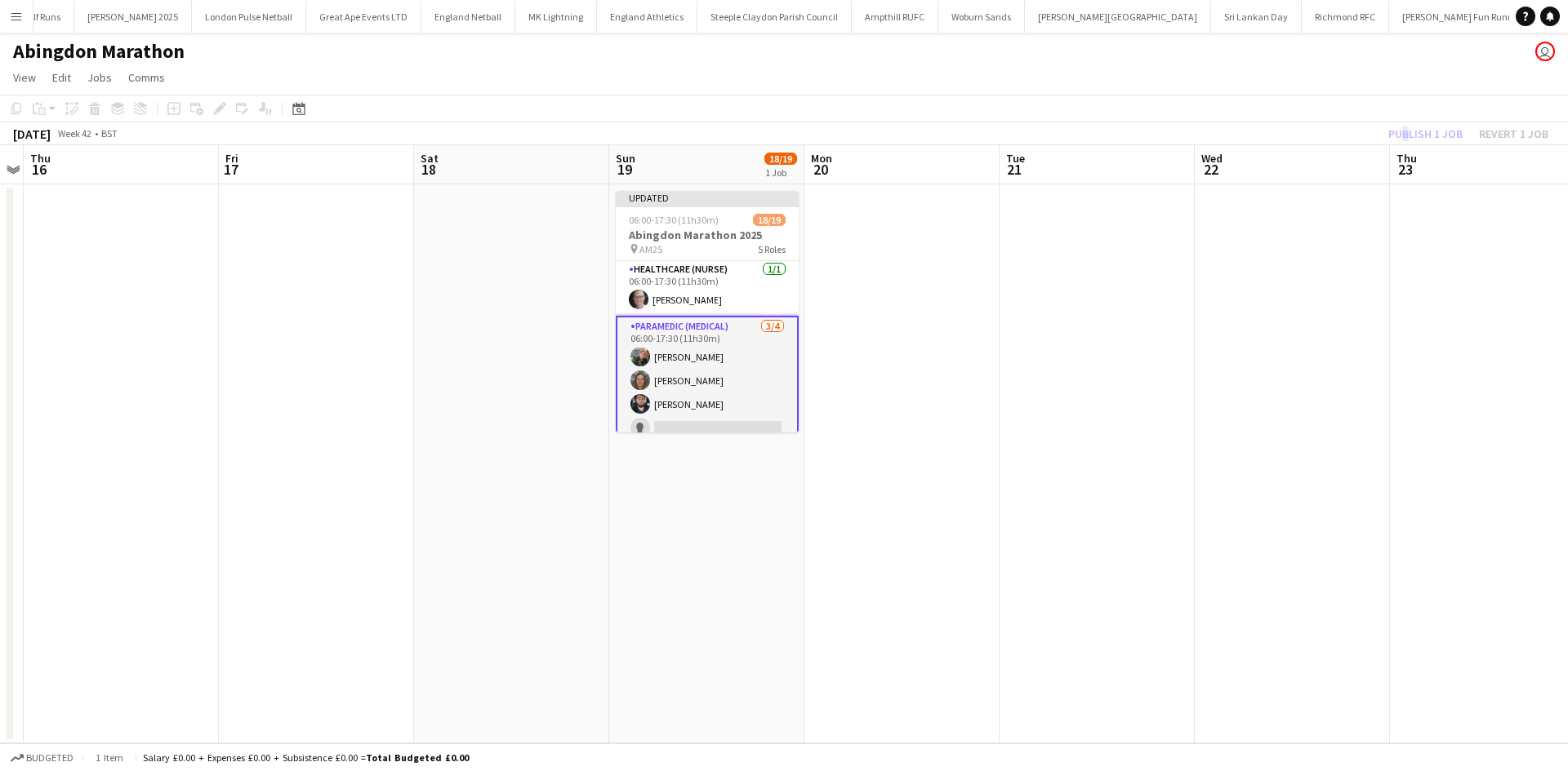
click at [1399, 133] on div "Publish 1 job Revert 1 job" at bounding box center [1468, 134] width 199 height 22
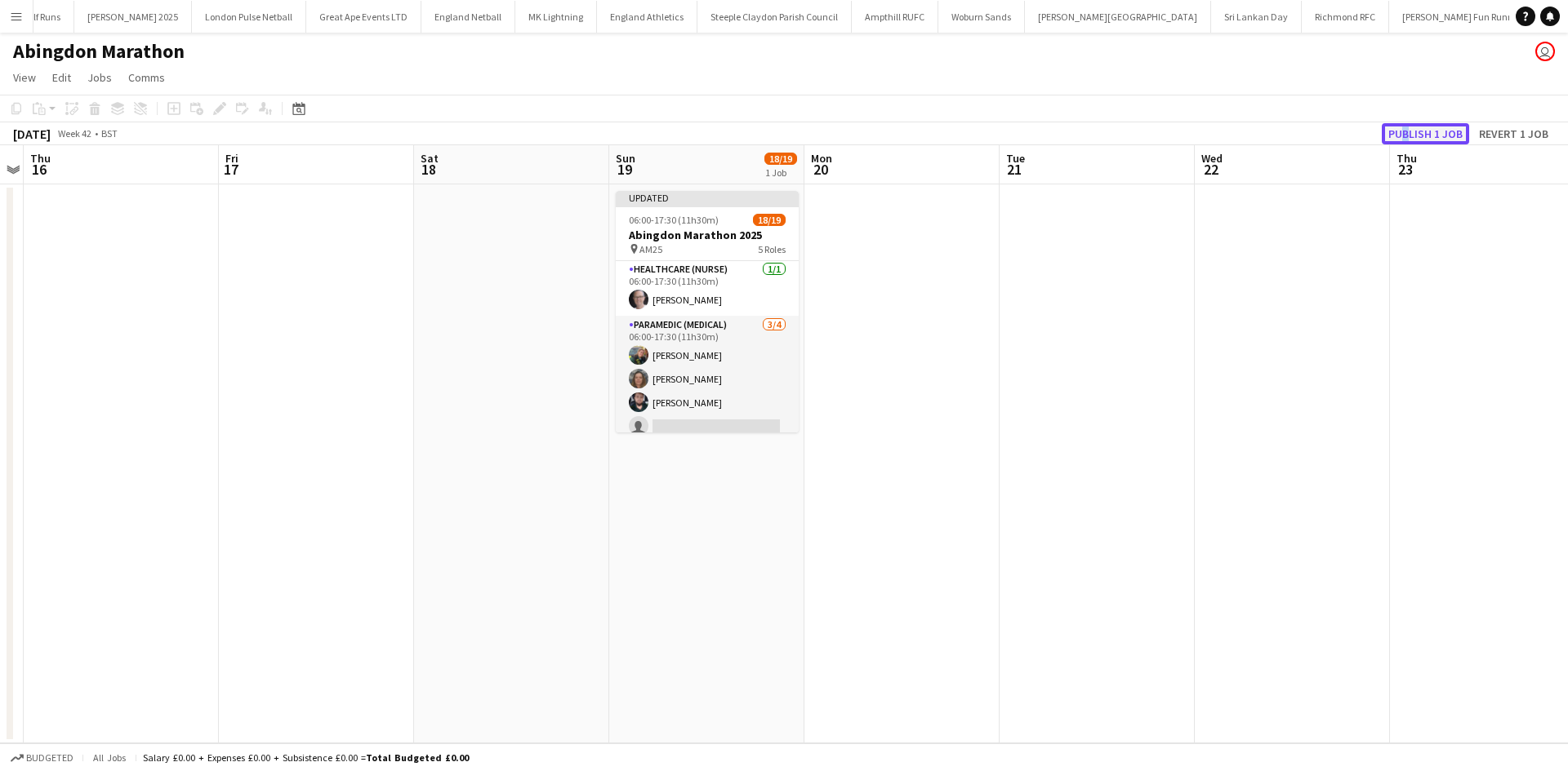
click at [1400, 133] on button "Publish 1 job" at bounding box center [1425, 134] width 87 height 22
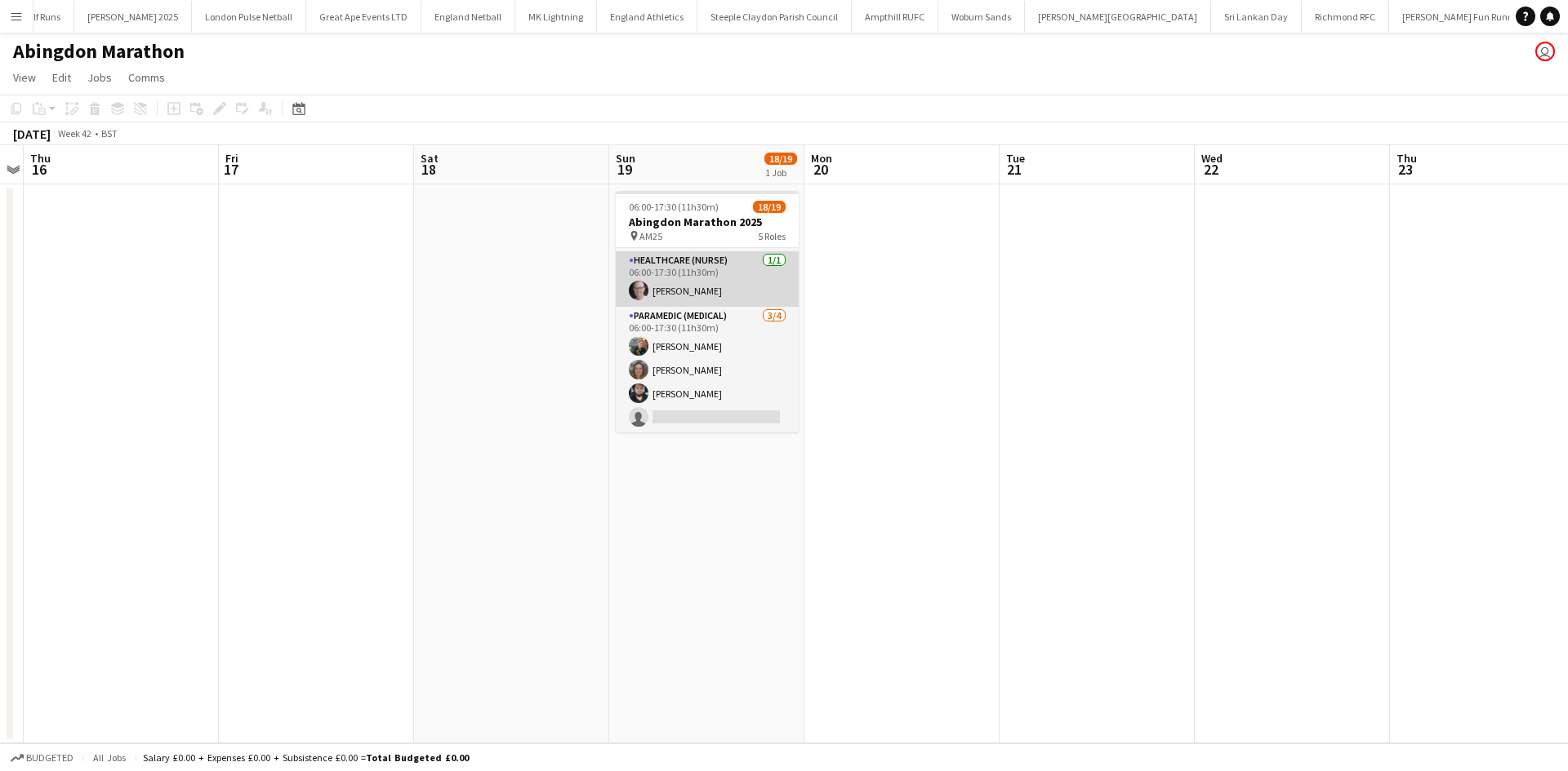
scroll to position [424, 0]
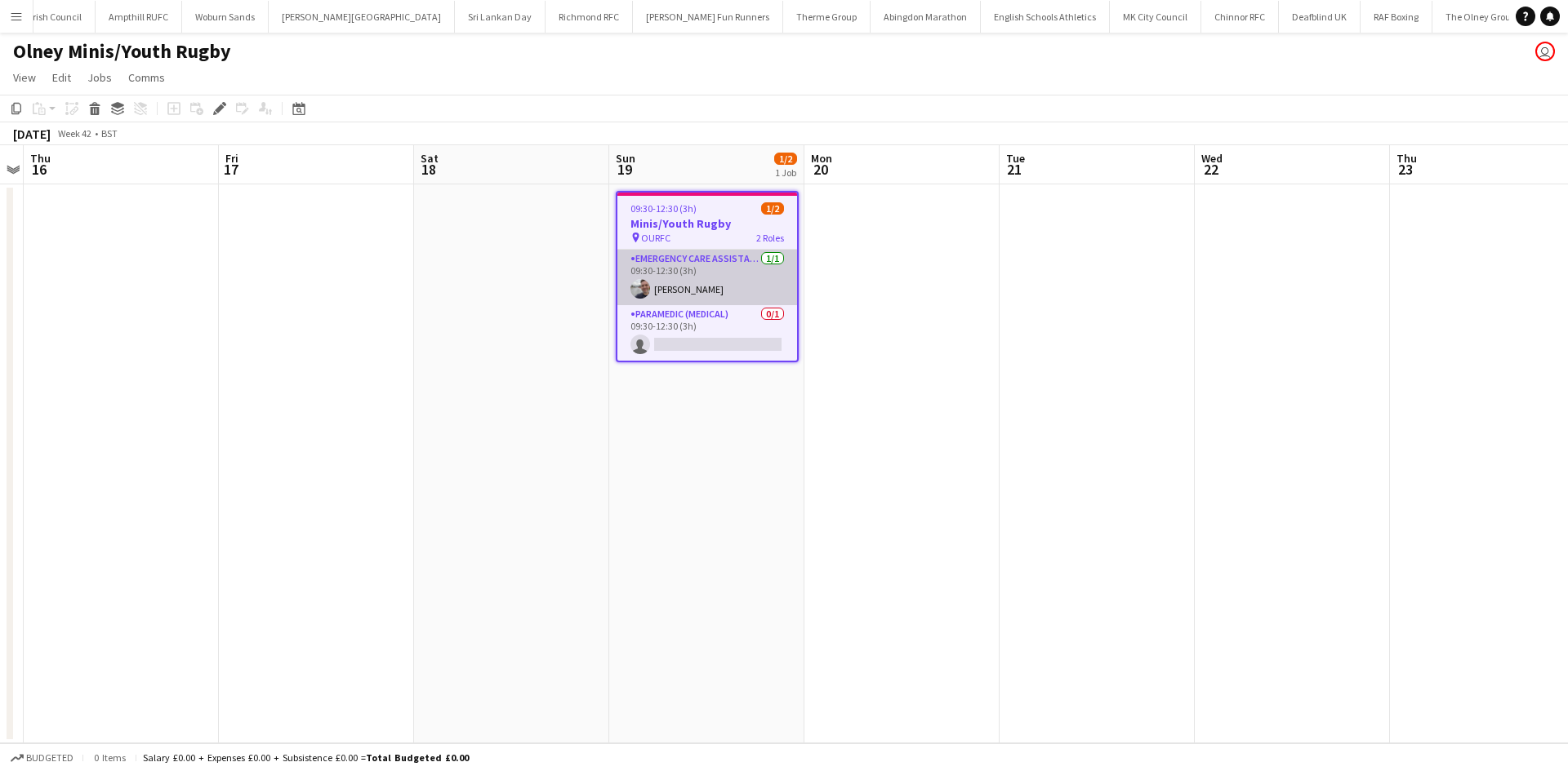
scroll to position [0, 1959]
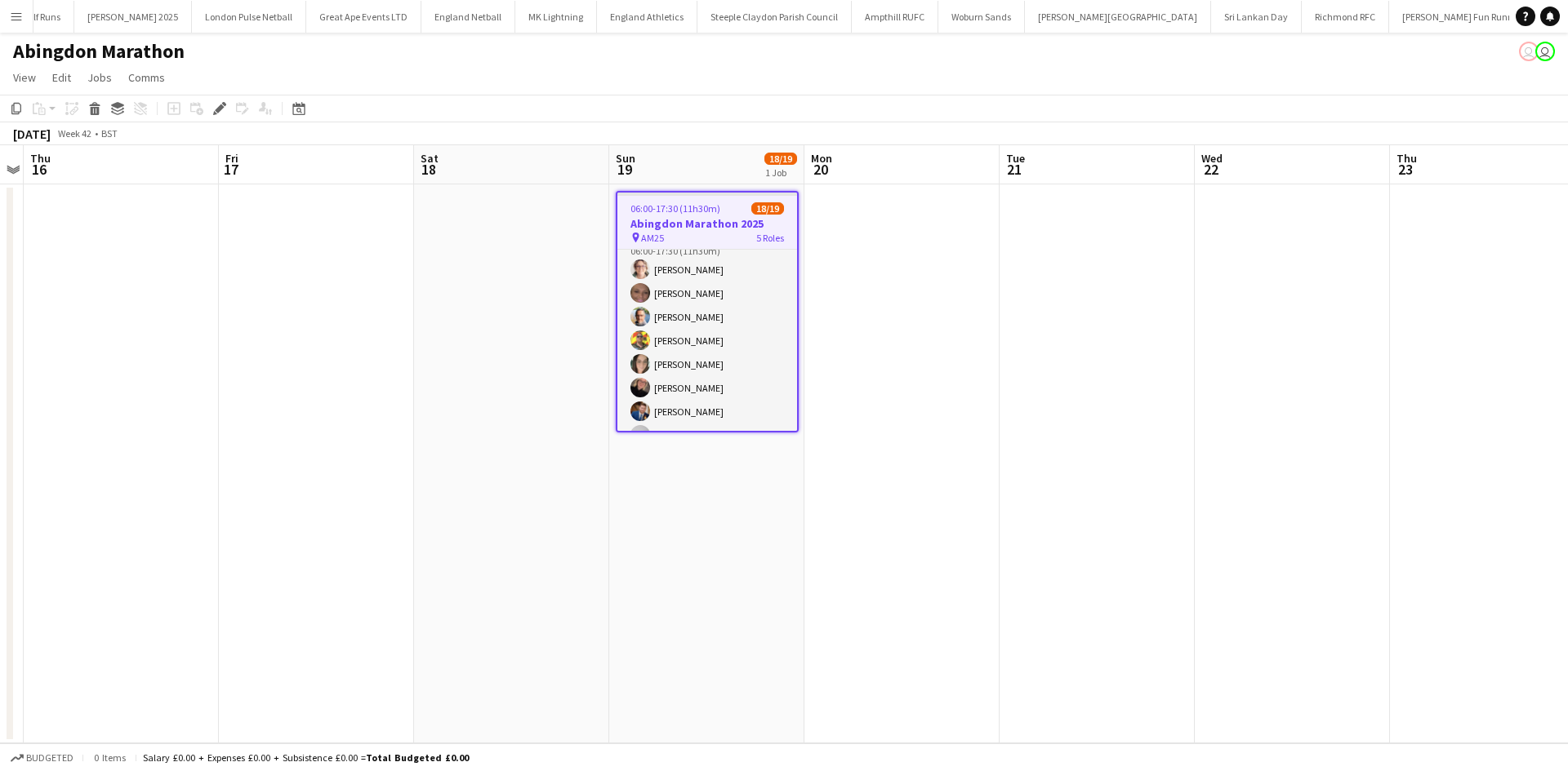
scroll to position [428, 0]
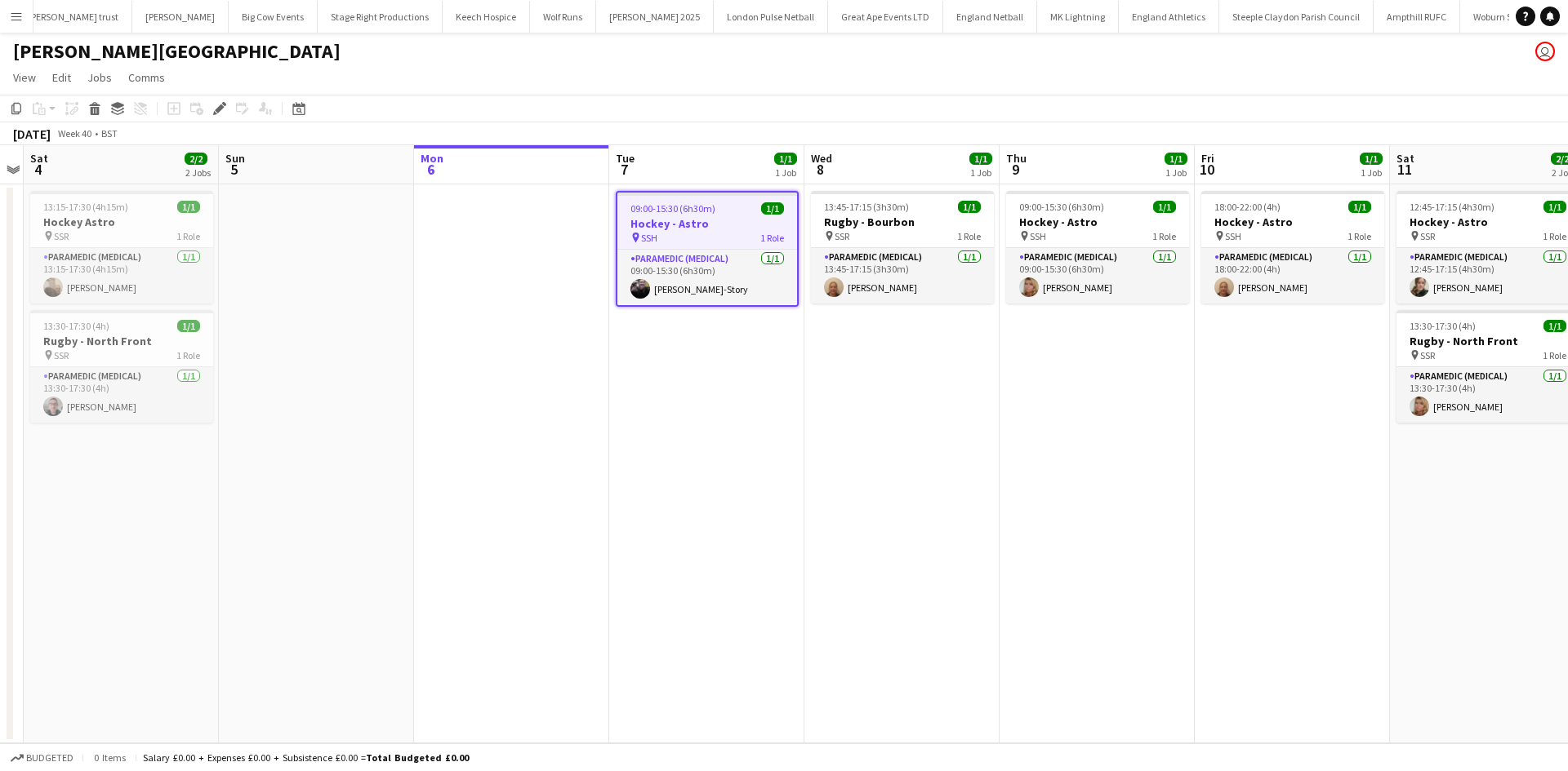
scroll to position [0, 644]
click at [672, 228] on h3 "Hockey - Astro" at bounding box center [707, 223] width 179 height 15
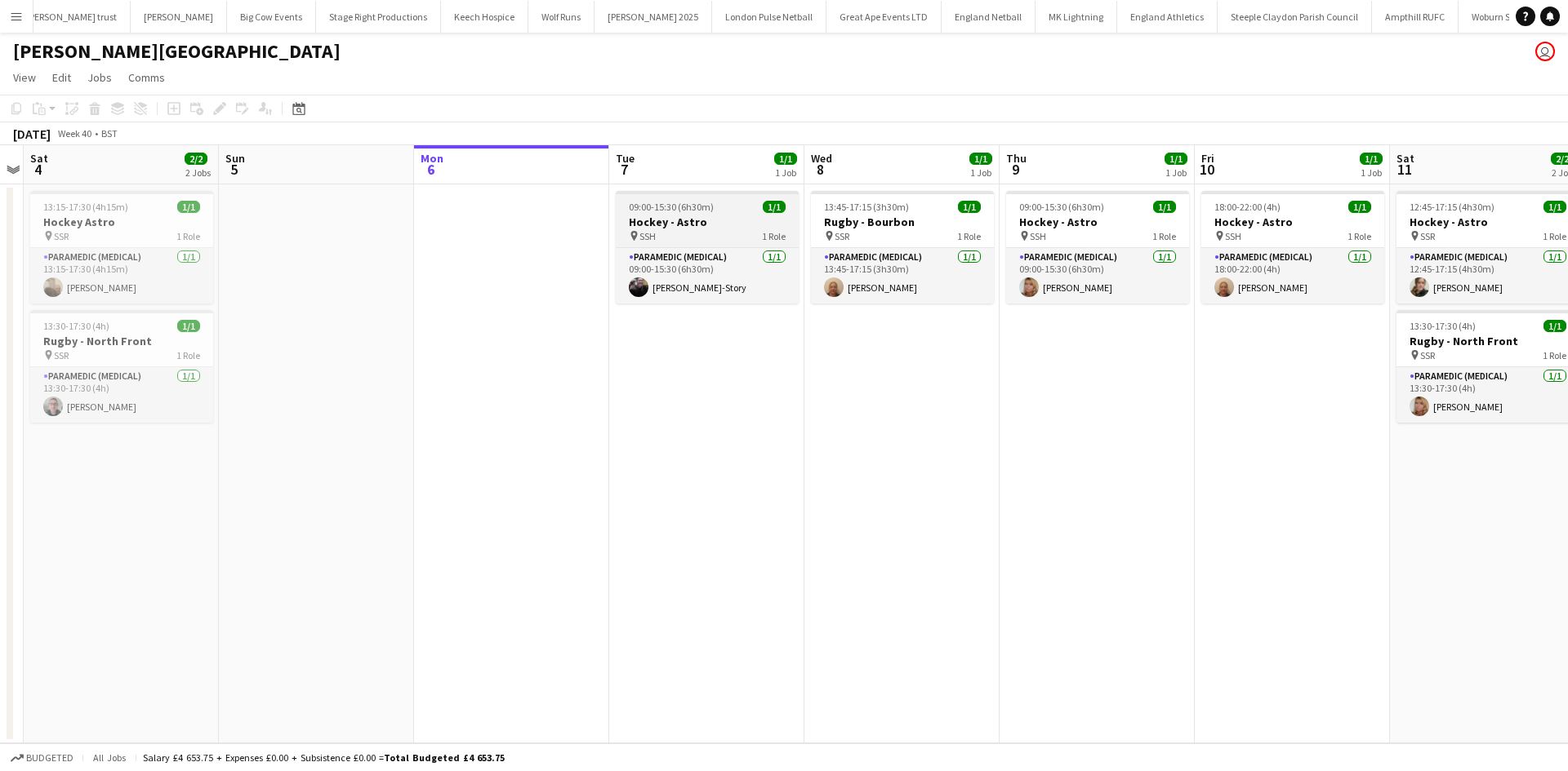
click at [685, 230] on div "pin SSH 1 Role" at bounding box center [707, 235] width 183 height 13
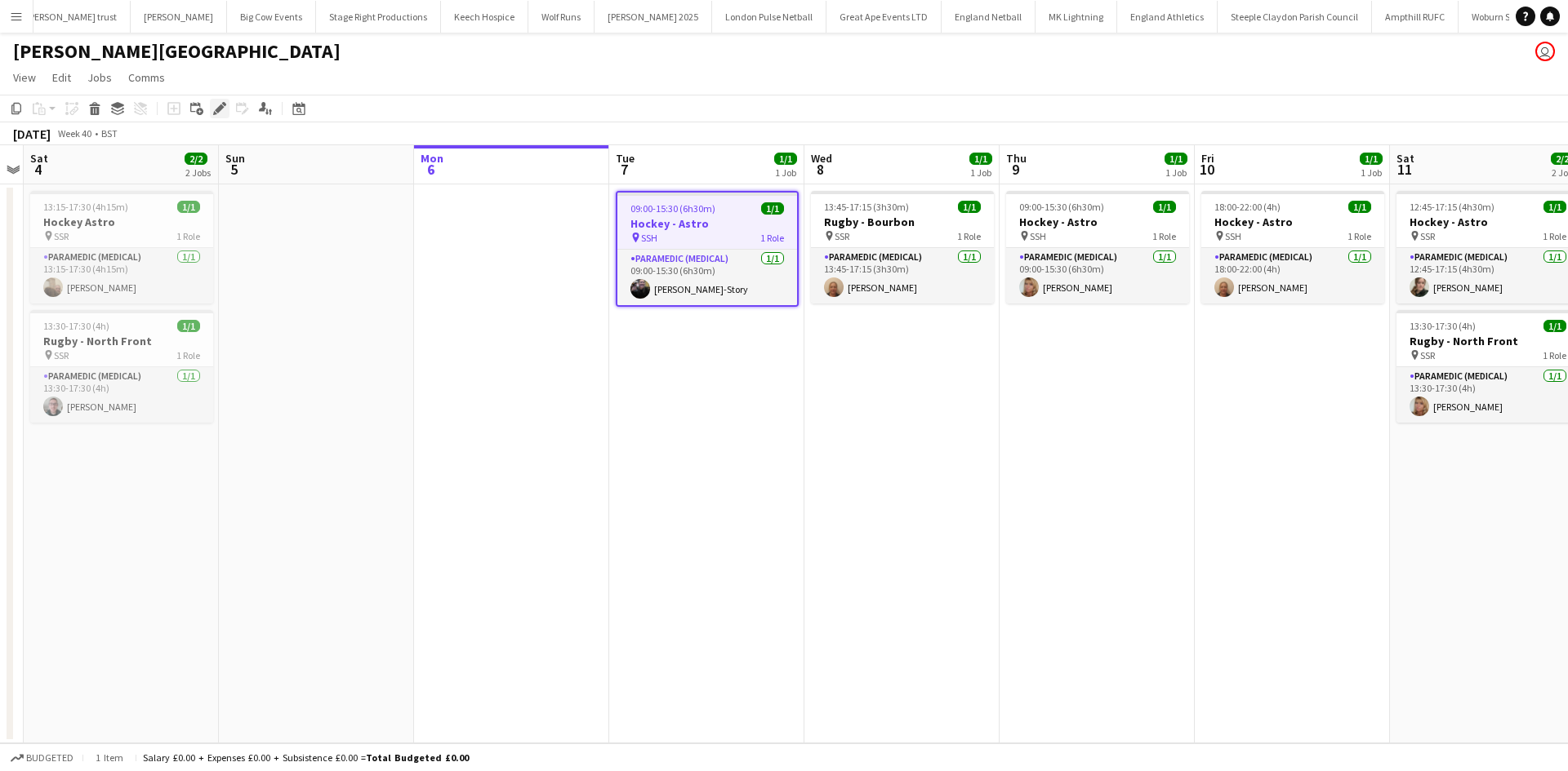
click at [227, 107] on div "Edit" at bounding box center [220, 109] width 20 height 20
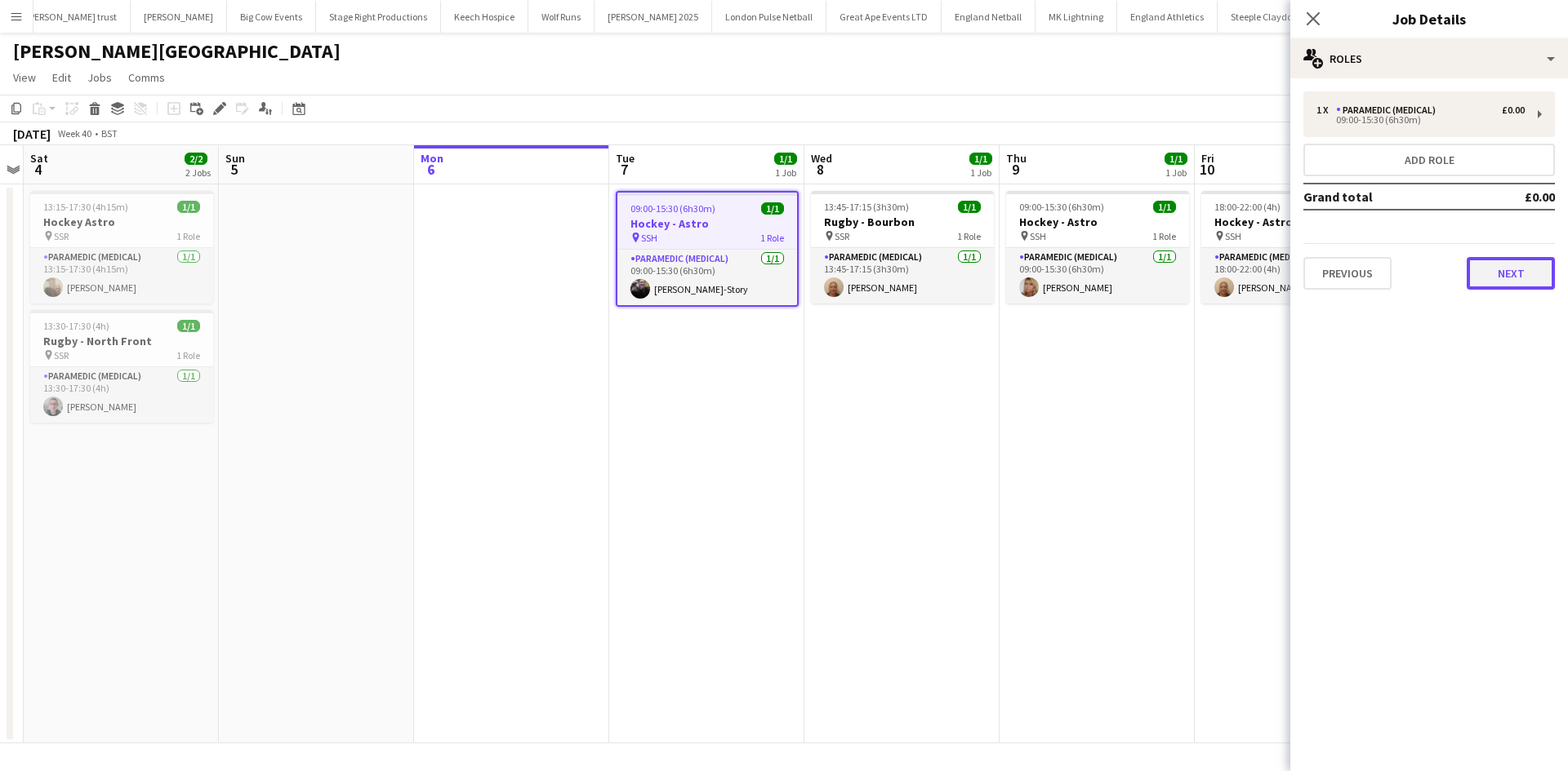
click at [1491, 274] on button "Next" at bounding box center [1511, 272] width 88 height 32
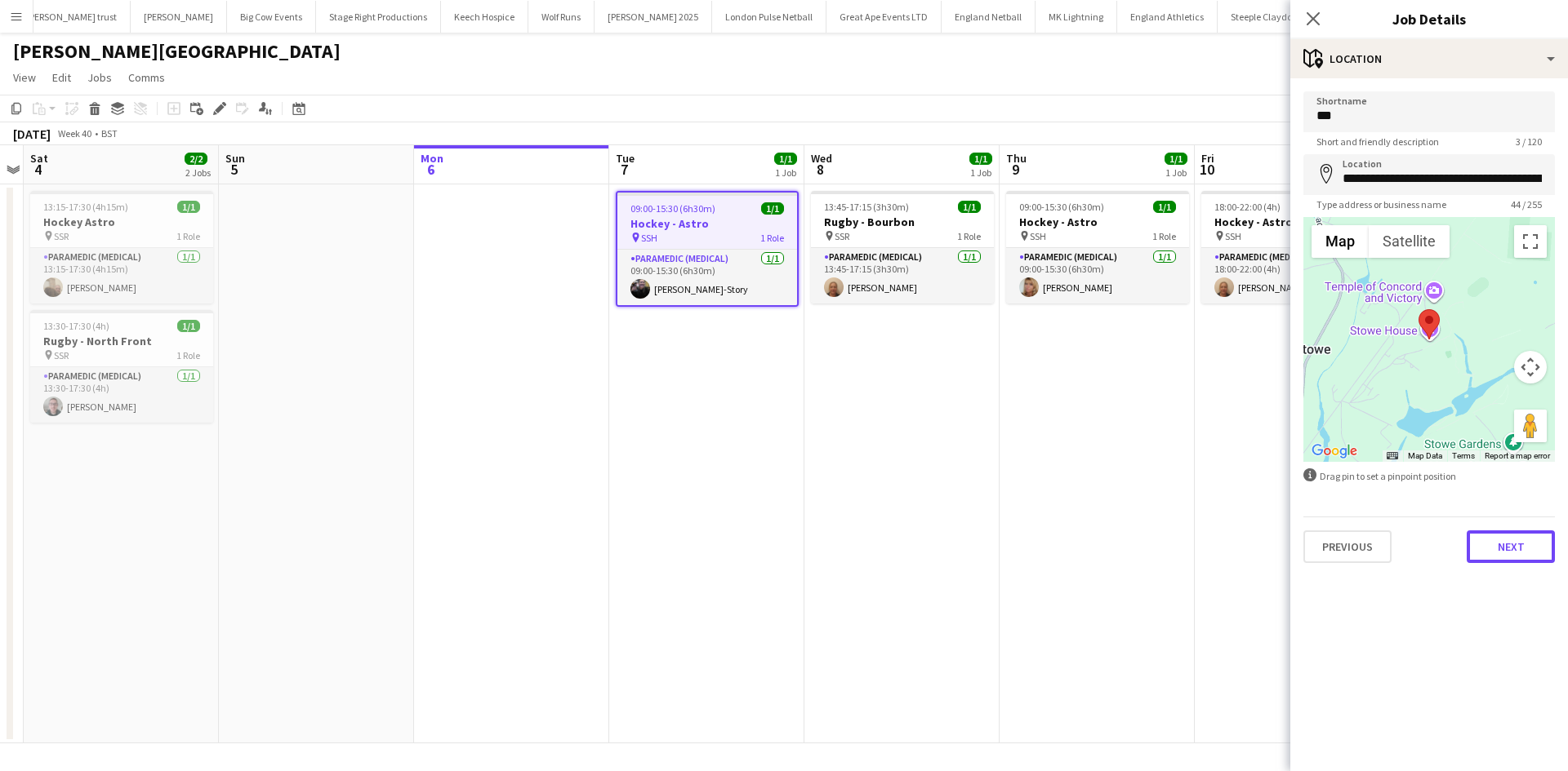
click at [1496, 544] on button "Next" at bounding box center [1511, 547] width 88 height 32
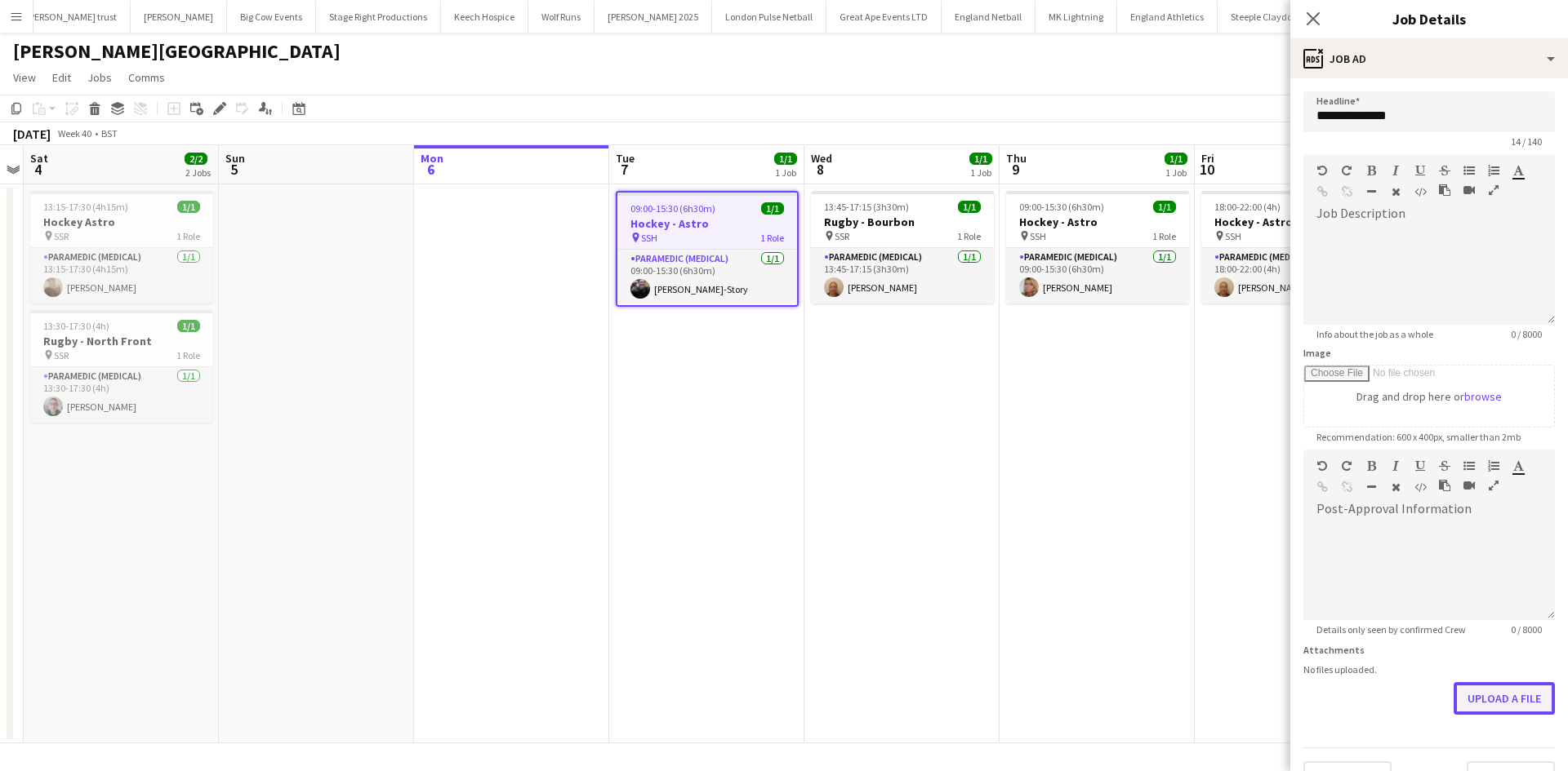
click at [1491, 694] on button "Upload a file" at bounding box center [1503, 699] width 101 height 32
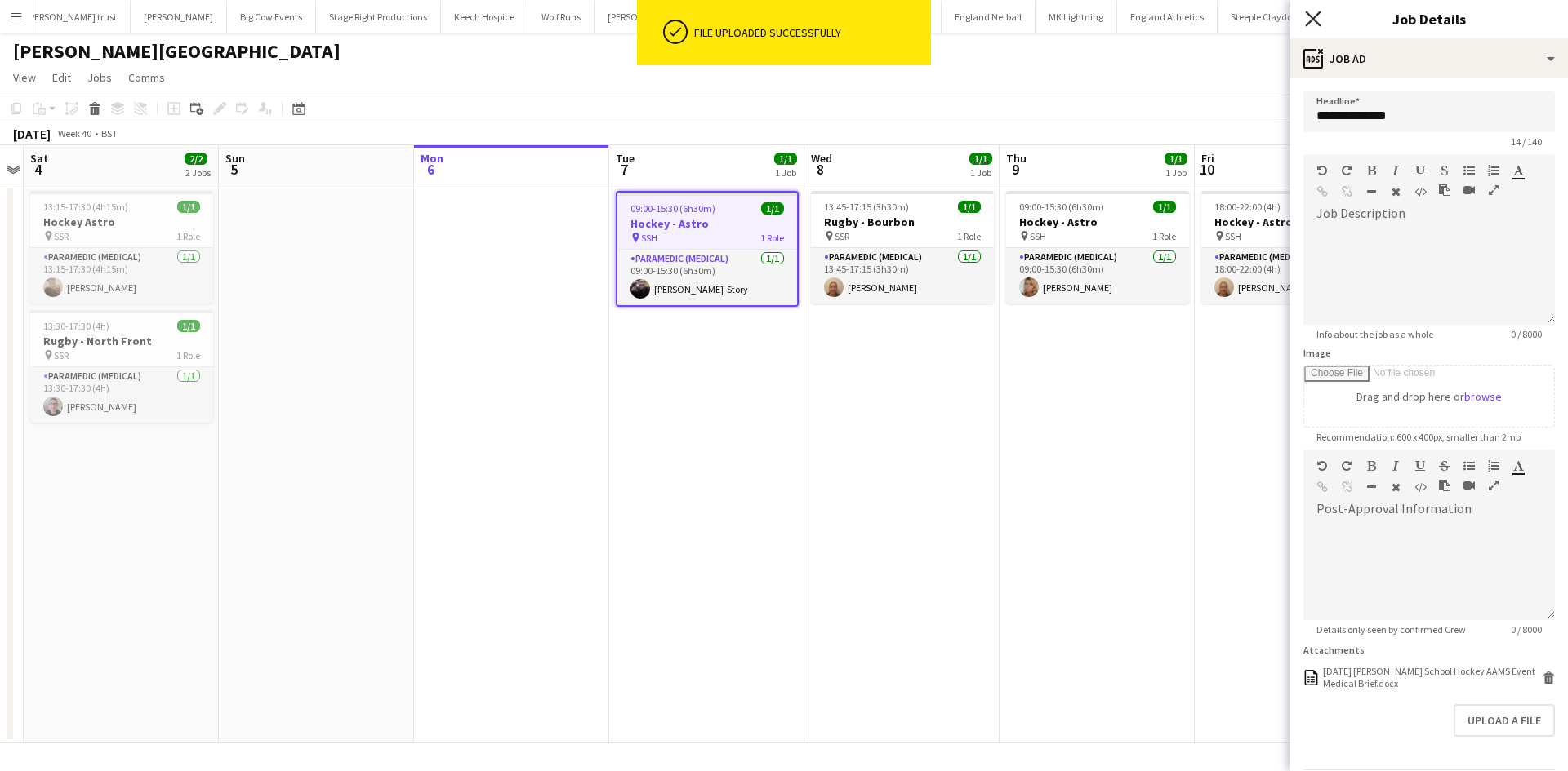
click at [1318, 13] on icon at bounding box center [1313, 19] width 16 height 16
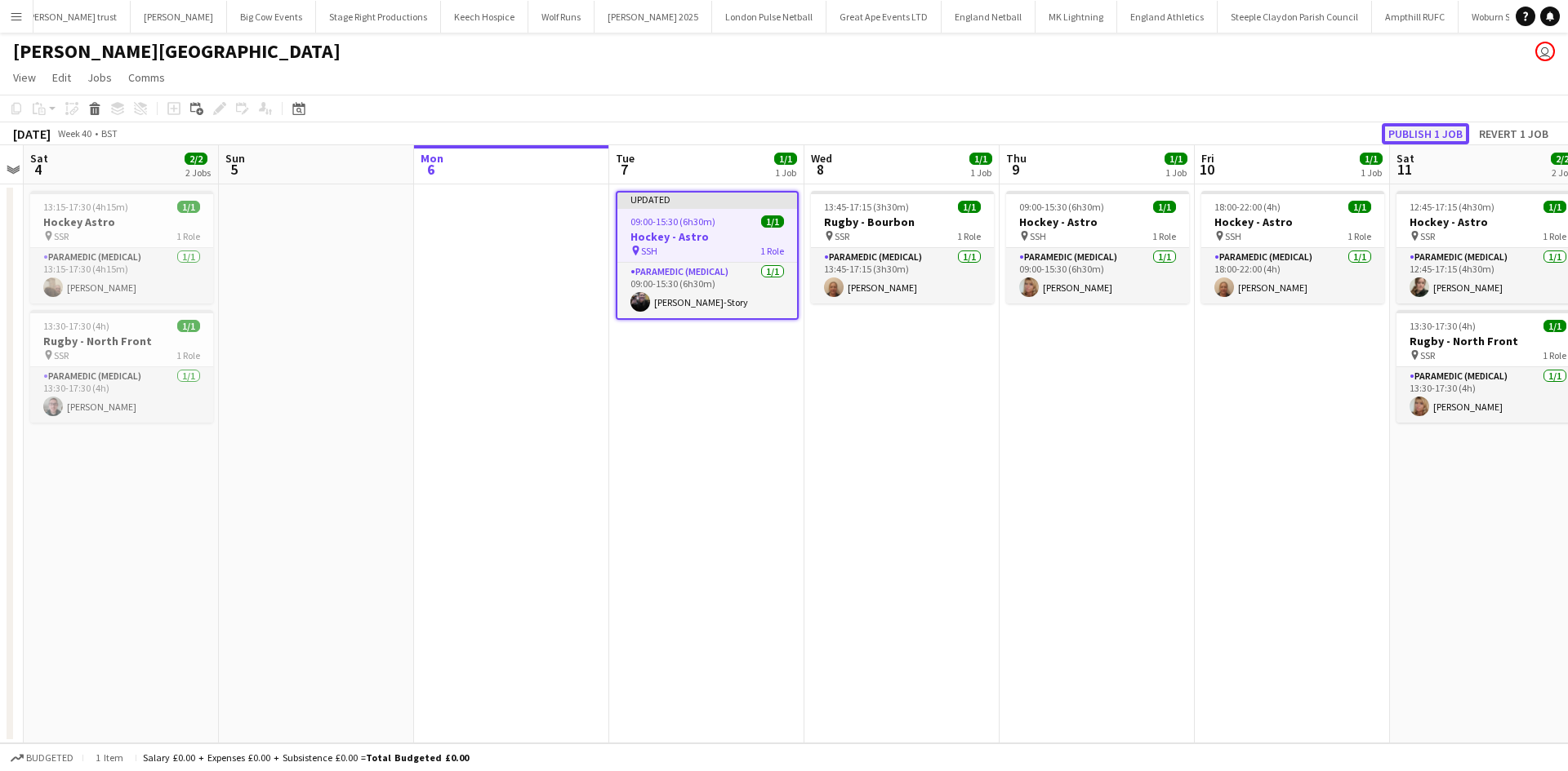
click at [1395, 133] on button "Publish 1 job" at bounding box center [1425, 134] width 87 height 22
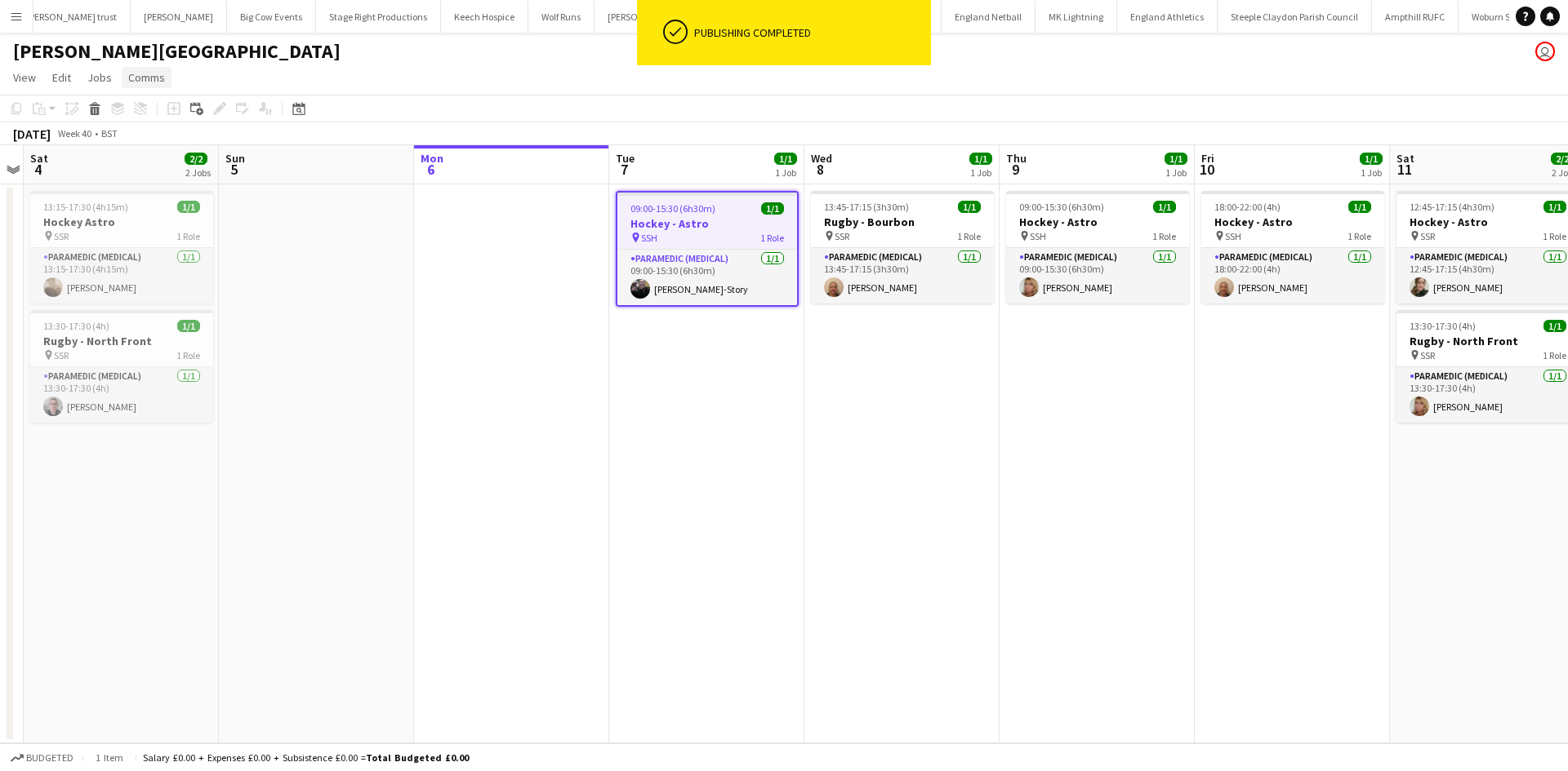
click at [146, 75] on span "Comms" at bounding box center [146, 77] width 36 height 15
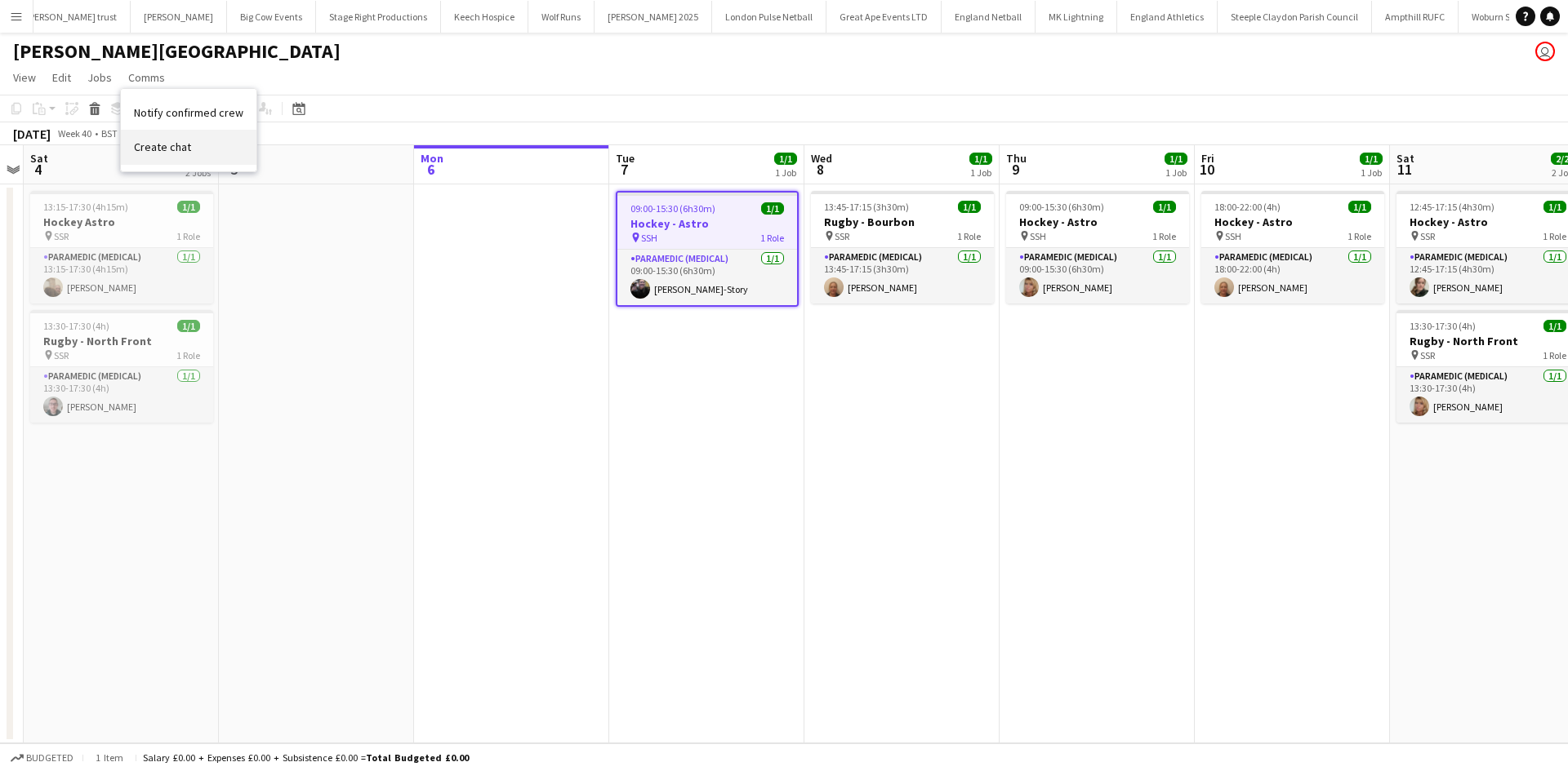
click at [176, 149] on span "Create chat" at bounding box center [163, 146] width 57 height 15
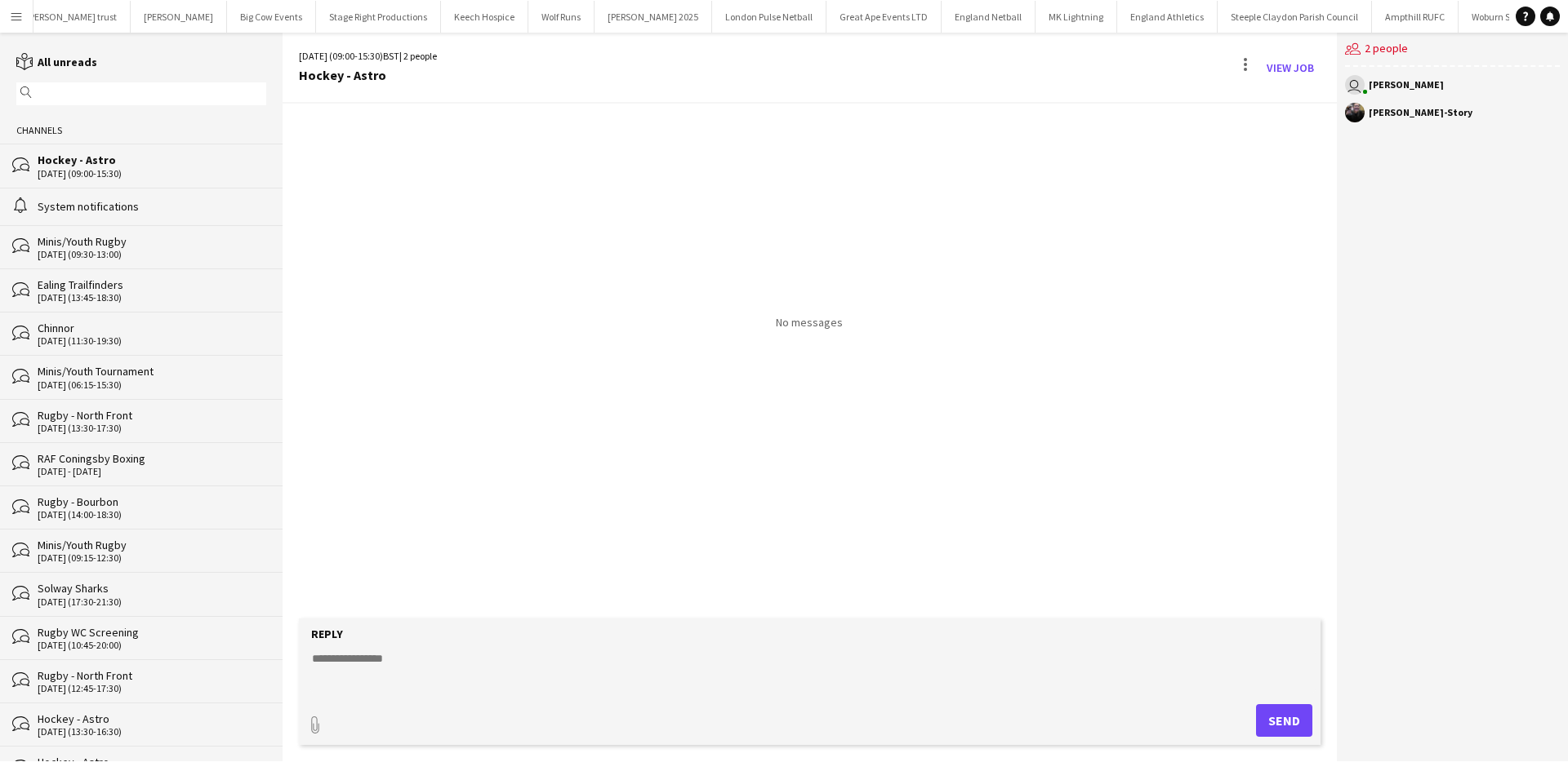
click at [459, 651] on textarea at bounding box center [813, 671] width 1005 height 42
type textarea "**********"
click at [1281, 717] on button "Send" at bounding box center [1284, 720] width 56 height 32
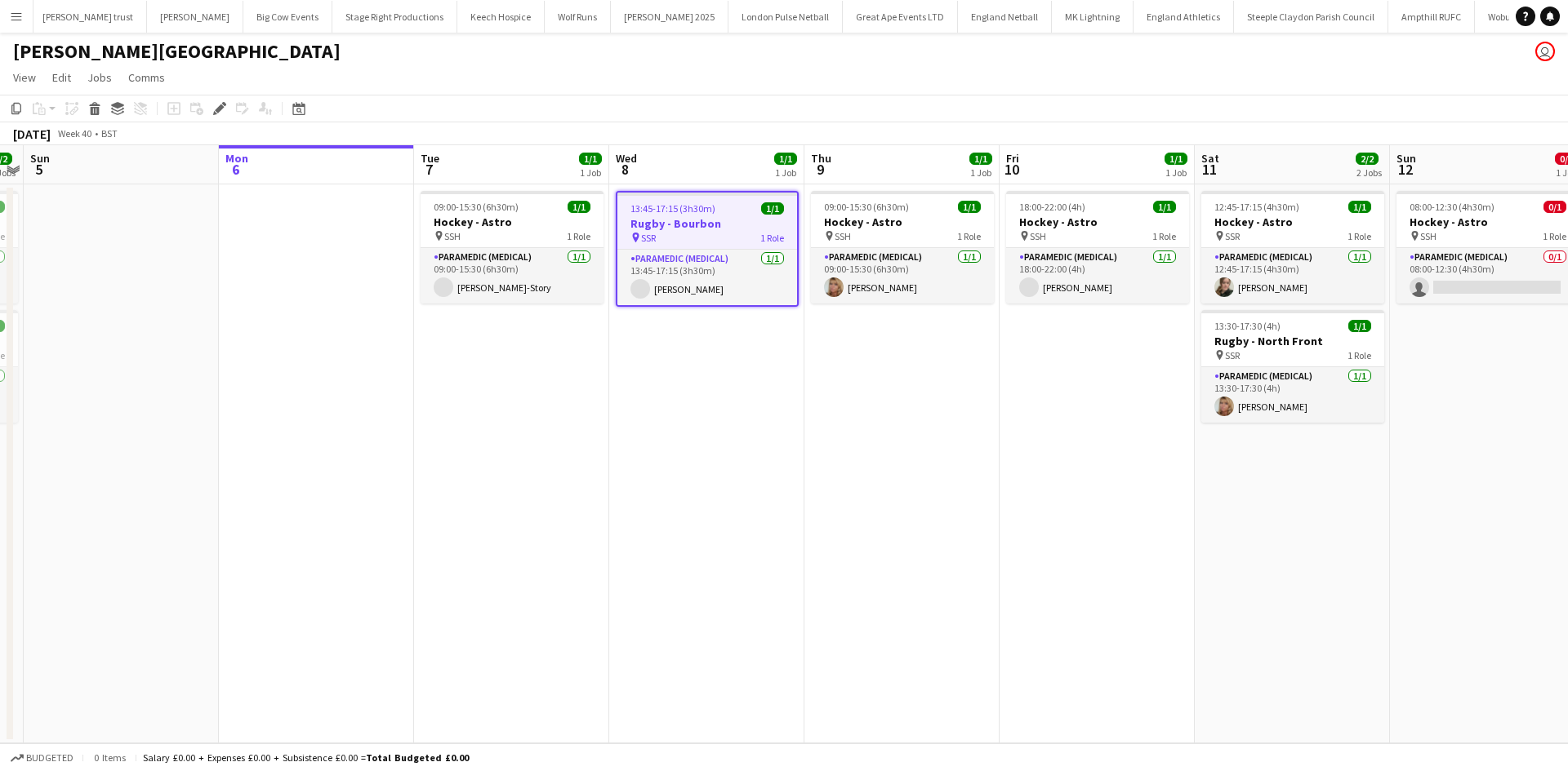
scroll to position [0, 644]
click at [221, 115] on icon "Edit" at bounding box center [219, 108] width 13 height 13
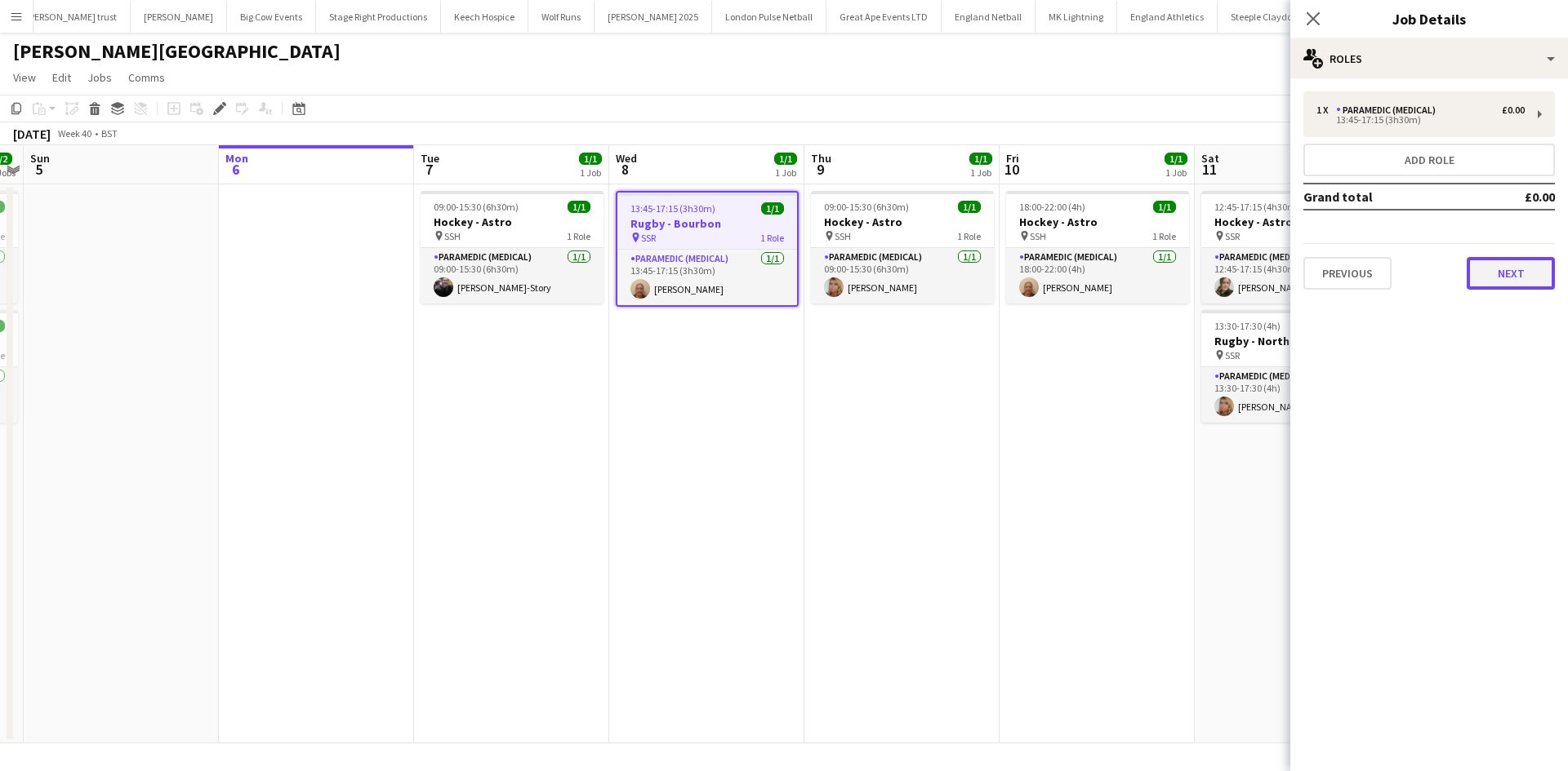
click at [1520, 271] on button "Next" at bounding box center [1511, 272] width 88 height 32
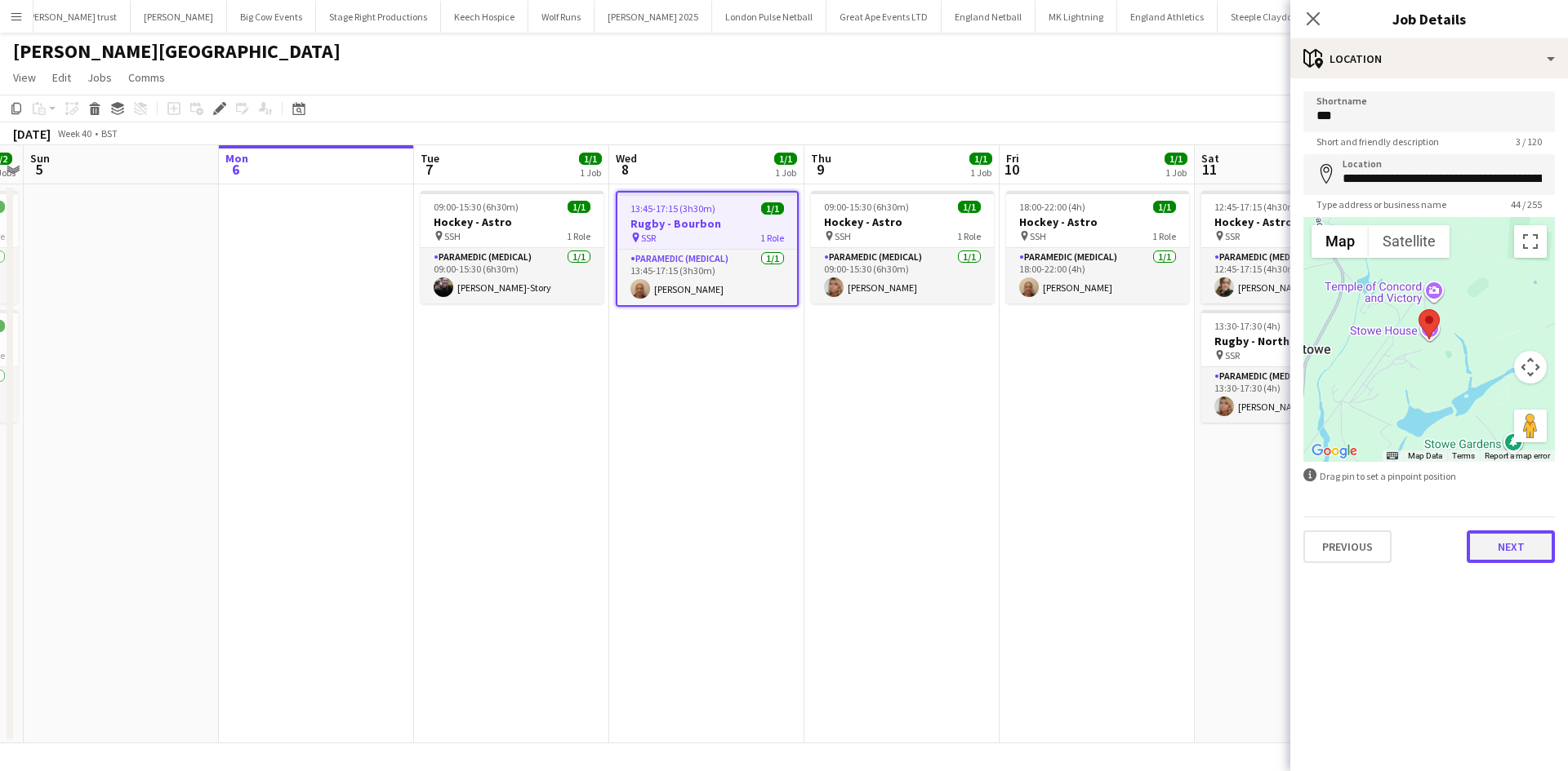
click at [1527, 545] on button "Next" at bounding box center [1511, 547] width 88 height 32
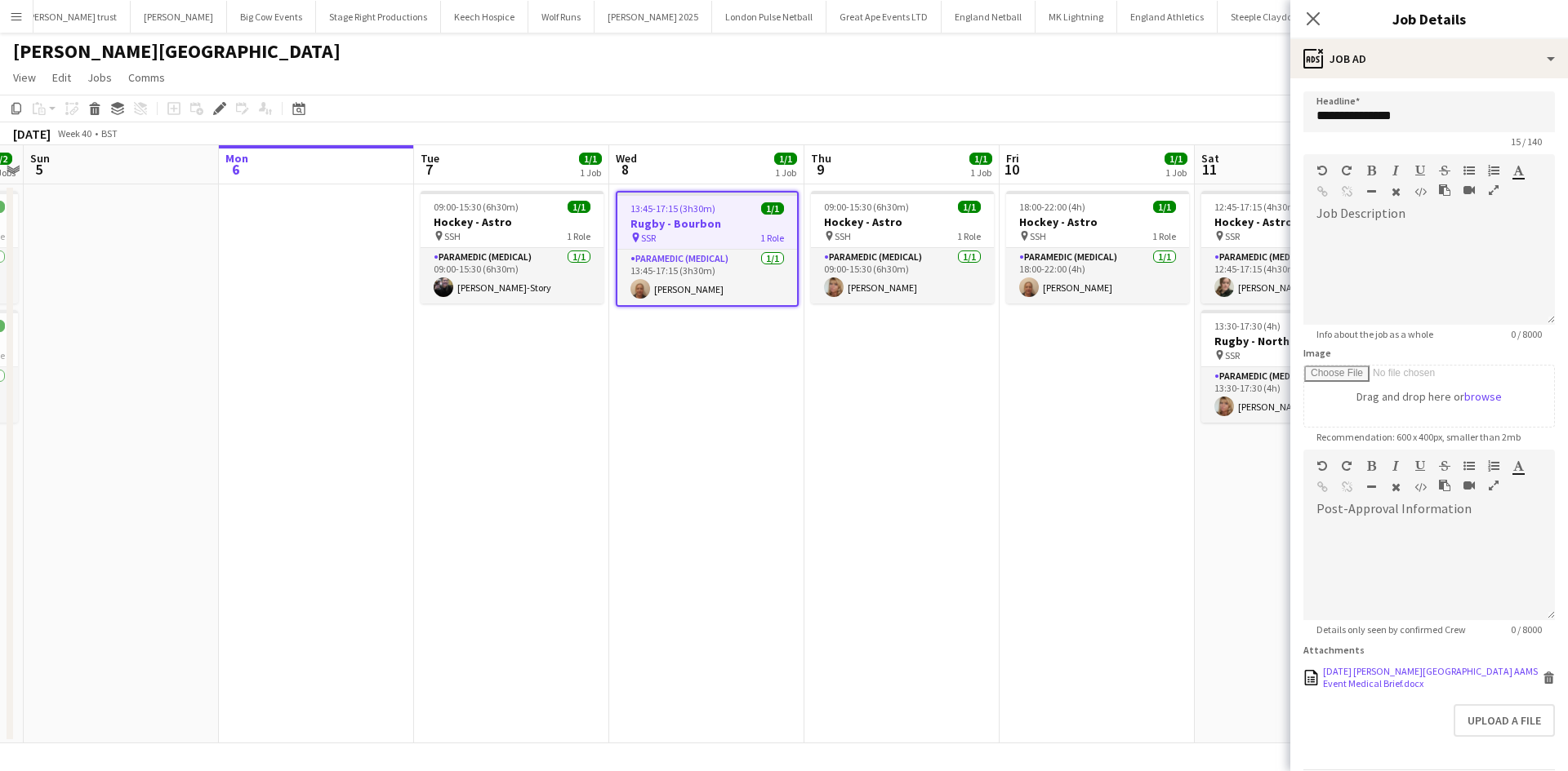
click at [1543, 681] on icon "Delete" at bounding box center [1548, 678] width 12 height 12
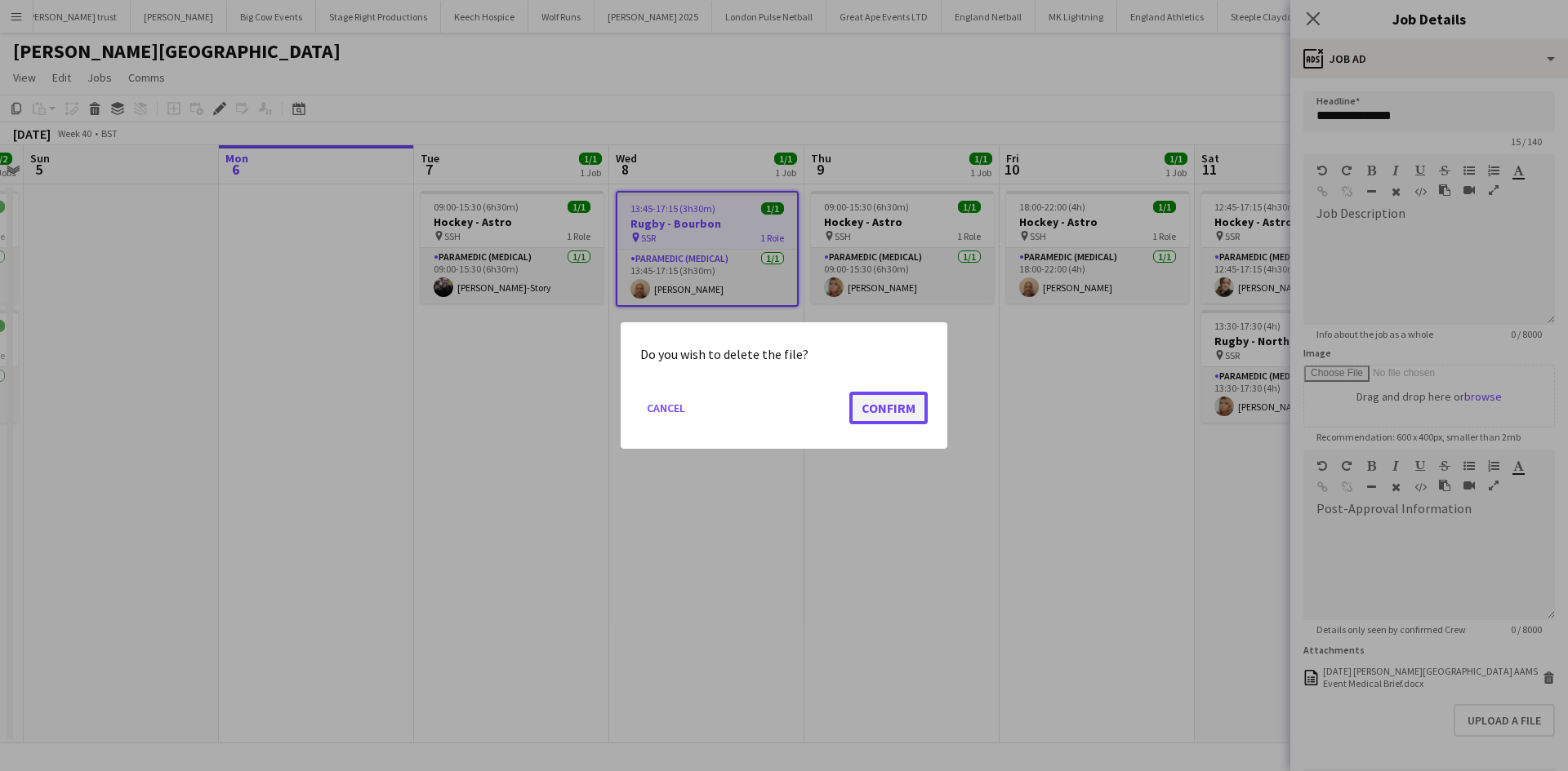
click at [912, 413] on button "Confirm" at bounding box center [889, 408] width 78 height 32
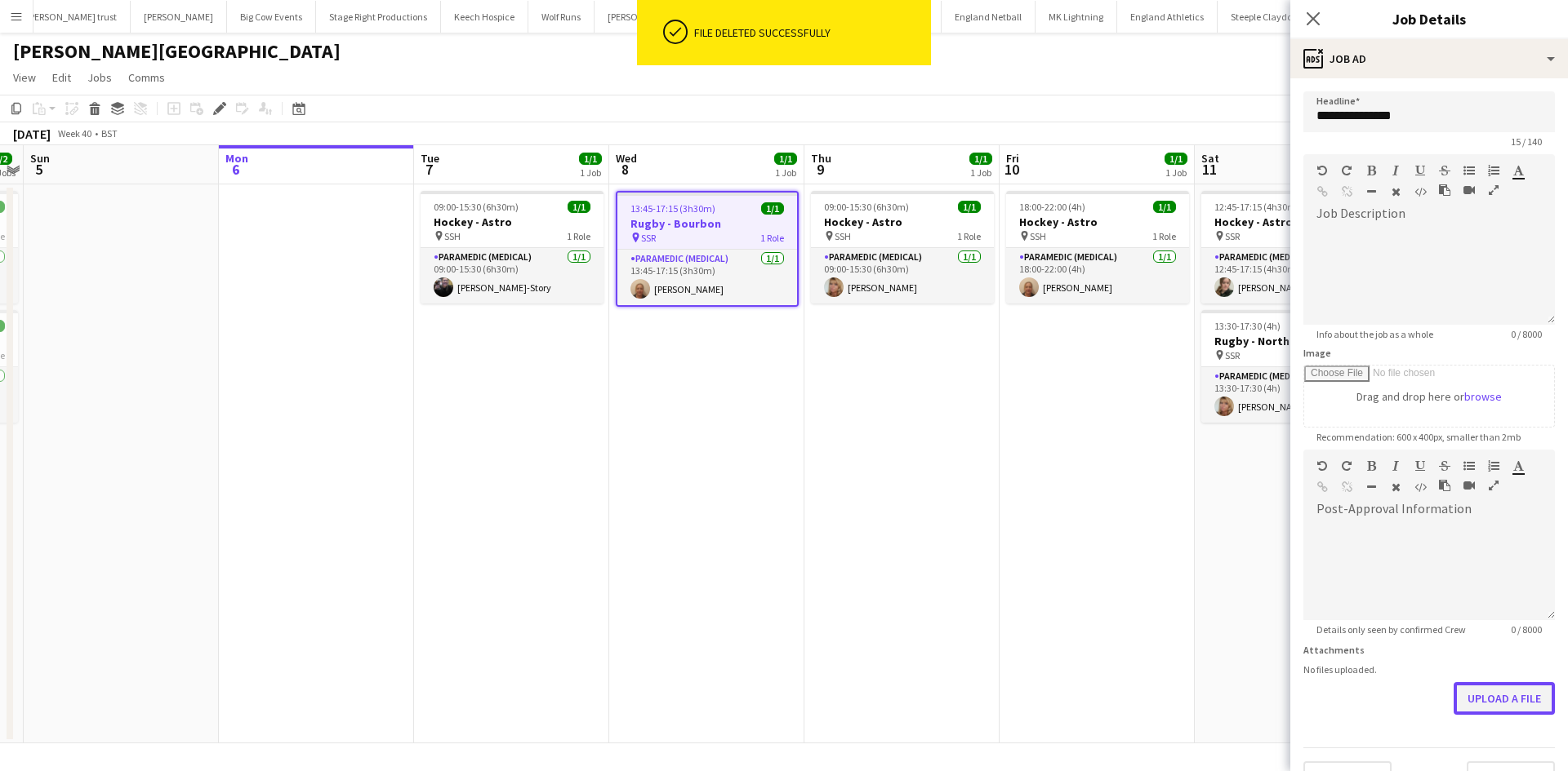
click at [1473, 695] on button "Upload a file" at bounding box center [1503, 699] width 101 height 32
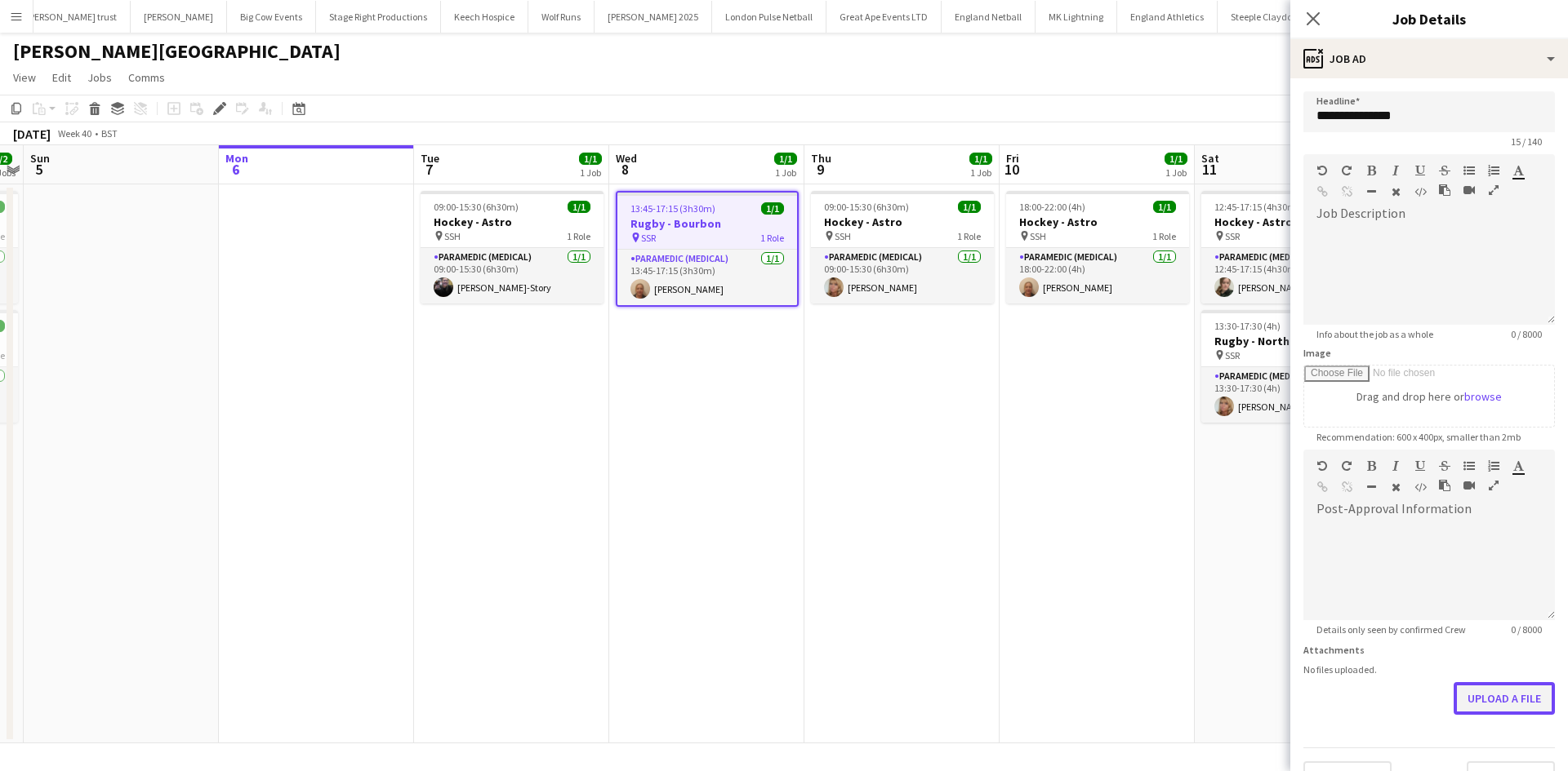
click at [1488, 707] on button "Upload a file" at bounding box center [1503, 699] width 101 height 32
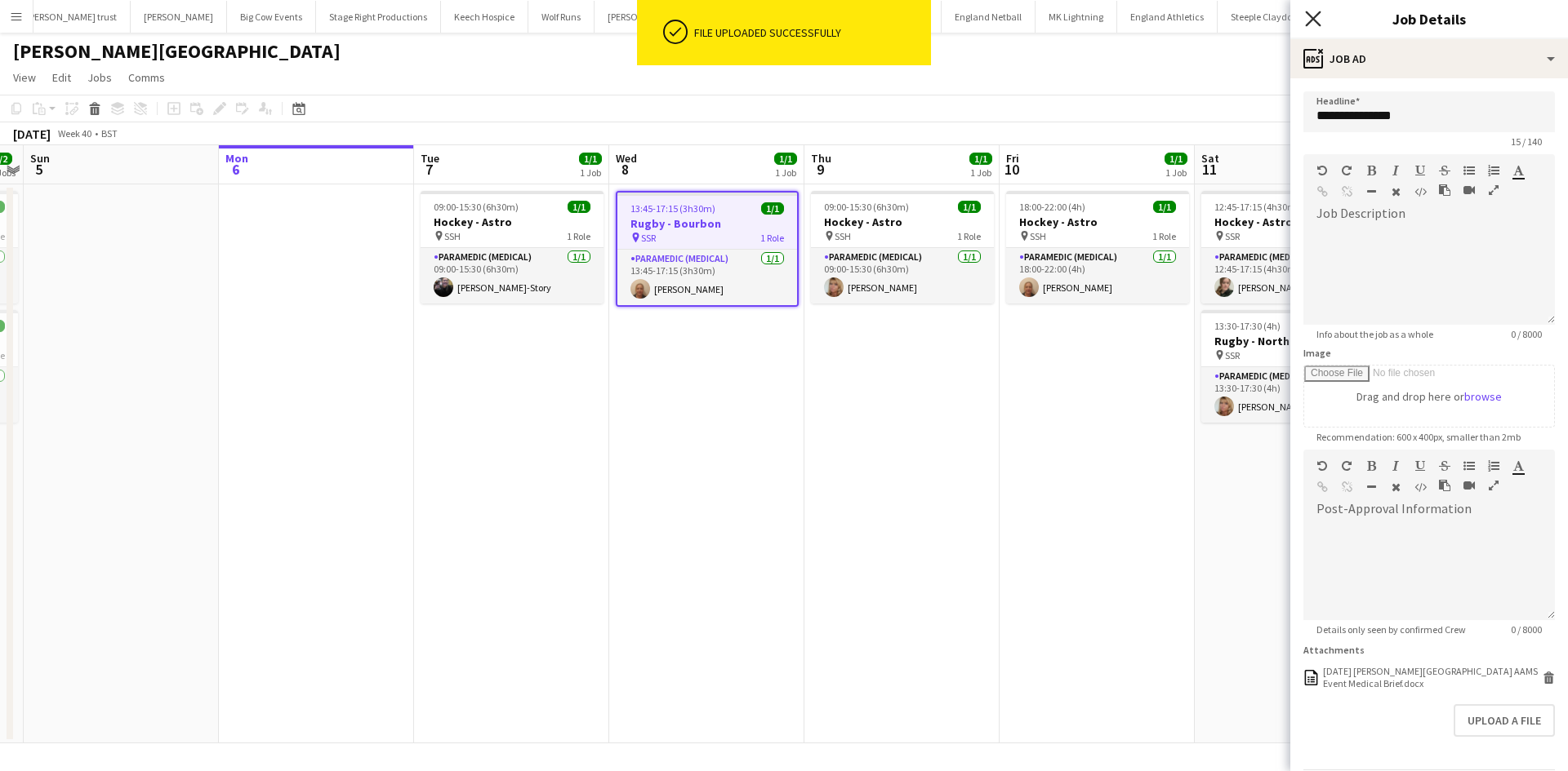
click at [1305, 10] on app-icon "Close pop-in" at bounding box center [1313, 19] width 24 height 24
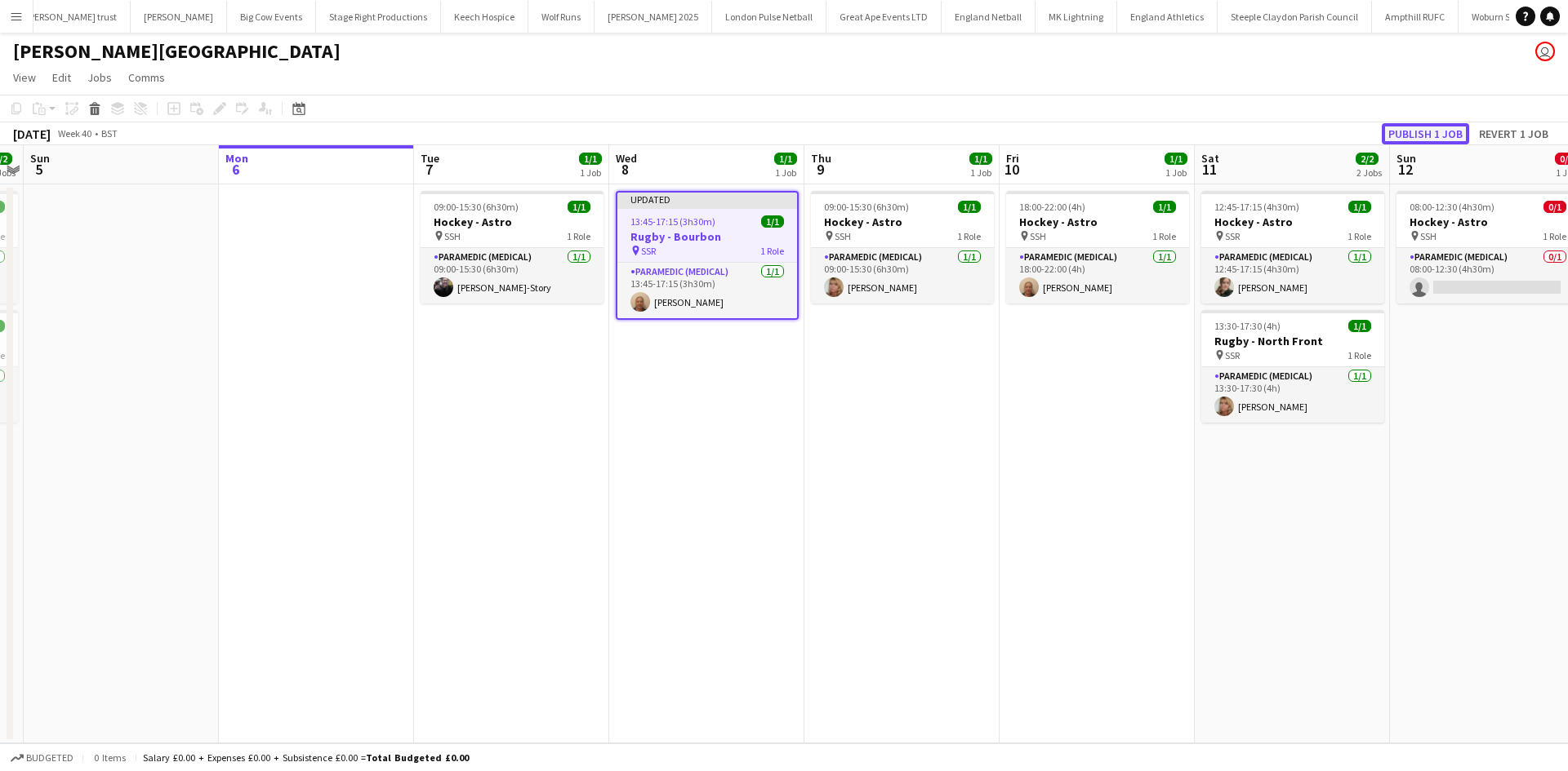
click at [1401, 134] on button "Publish 1 job" at bounding box center [1425, 134] width 87 height 22
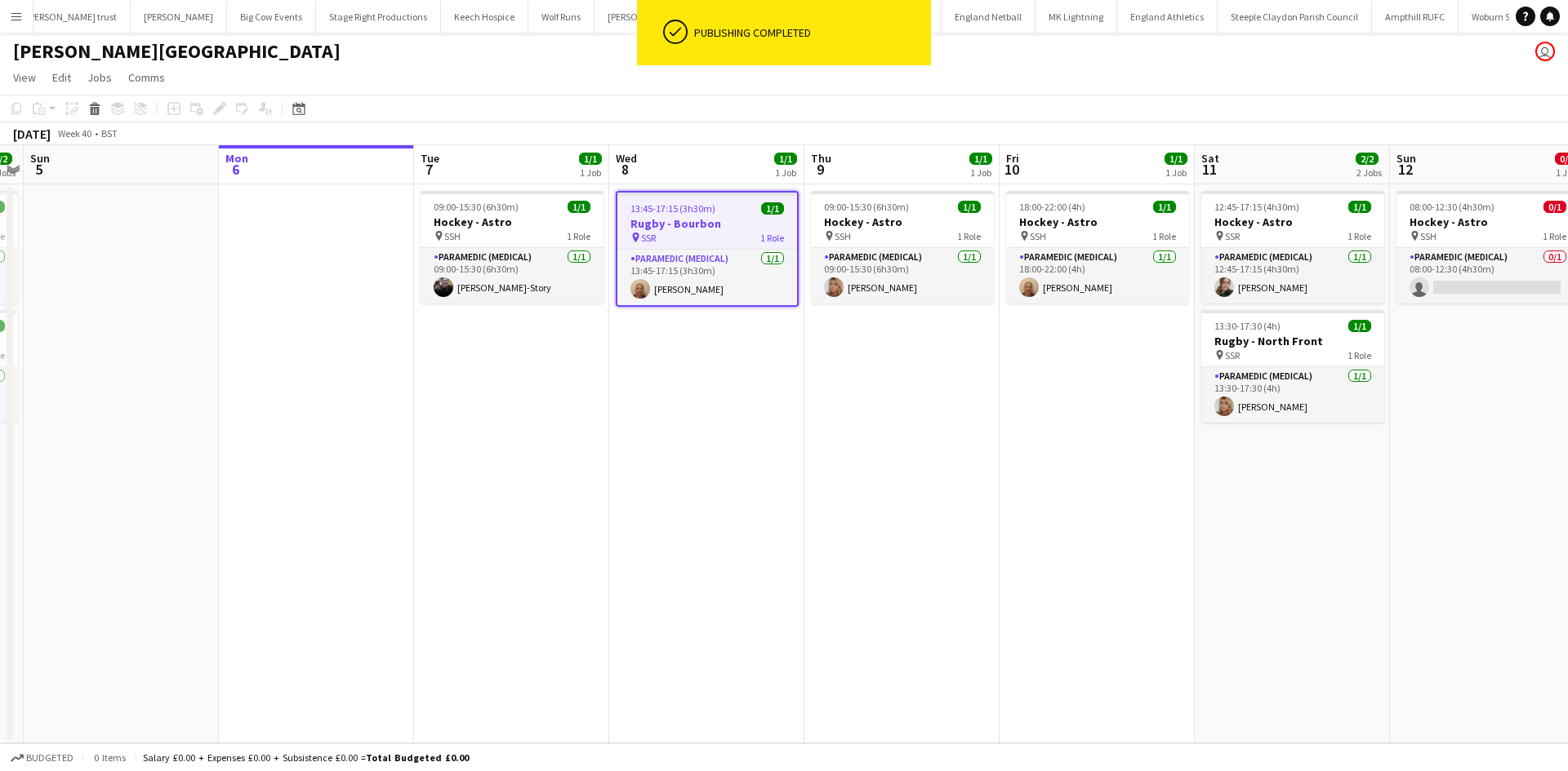
drag, startPoint x: 131, startPoint y: 84, endPoint x: 159, endPoint y: 116, distance: 42.5
click at [132, 83] on span "Comms" at bounding box center [146, 77] width 36 height 15
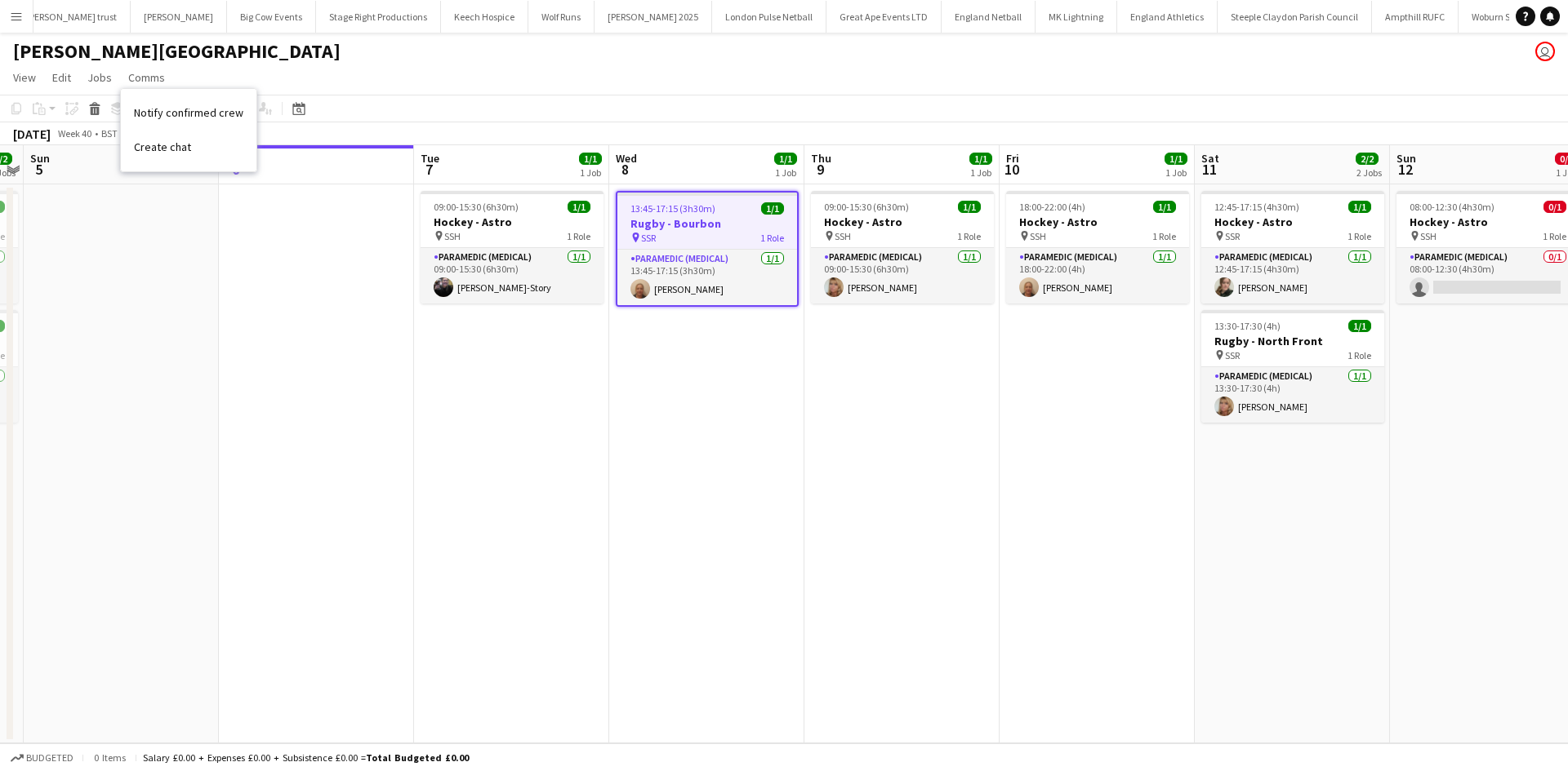
click at [191, 149] on link "Create chat" at bounding box center [188, 146] width 135 height 34
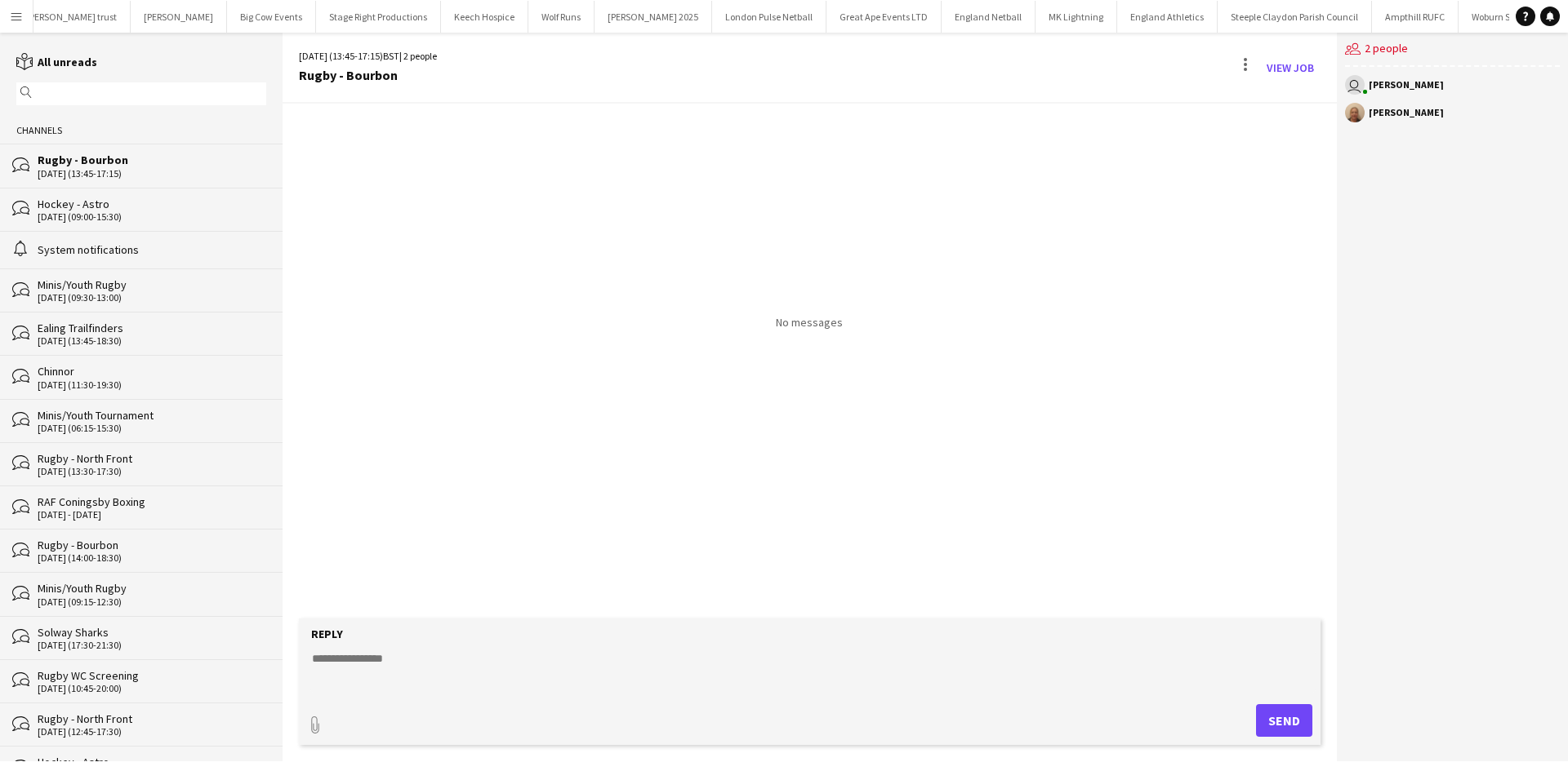
click at [552, 653] on textarea at bounding box center [813, 671] width 1005 height 42
type textarea "**********"
click at [1285, 711] on button "Send" at bounding box center [1284, 720] width 56 height 32
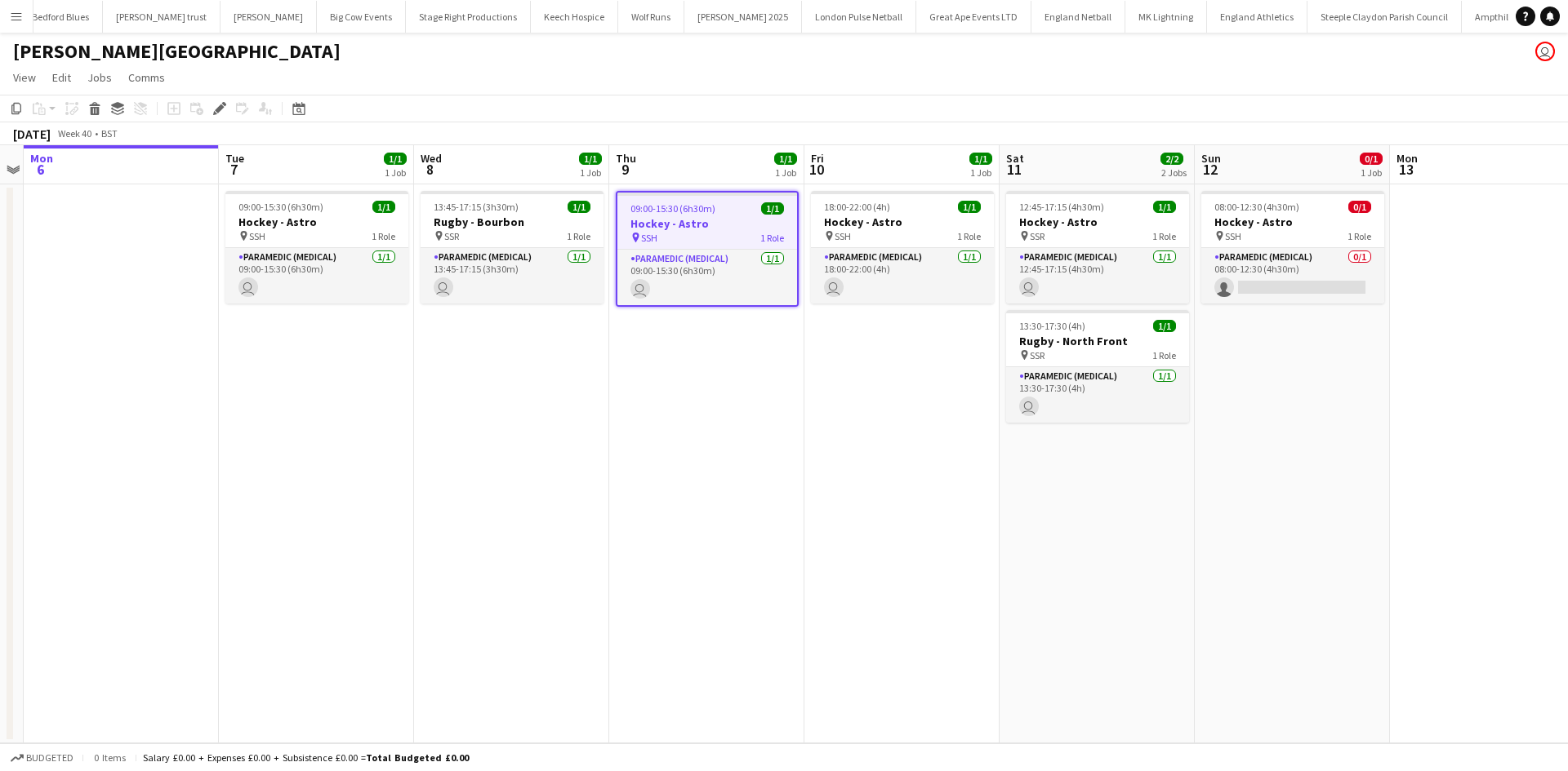
scroll to position [0, 644]
click at [220, 108] on icon at bounding box center [219, 109] width 9 height 9
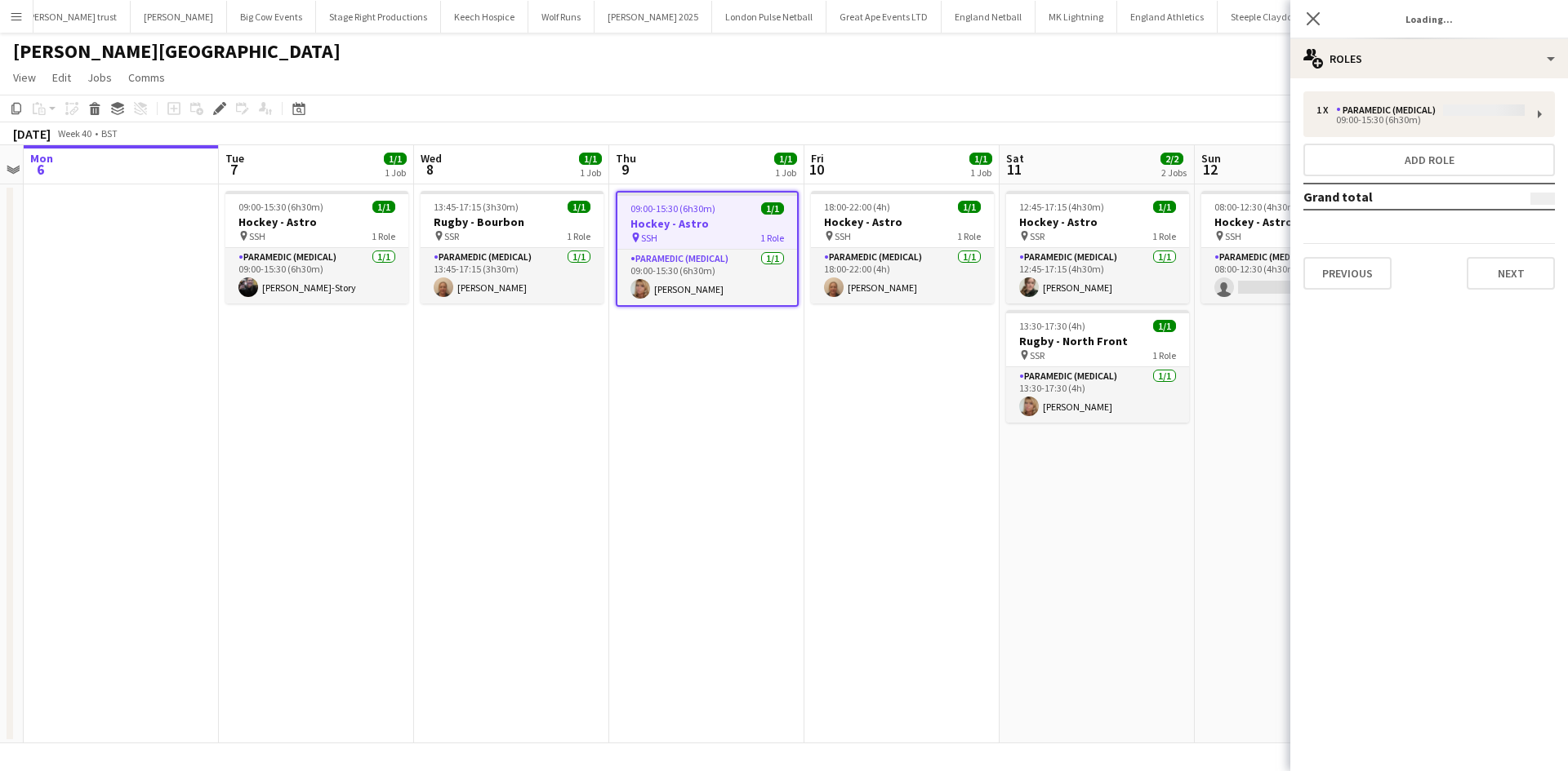
type input "**********"
click at [1478, 266] on button "Next" at bounding box center [1511, 272] width 88 height 32
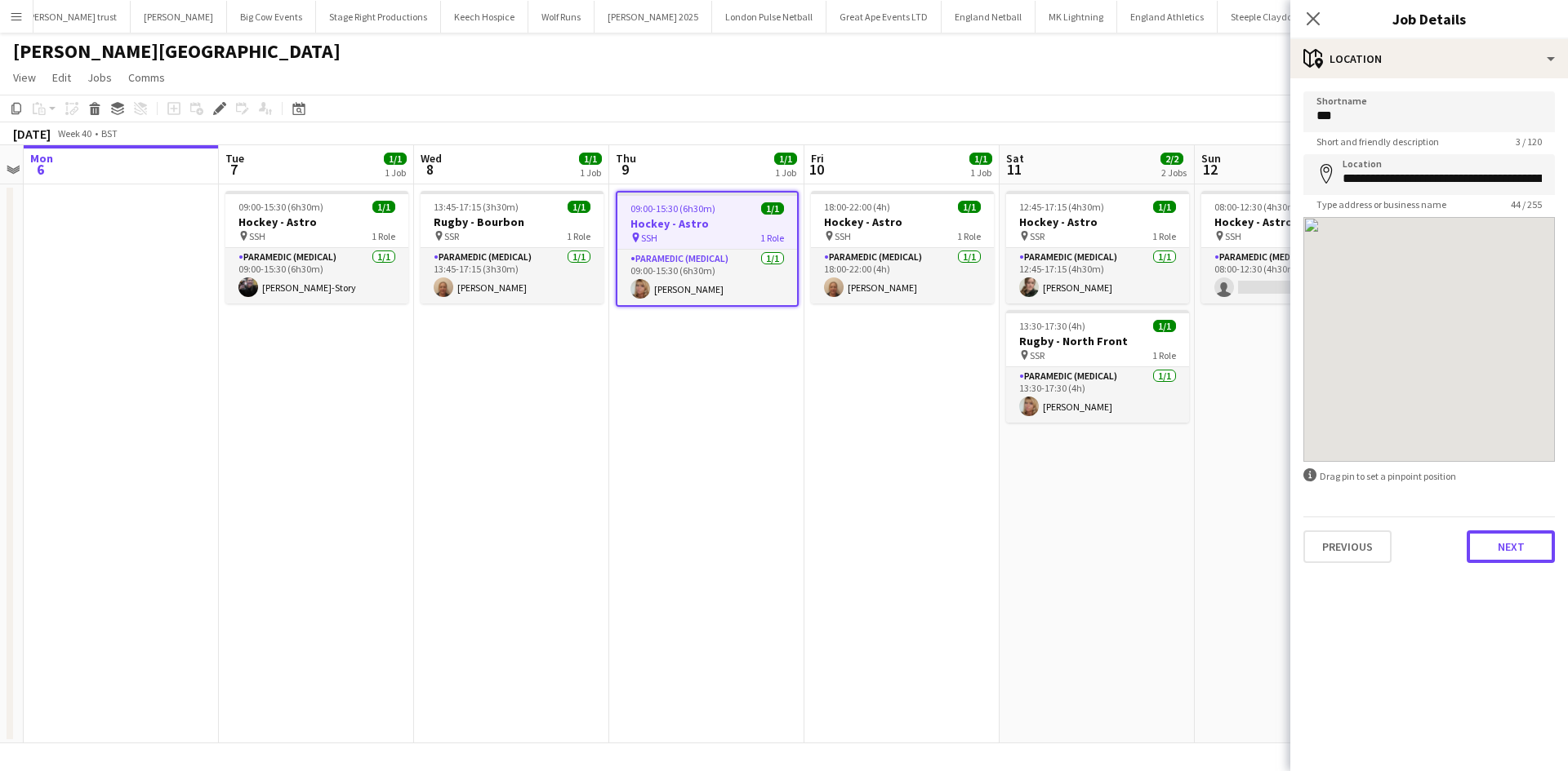
drag, startPoint x: 1504, startPoint y: 546, endPoint x: 1472, endPoint y: 630, distance: 89.9
click at [1504, 546] on button "Next" at bounding box center [1511, 547] width 88 height 32
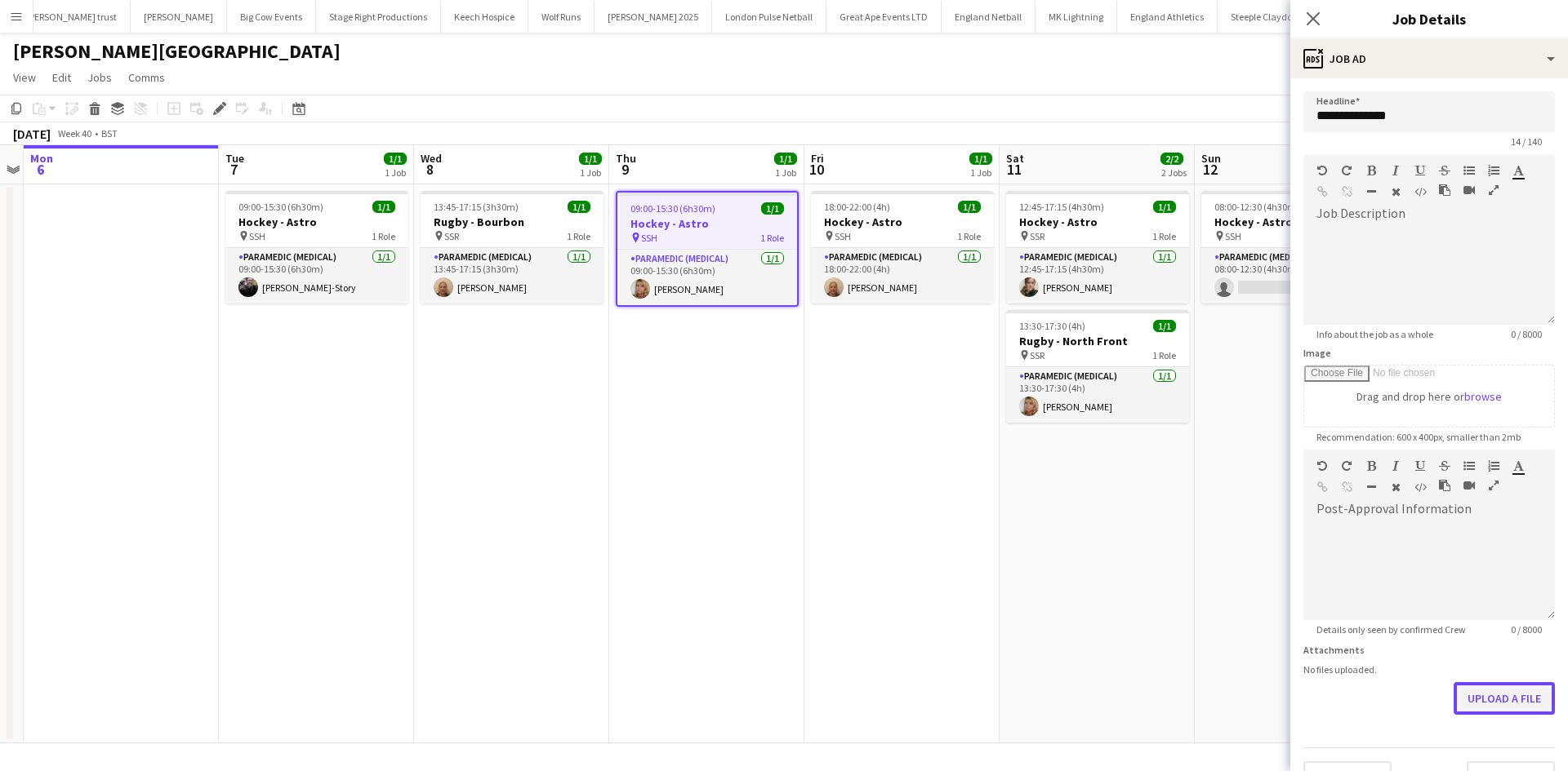
click at [1501, 706] on button "Upload a file" at bounding box center [1503, 699] width 101 height 32
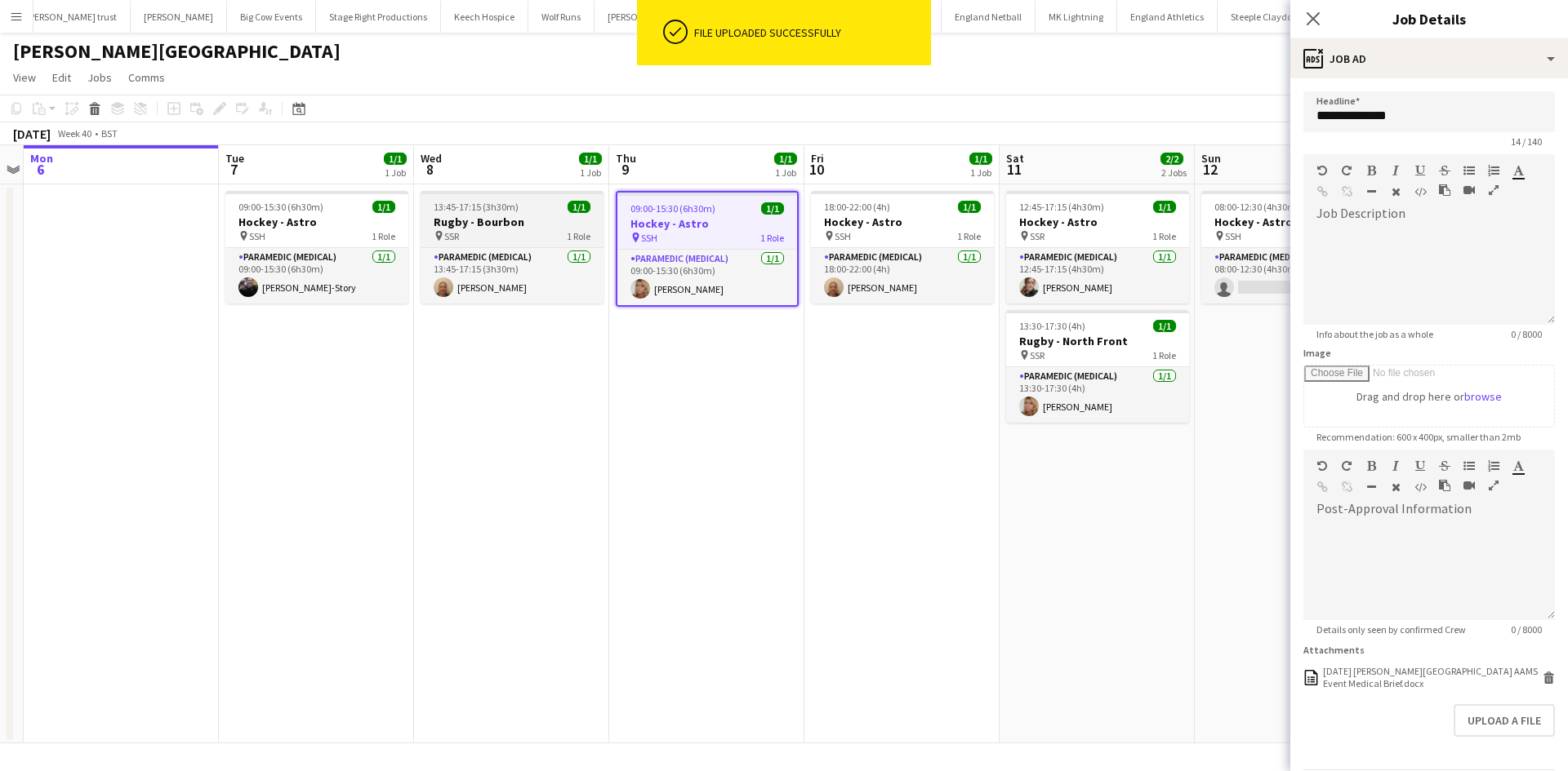
click at [537, 217] on h3 "Rugby - Bourbon" at bounding box center [512, 221] width 183 height 15
type input "**********"
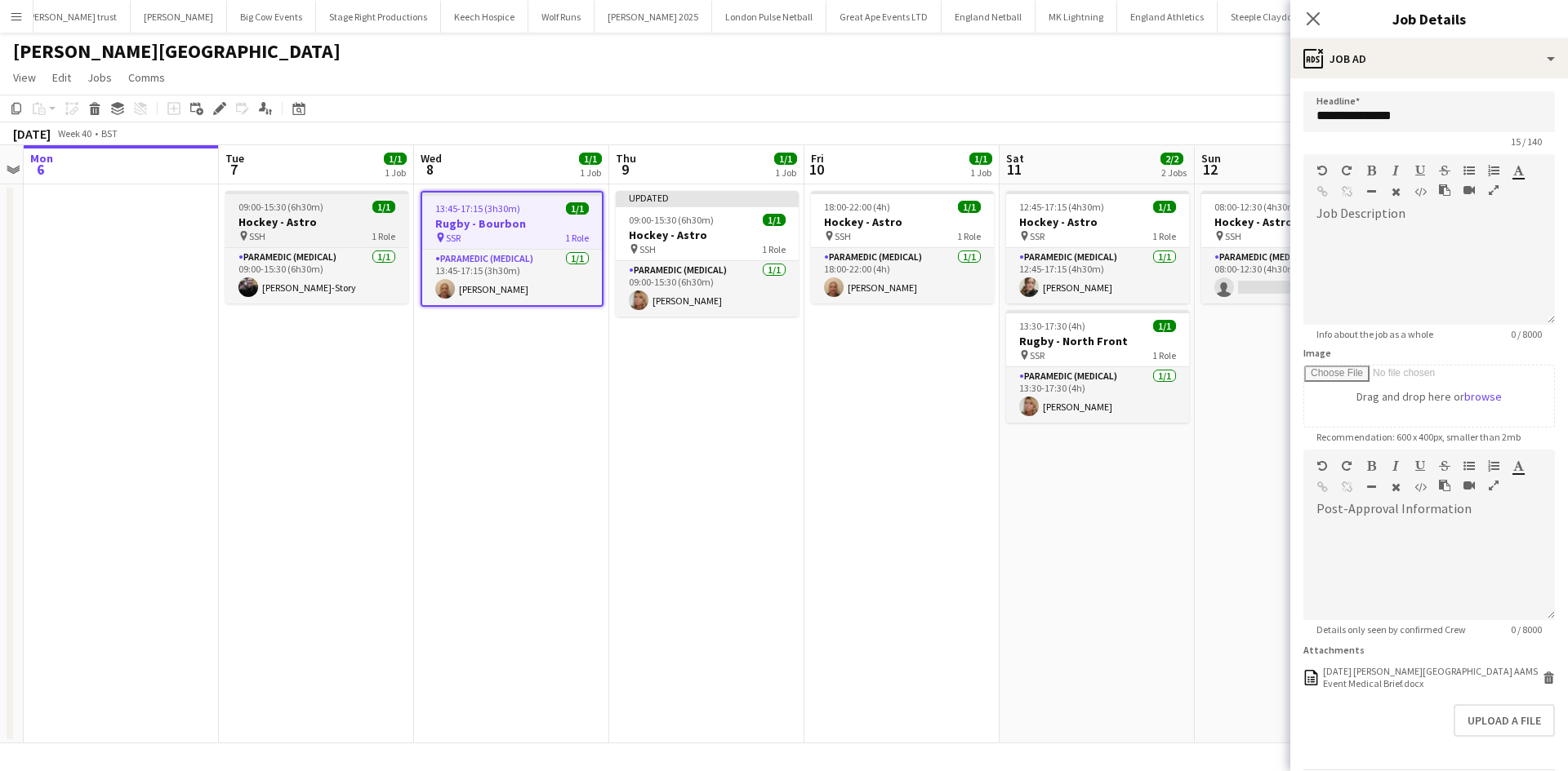
click at [386, 227] on h3 "Hockey - Astro" at bounding box center [317, 221] width 183 height 15
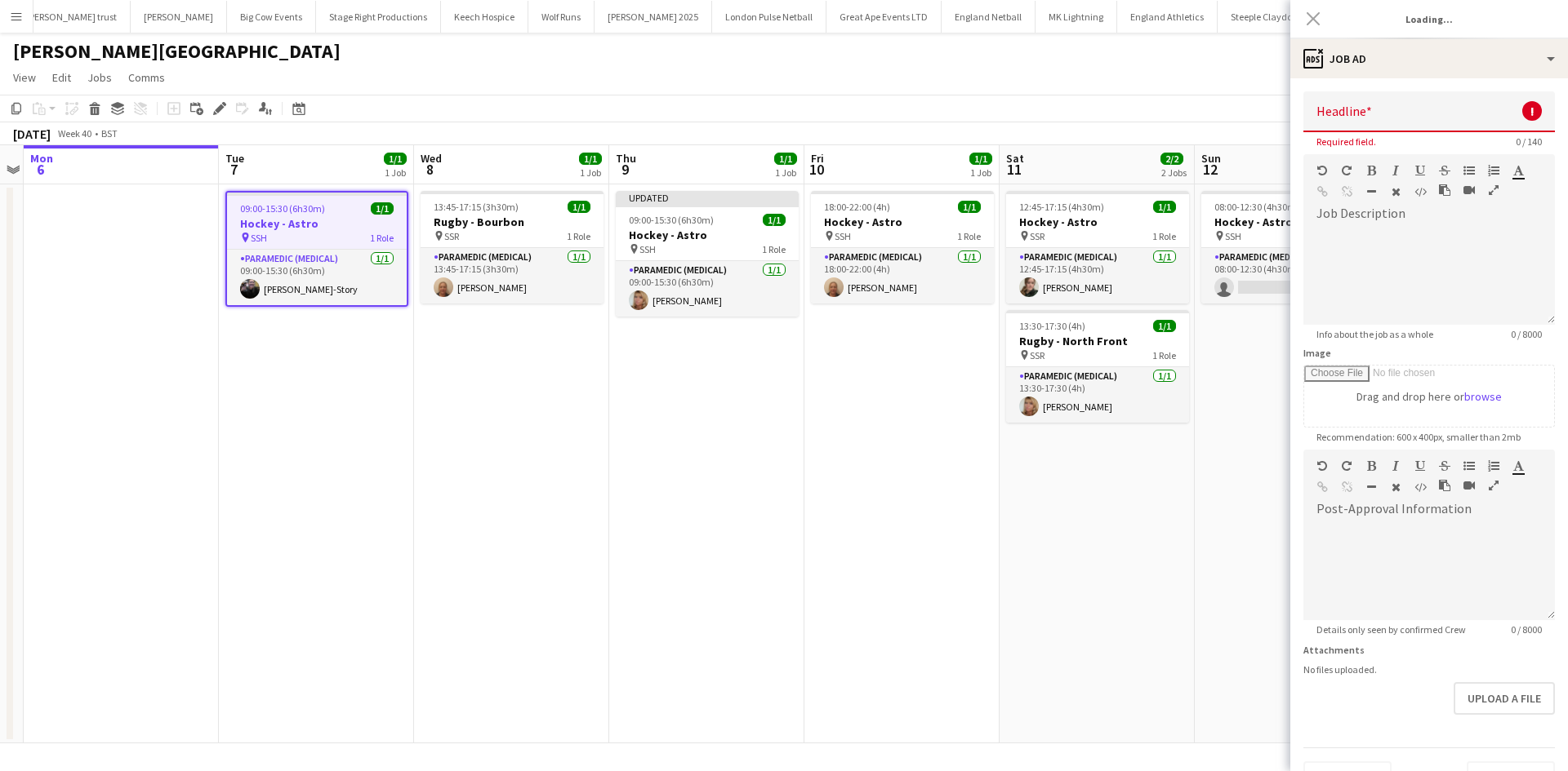
type input "**********"
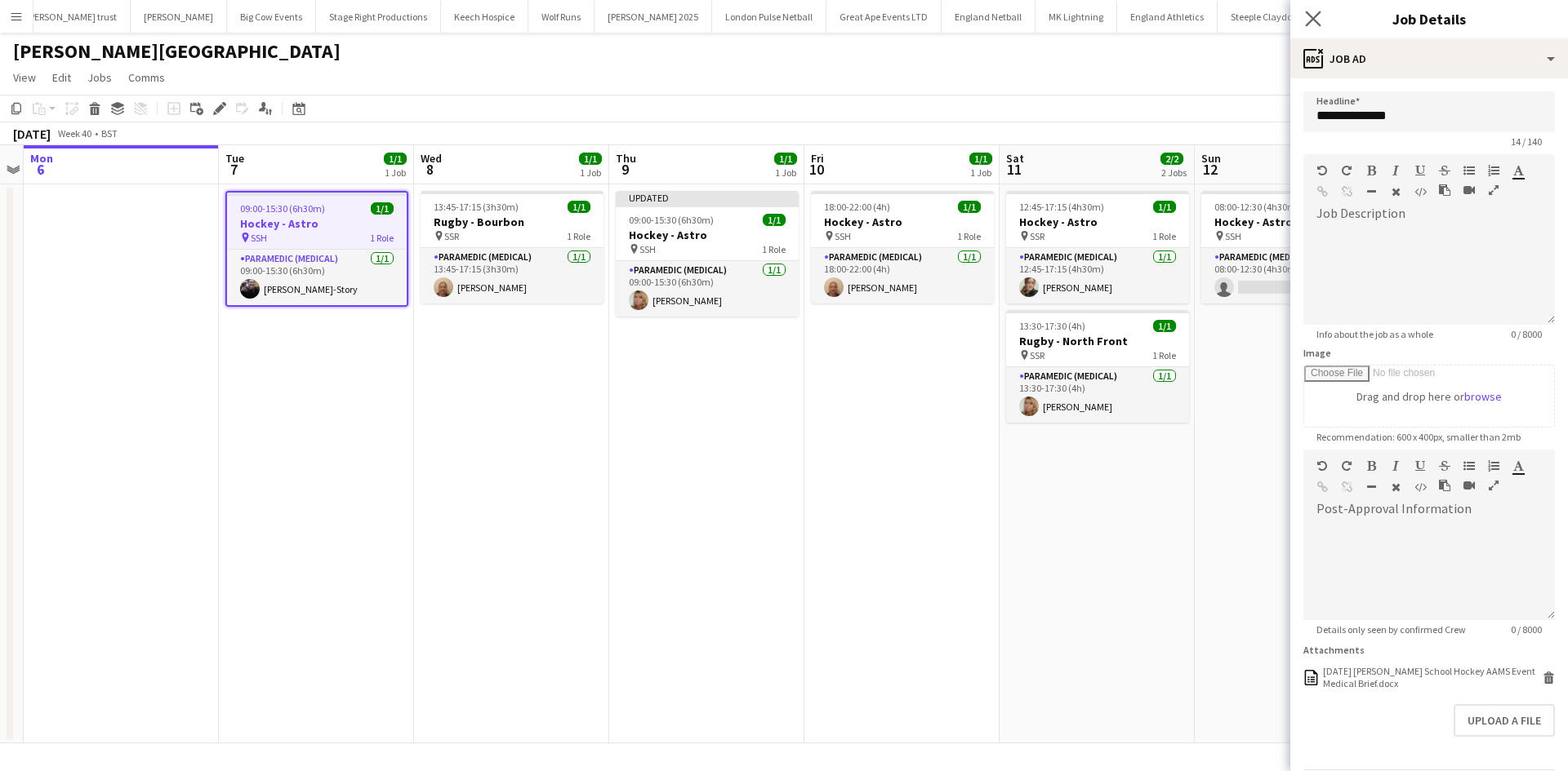
click at [1313, 12] on icon "Close pop-in" at bounding box center [1313, 19] width 16 height 16
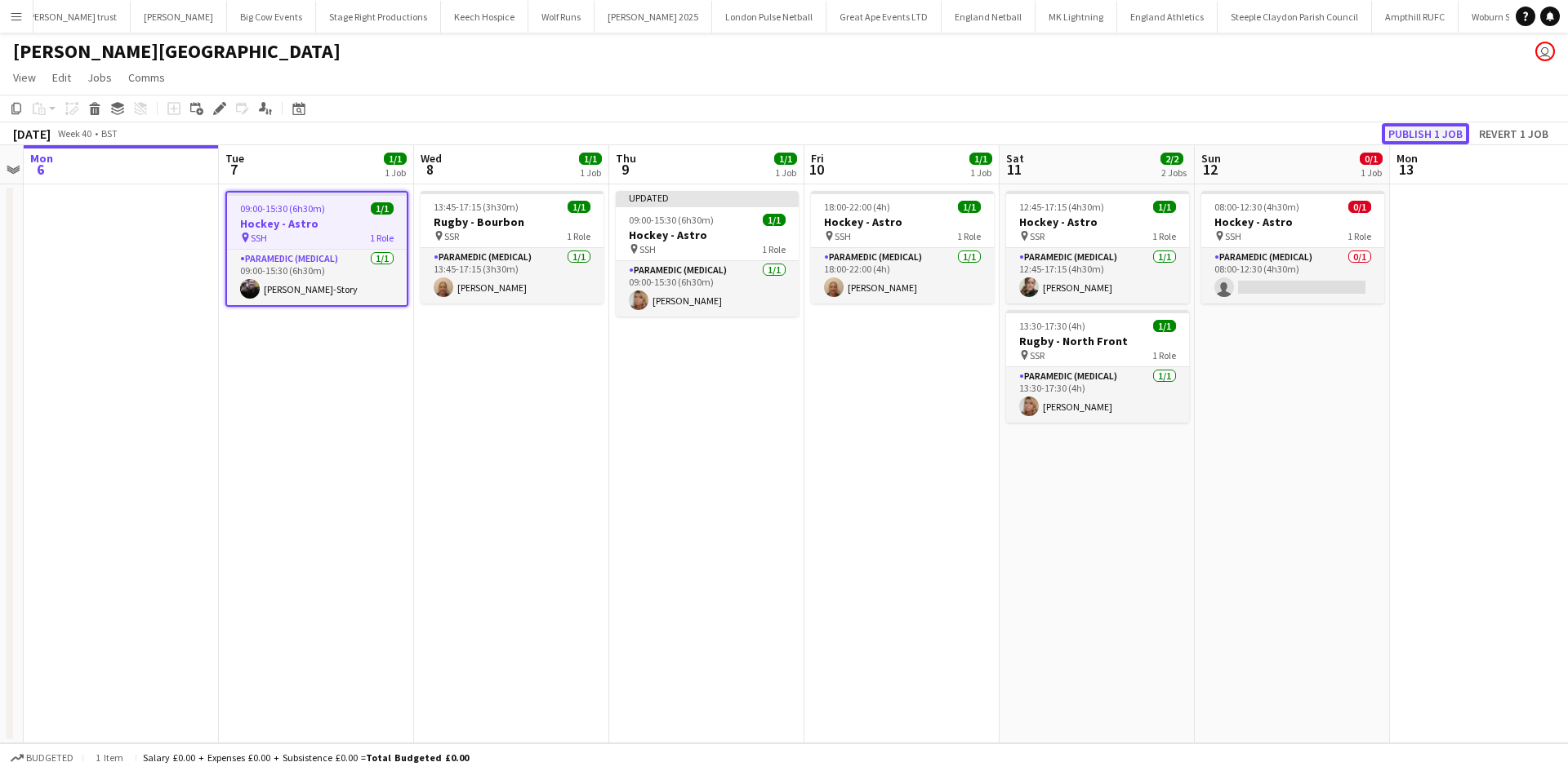
click at [1414, 132] on button "Publish 1 job" at bounding box center [1425, 134] width 87 height 22
